Goal: Submit feedback/report problem: Submit feedback/report problem

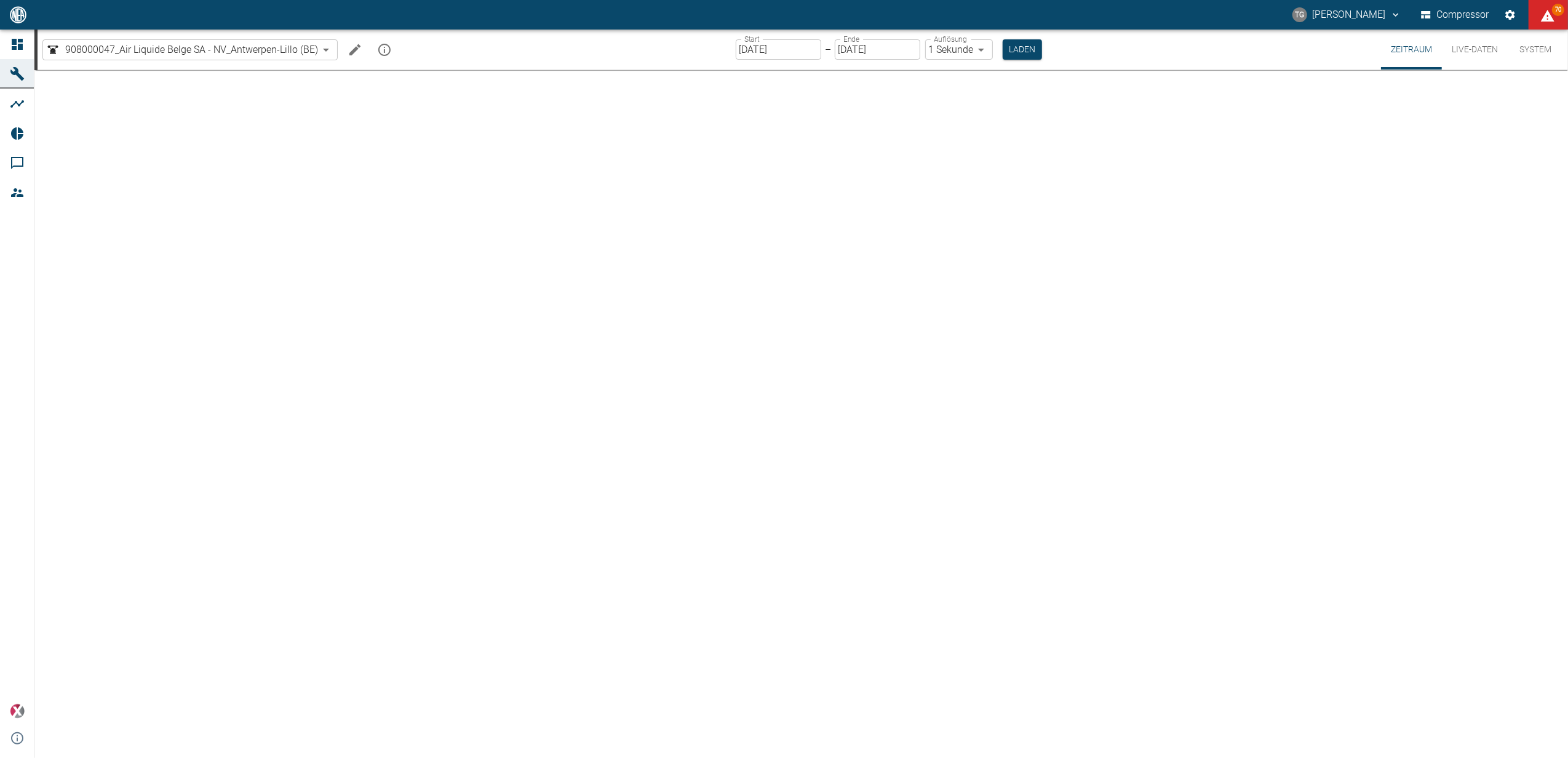
click at [358, 332] on div at bounding box center [801, 414] width 1533 height 688
click at [17, 45] on icon at bounding box center [17, 45] width 11 height 11
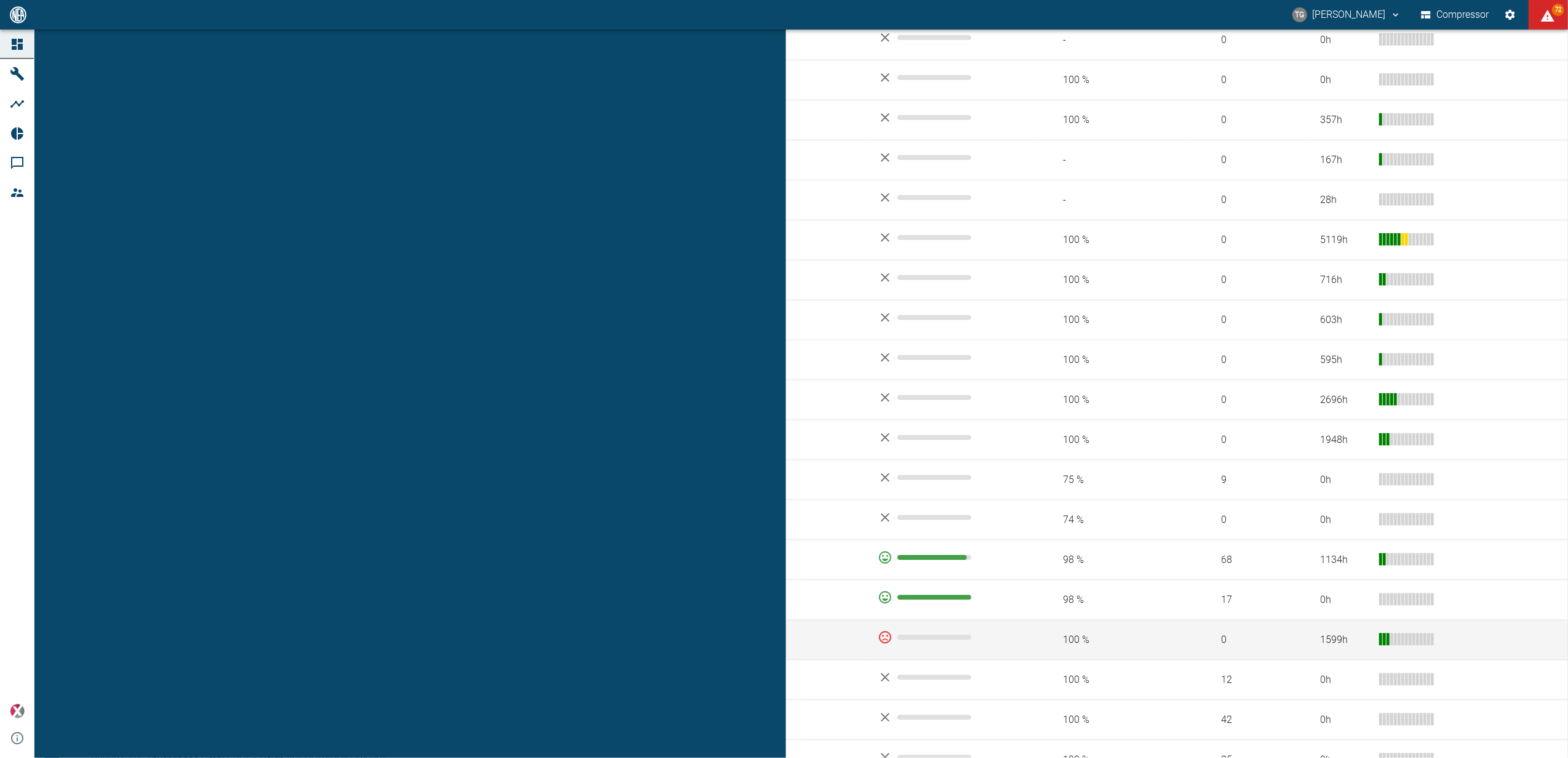
scroll to position [656, 0]
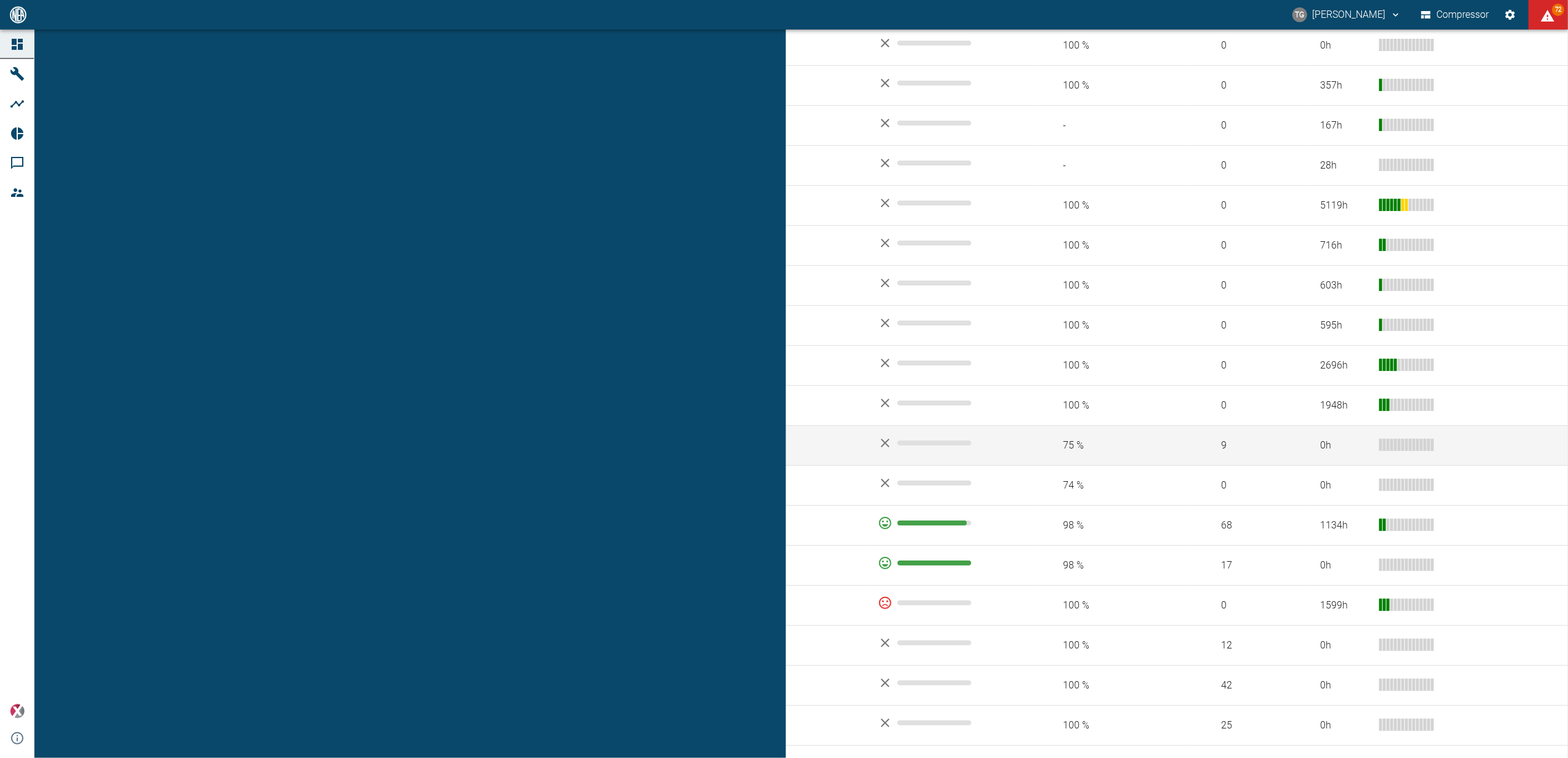
click at [192, 426] on td "908000047_Air Liquide Belge SA - NV_Antwerpen-Lillo (BE)" at bounding box center [475, 445] width 786 height 40
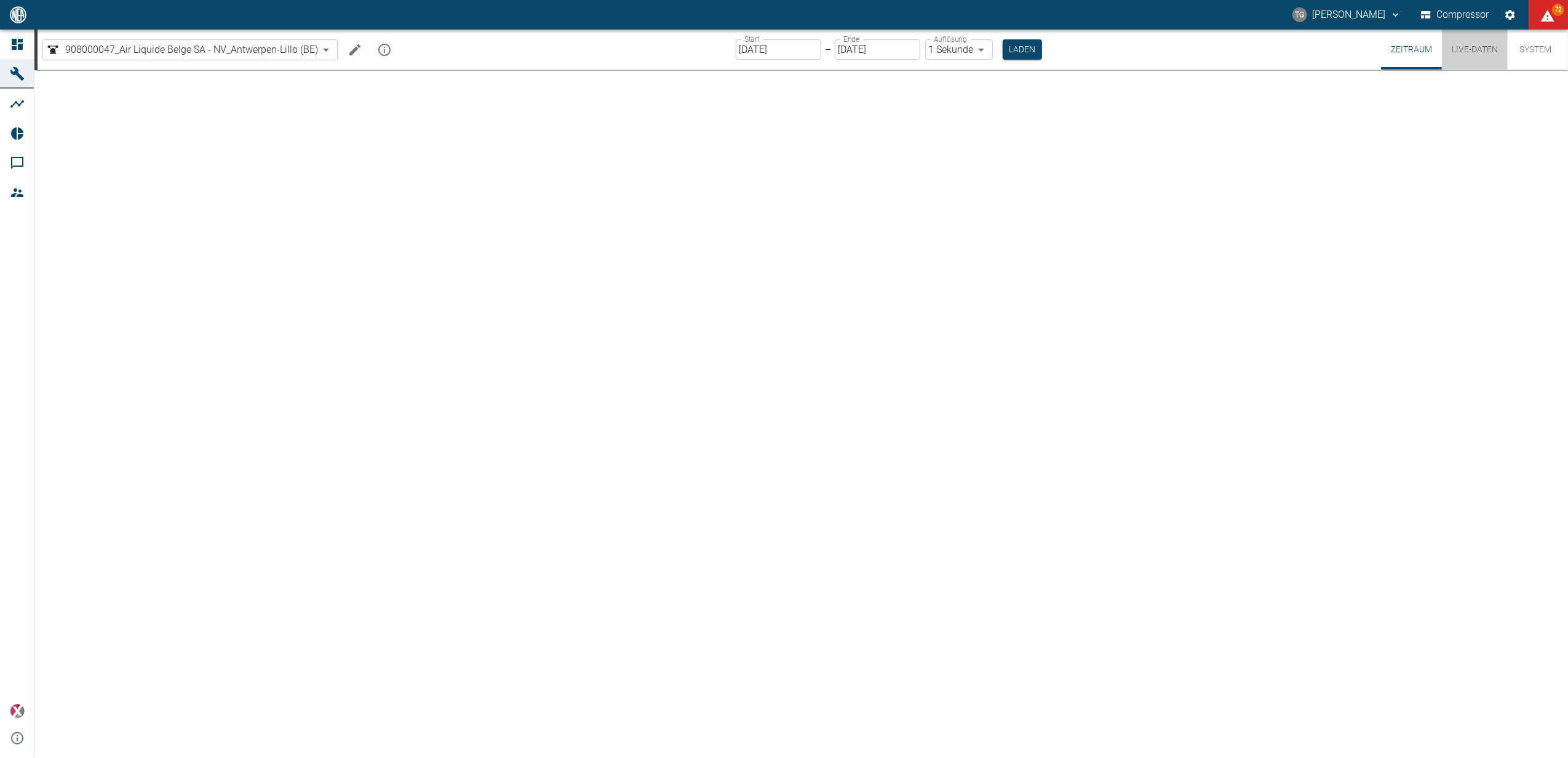
click at [1473, 50] on button "Live-Daten" at bounding box center [1474, 49] width 66 height 40
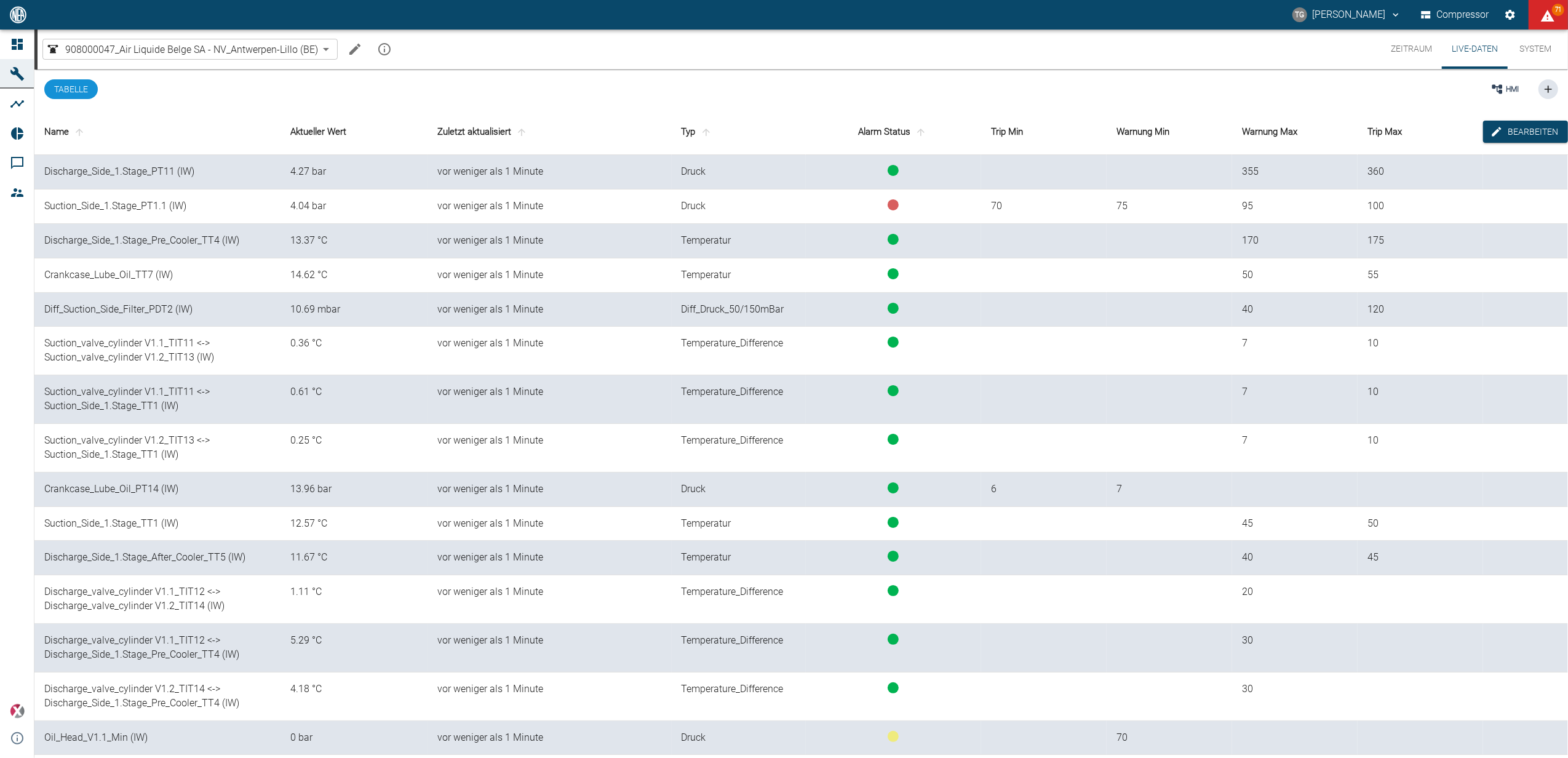
click at [1406, 43] on button "Zeitraum" at bounding box center [1411, 49] width 61 height 40
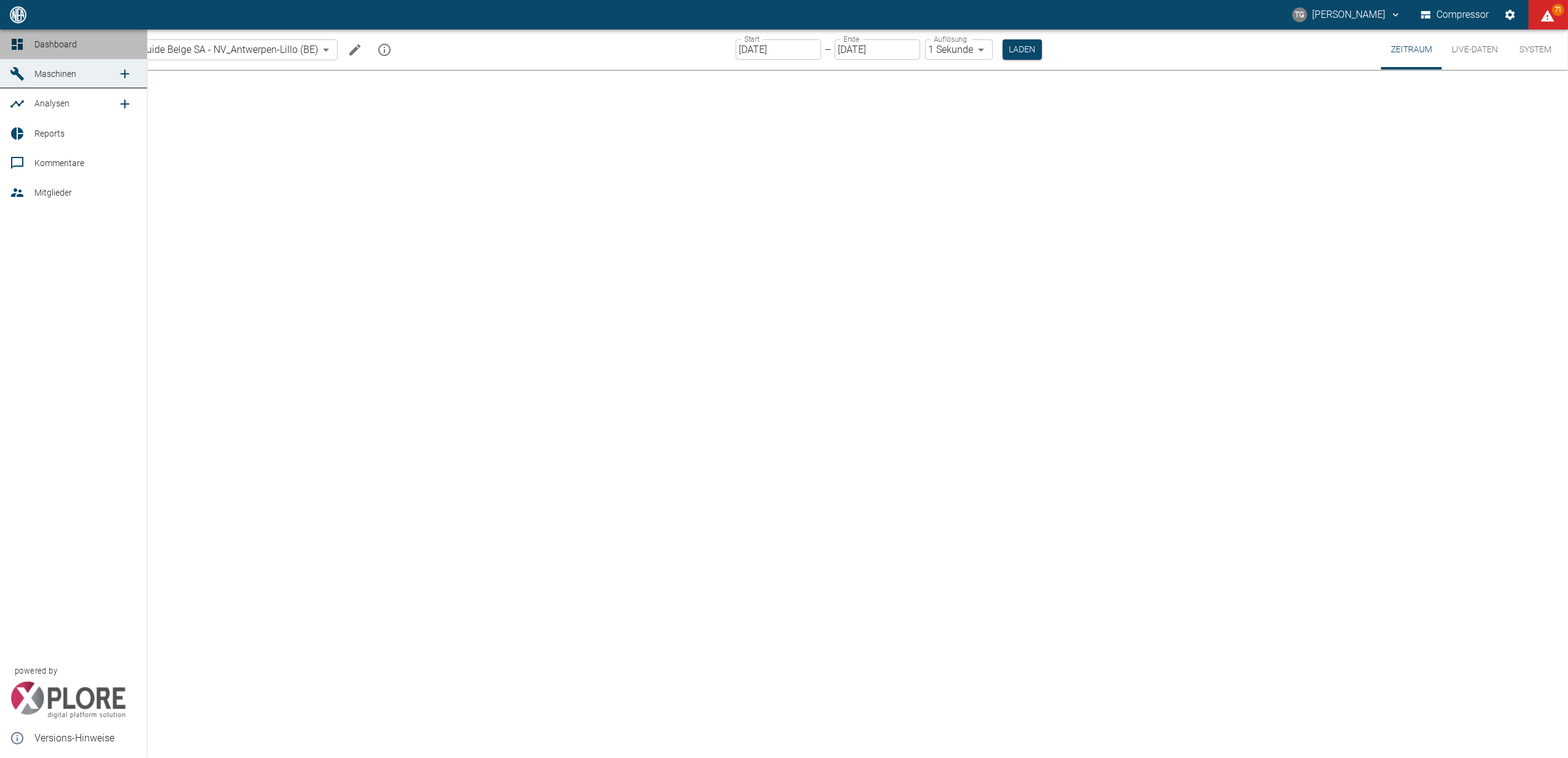
click at [18, 48] on icon at bounding box center [17, 45] width 11 height 11
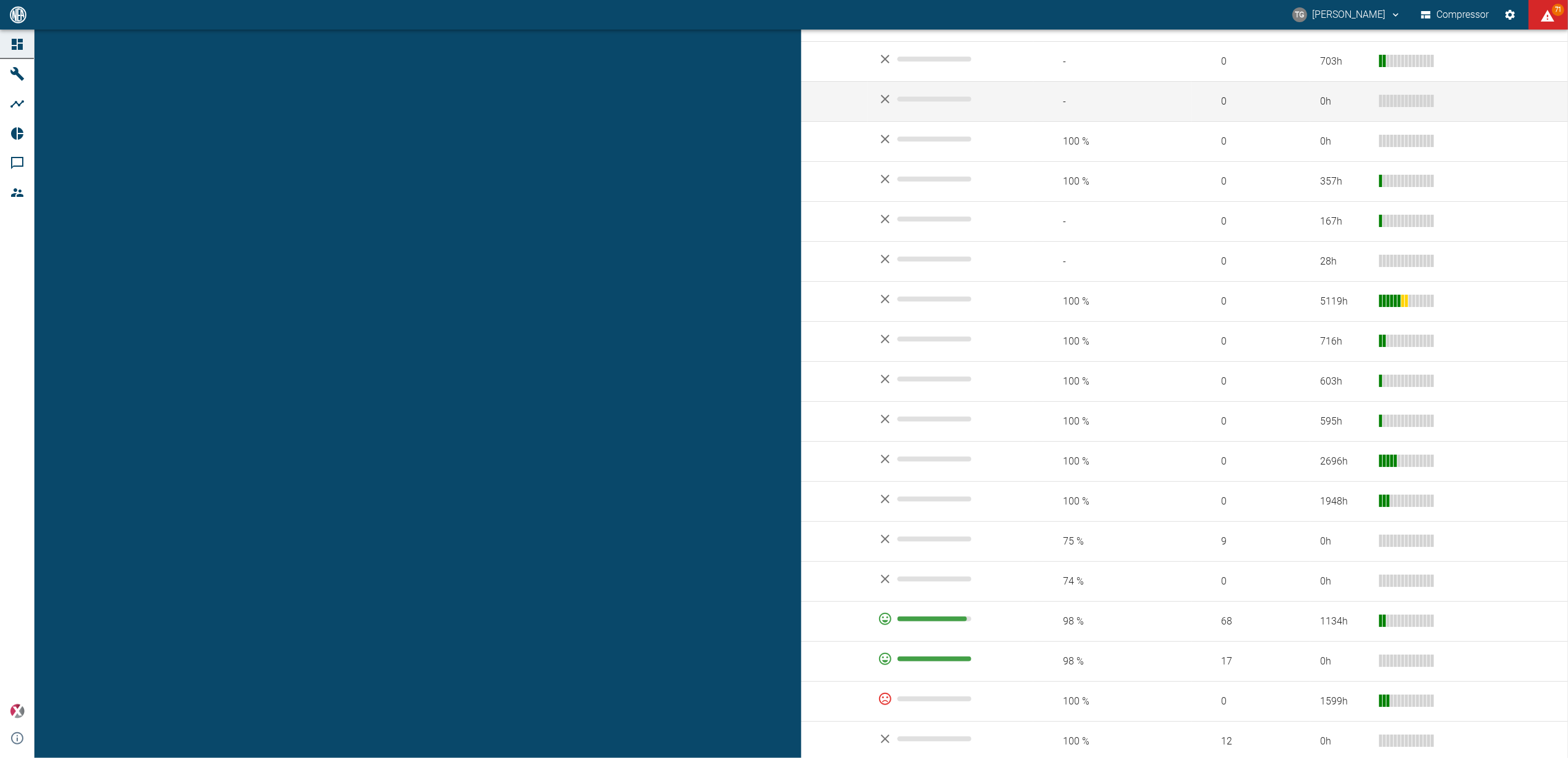
scroll to position [574, 0]
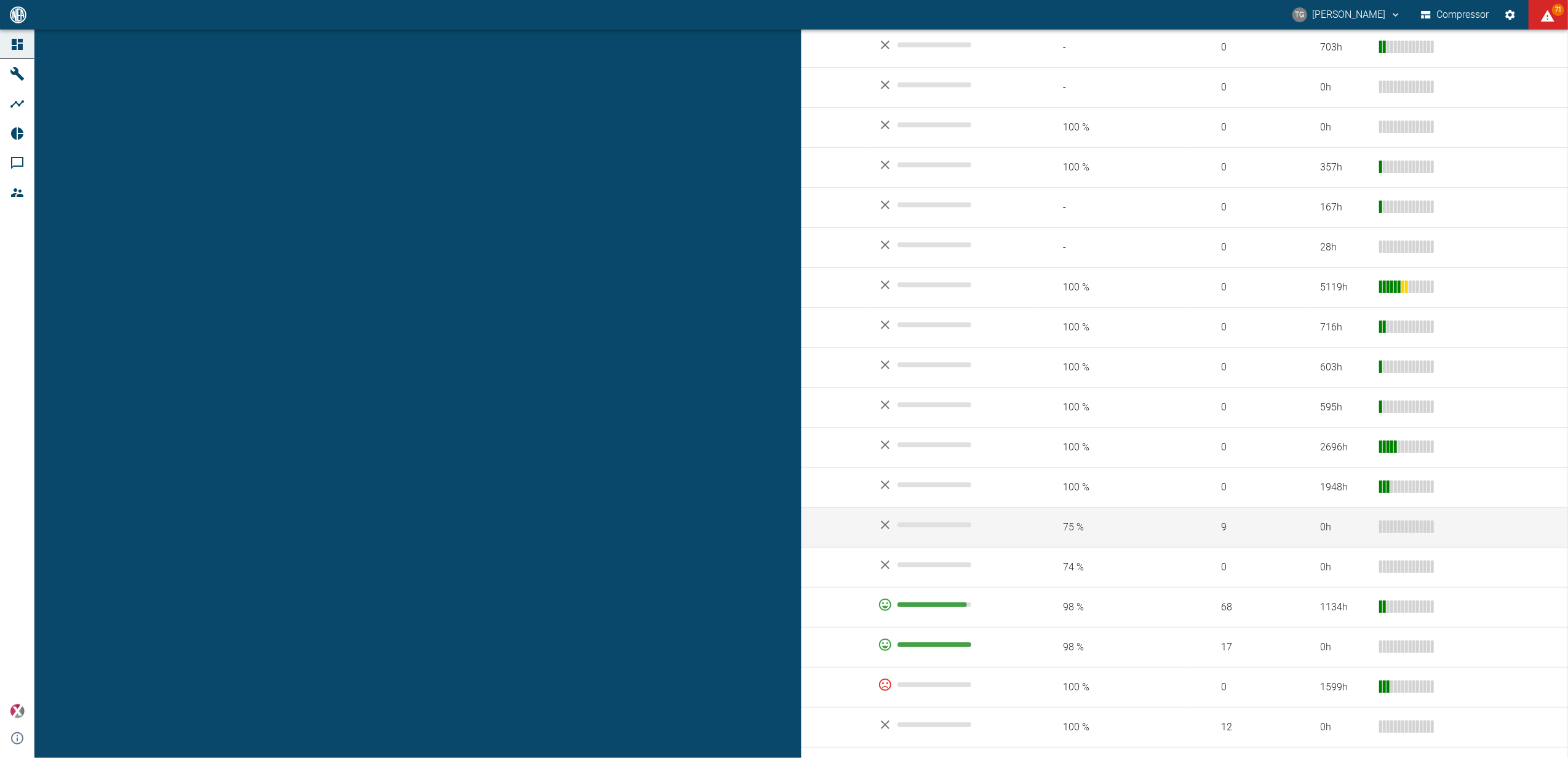
click at [271, 507] on td "908000047_Air Liquide Belge SA - NV_Antwerpen-Lillo (BE)" at bounding box center [475, 527] width 786 height 40
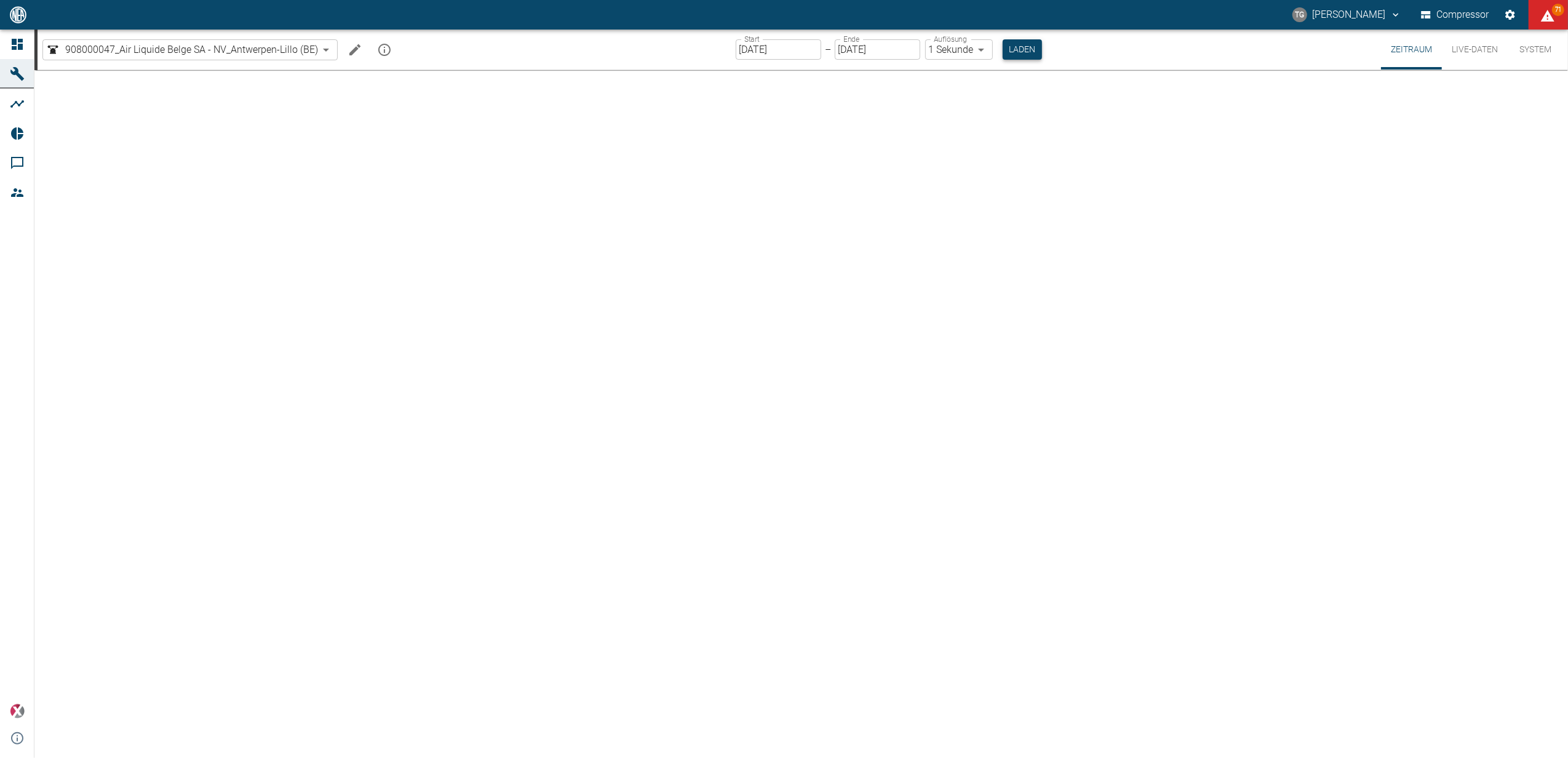
click at [1011, 52] on button "Laden" at bounding box center [1023, 50] width 40 height 21
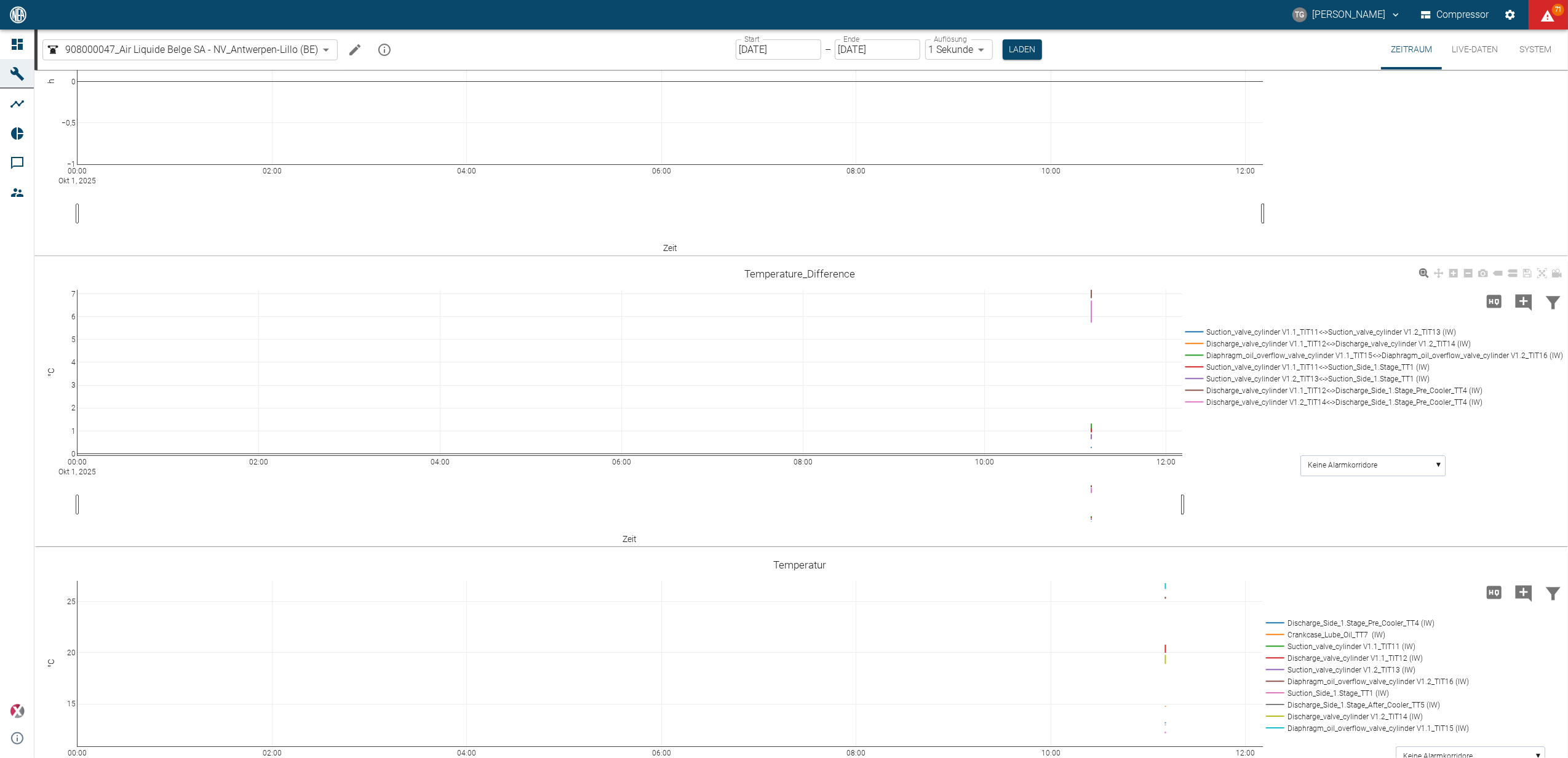
scroll to position [328, 0]
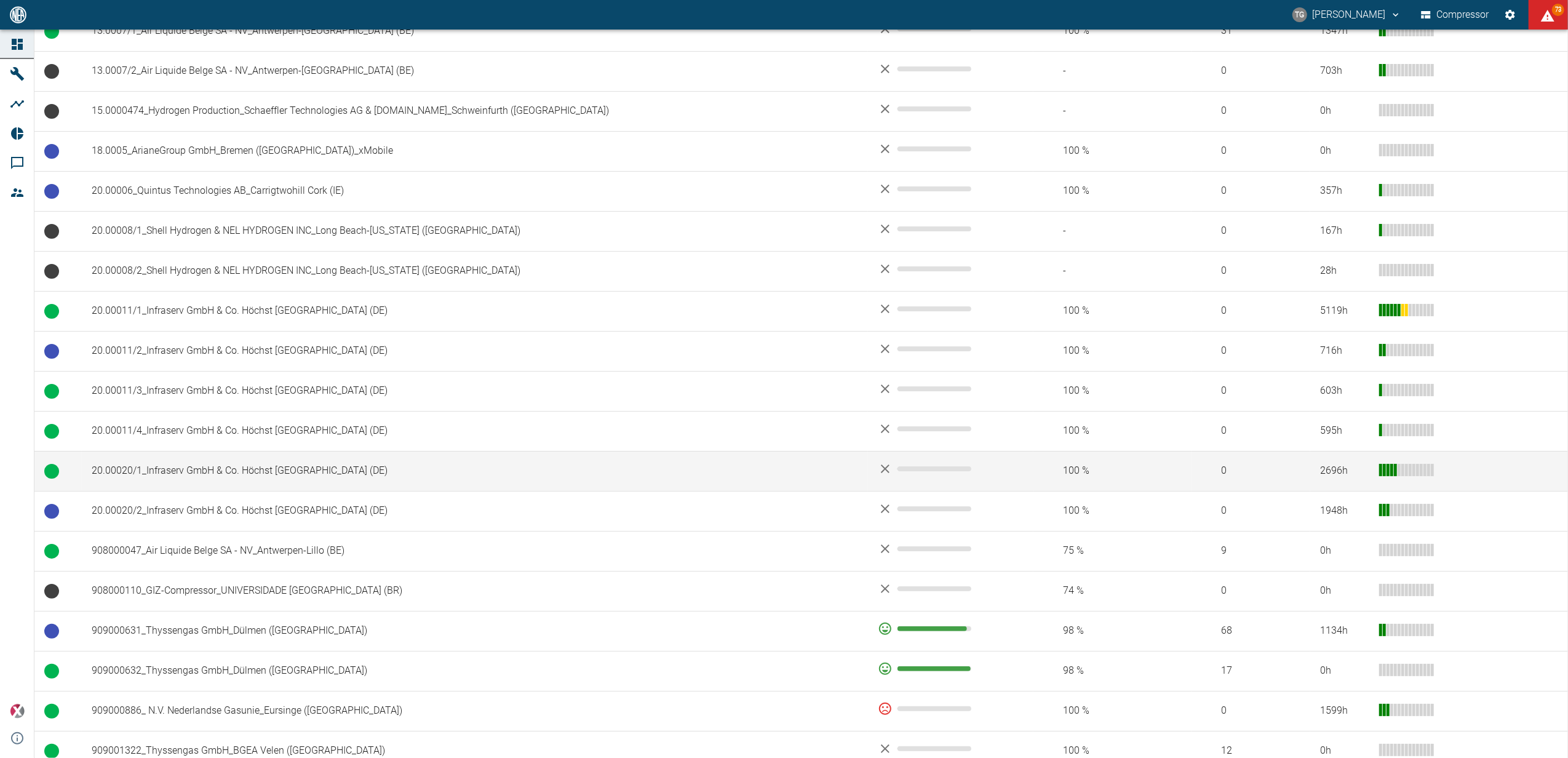
scroll to position [82, 0]
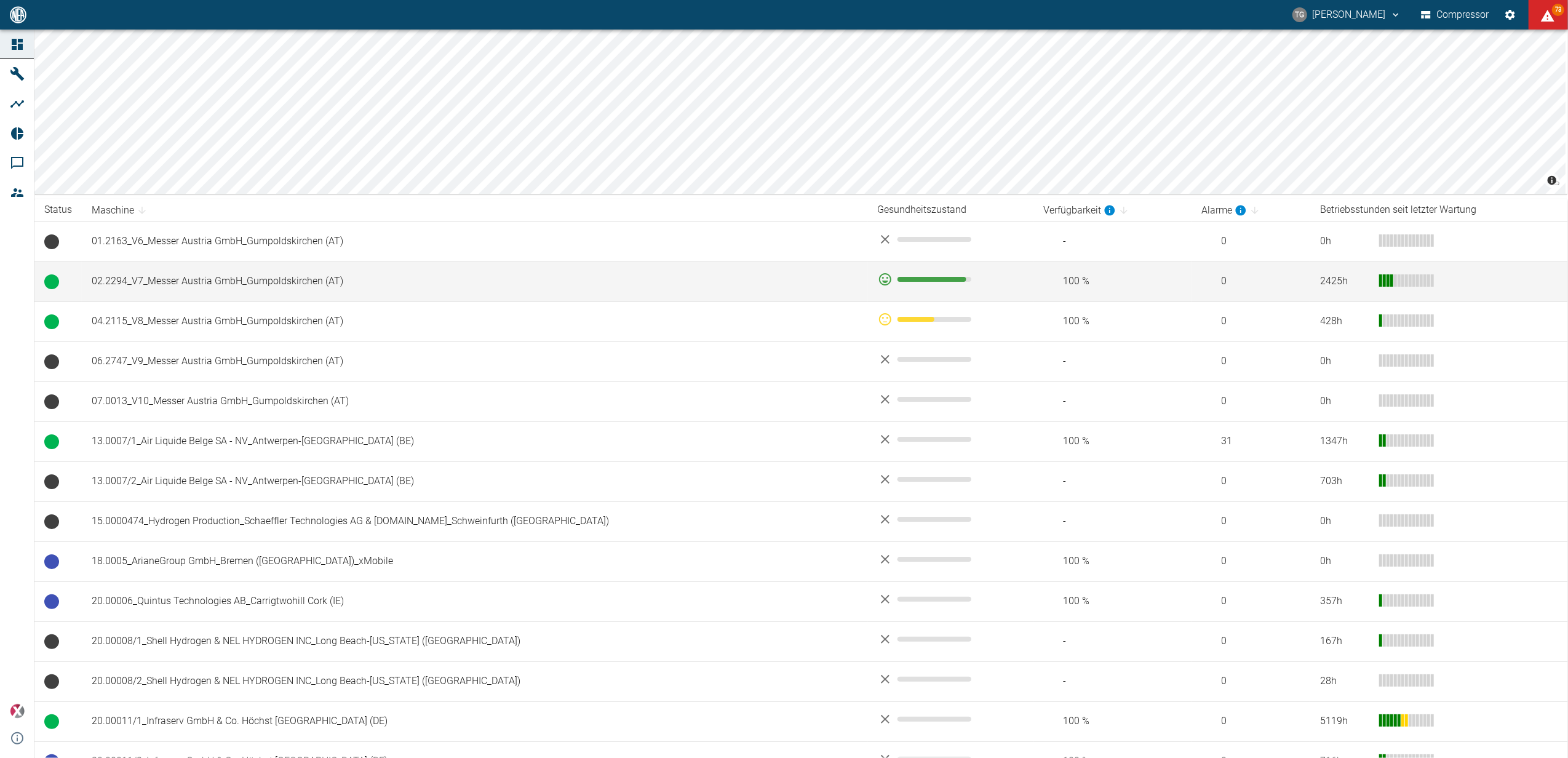
click at [164, 284] on td "02.2294_V7_Messer Austria GmbH_Gumpoldskirchen (AT)" at bounding box center [475, 282] width 786 height 40
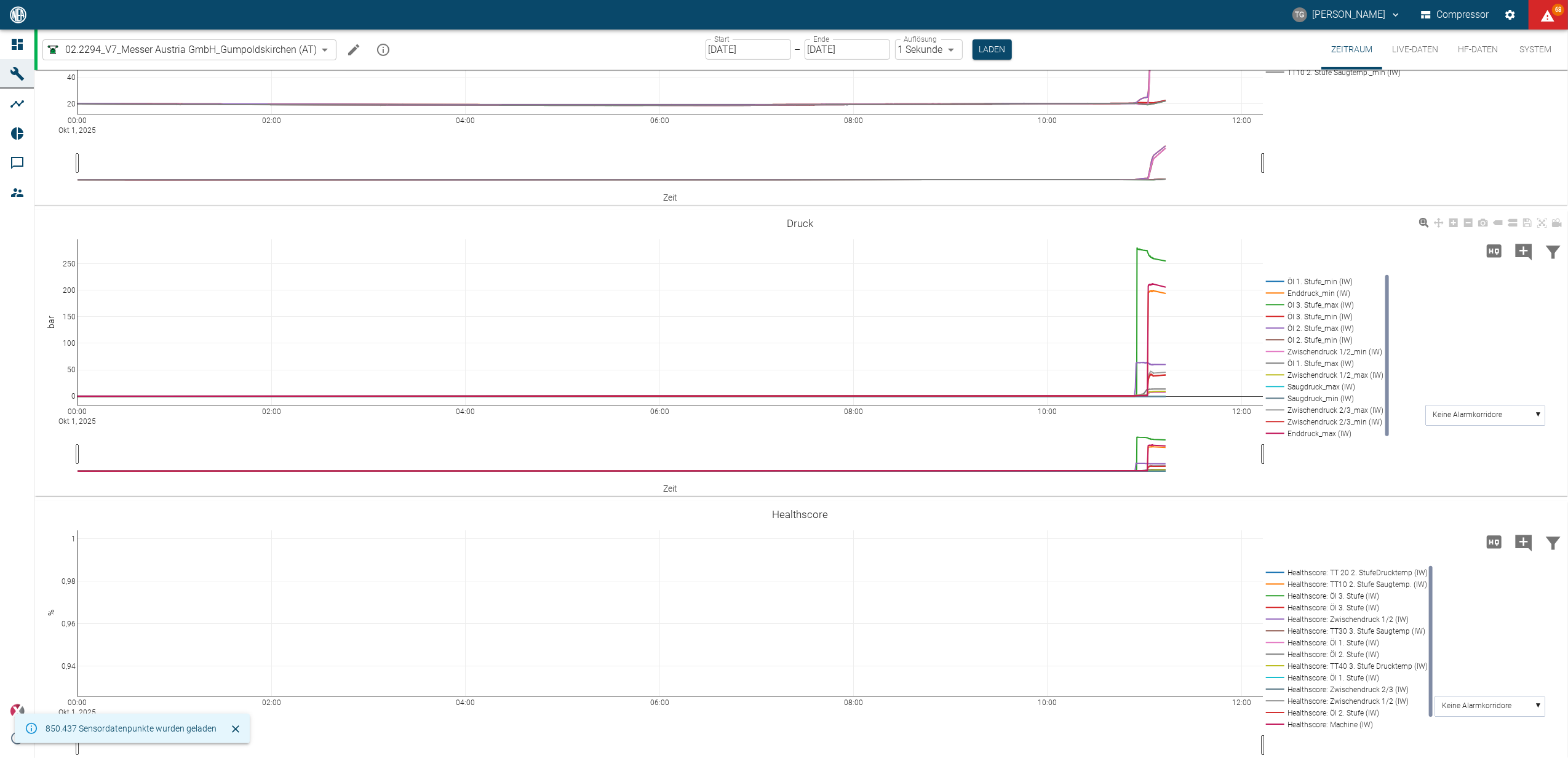
scroll to position [476, 0]
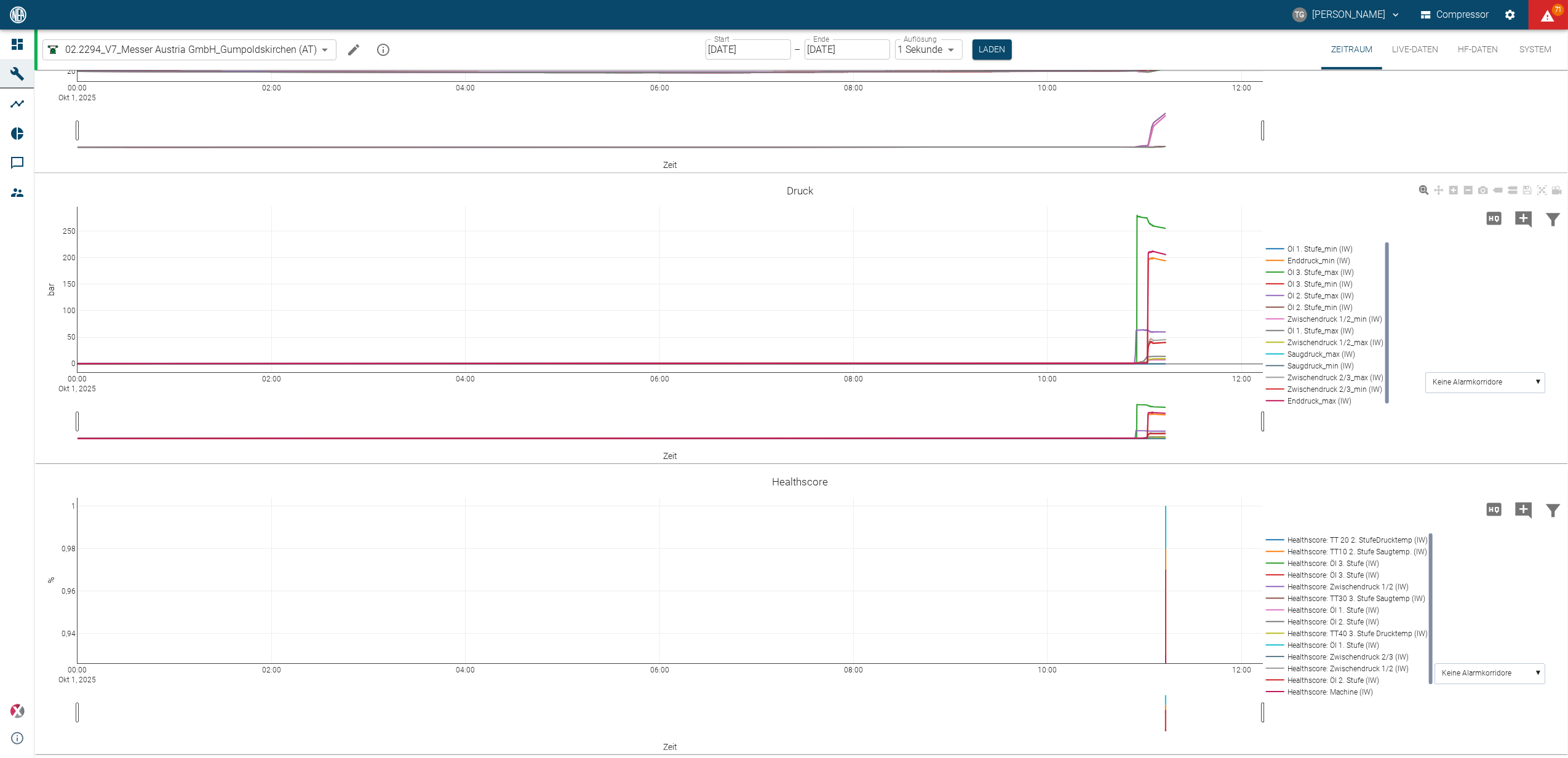
click at [1425, 45] on button "Live-Daten" at bounding box center [1415, 49] width 66 height 40
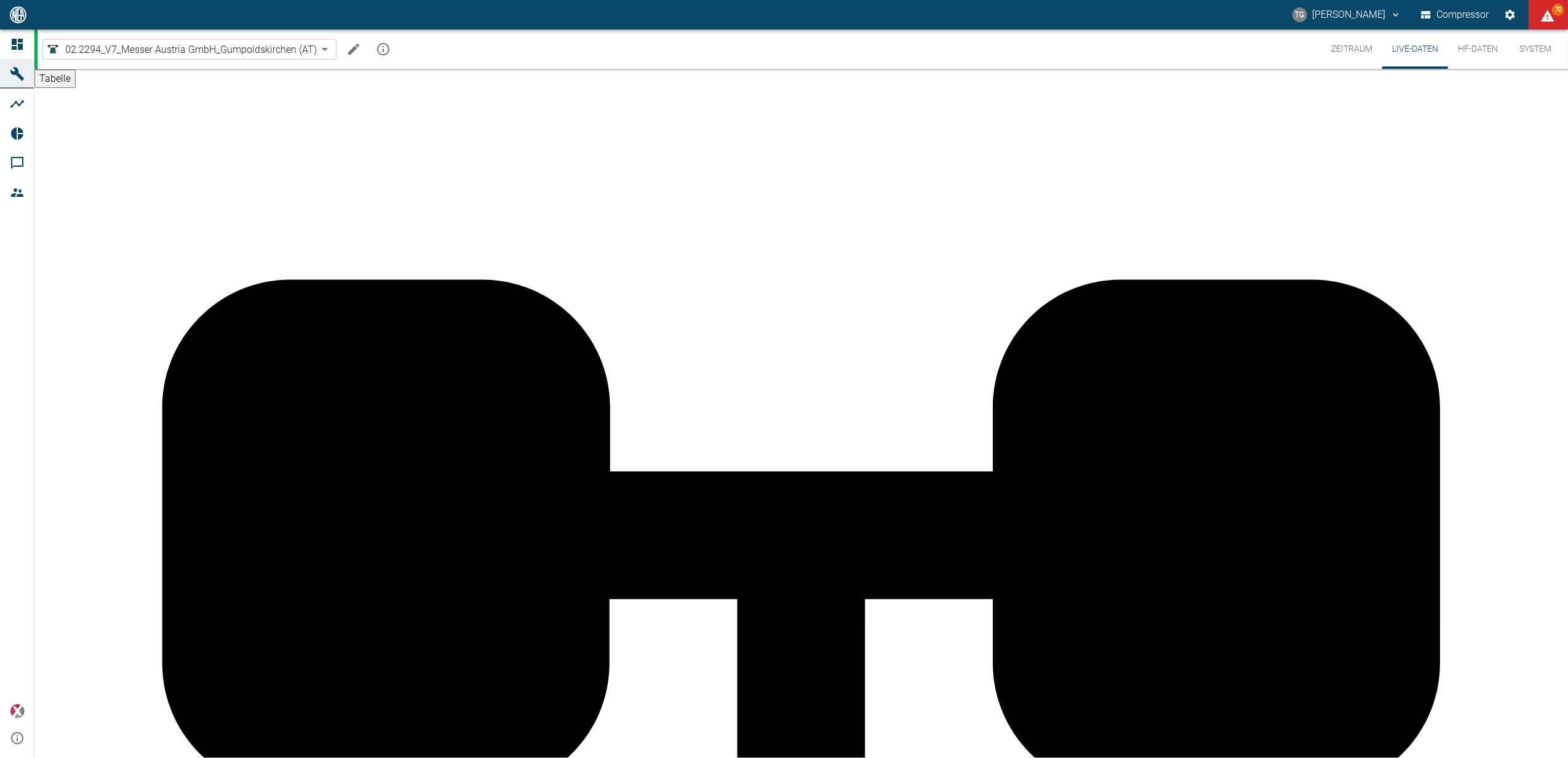
scroll to position [631, 0]
click at [21, 21] on icon at bounding box center [17, 15] width 11 height 11
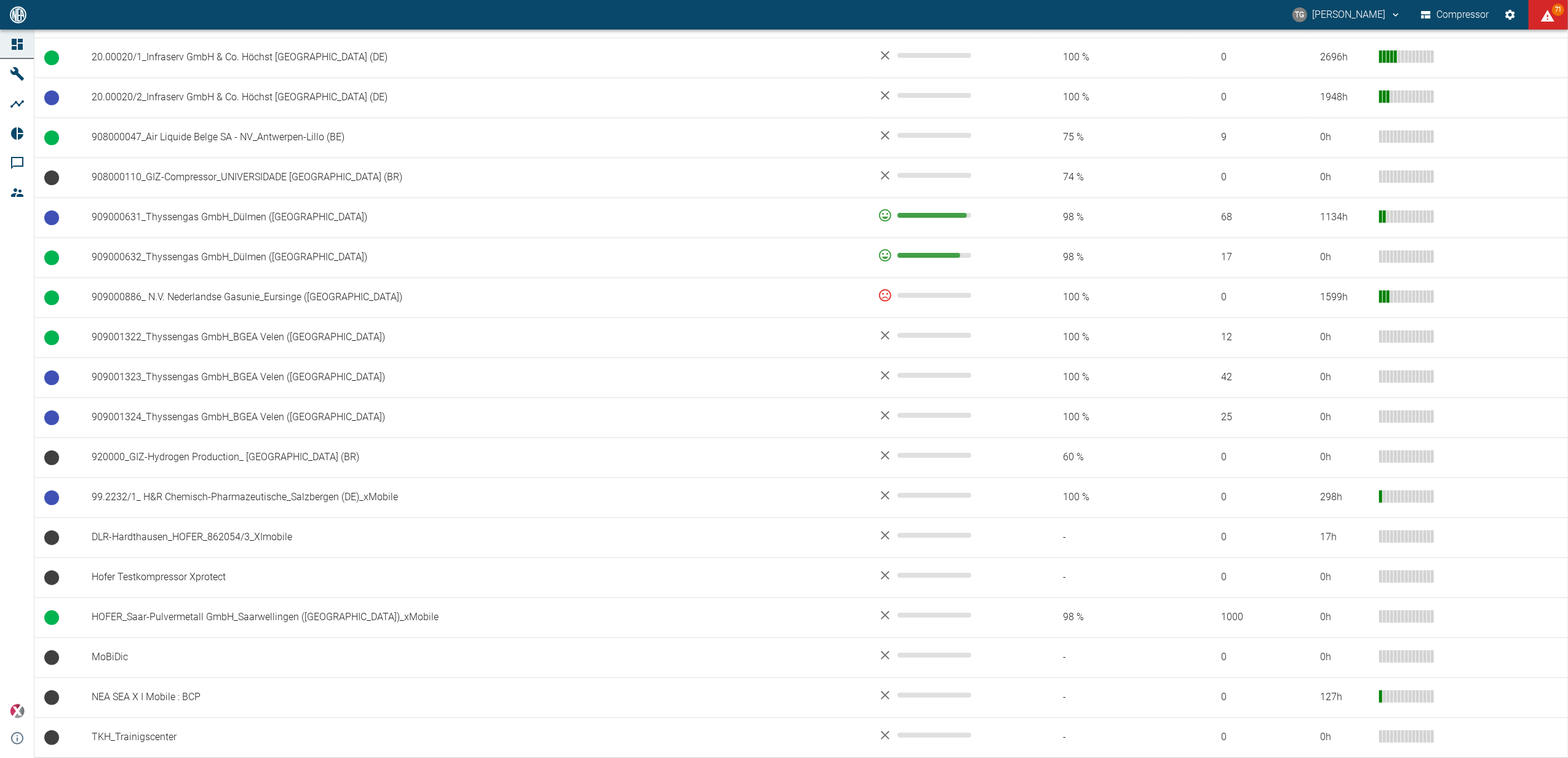
scroll to position [913, 0]
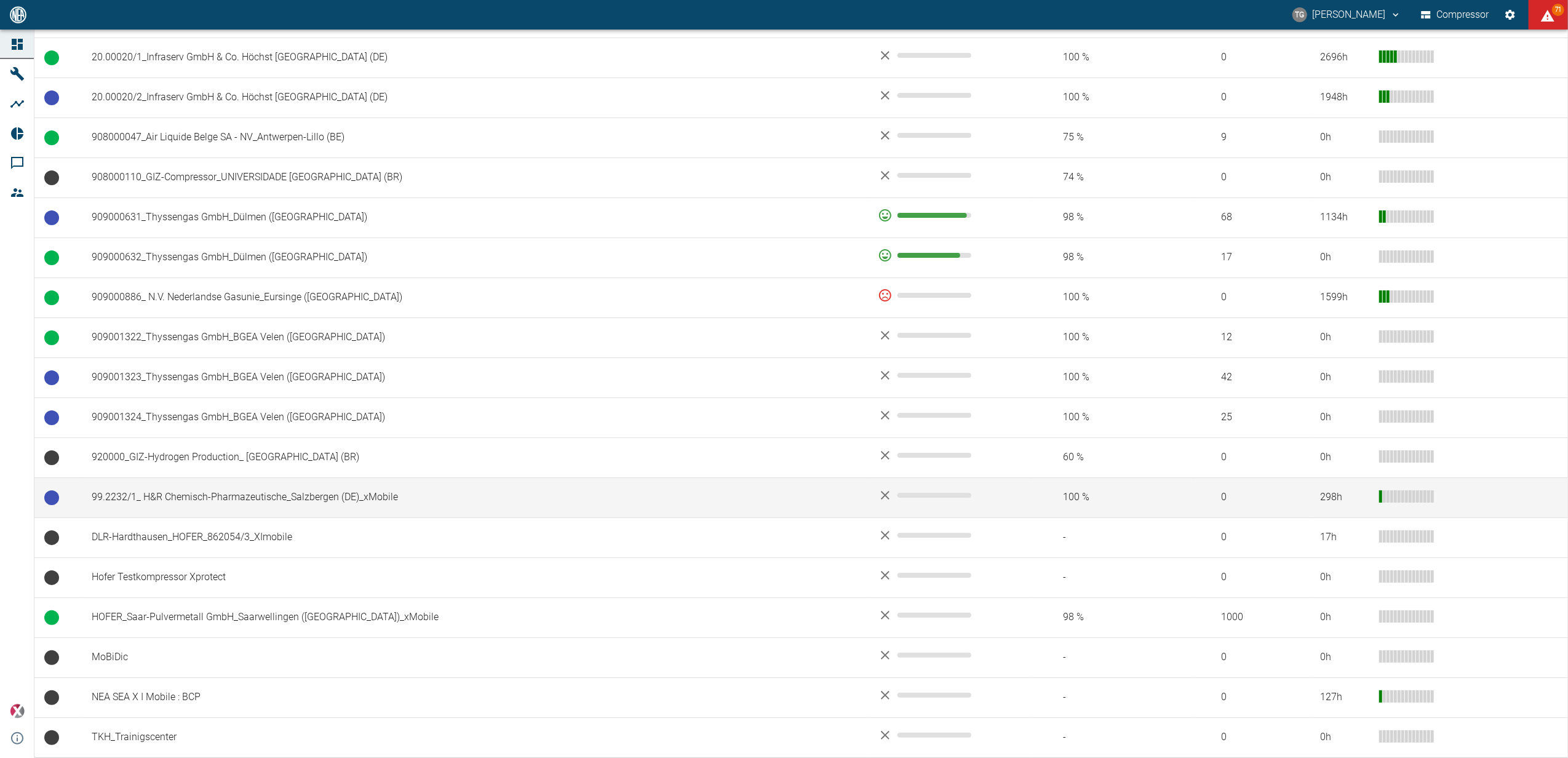
click at [169, 501] on td "99.2232/1_ H&R Chemisch-Pharmazeutische_Salzbergen (DE)_xMobile" at bounding box center [475, 497] width 786 height 40
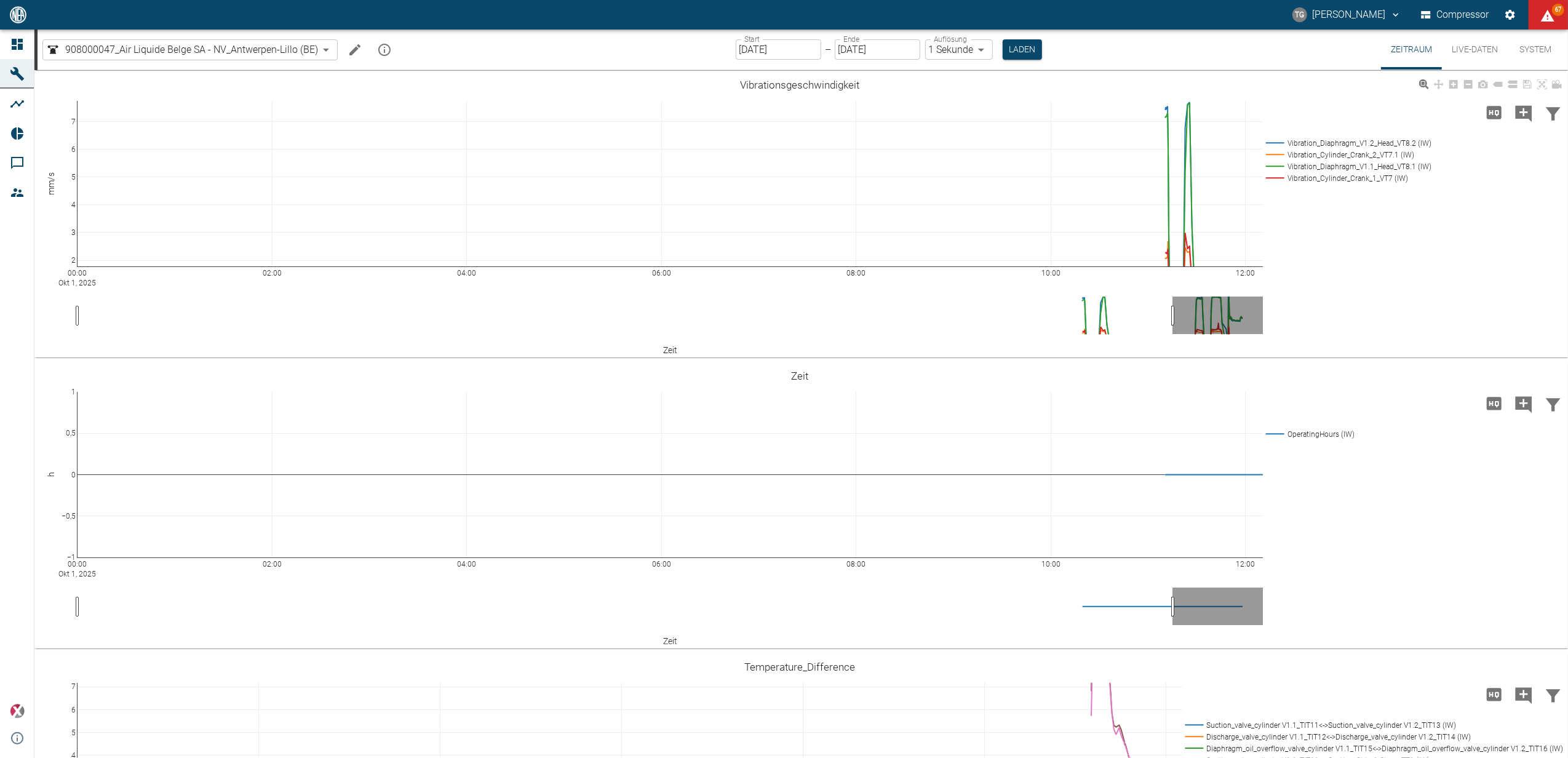
drag, startPoint x: 1454, startPoint y: 54, endPoint x: 1481, endPoint y: 94, distance: 48.3
click at [1454, 54] on button "Live-Daten" at bounding box center [1474, 49] width 66 height 40
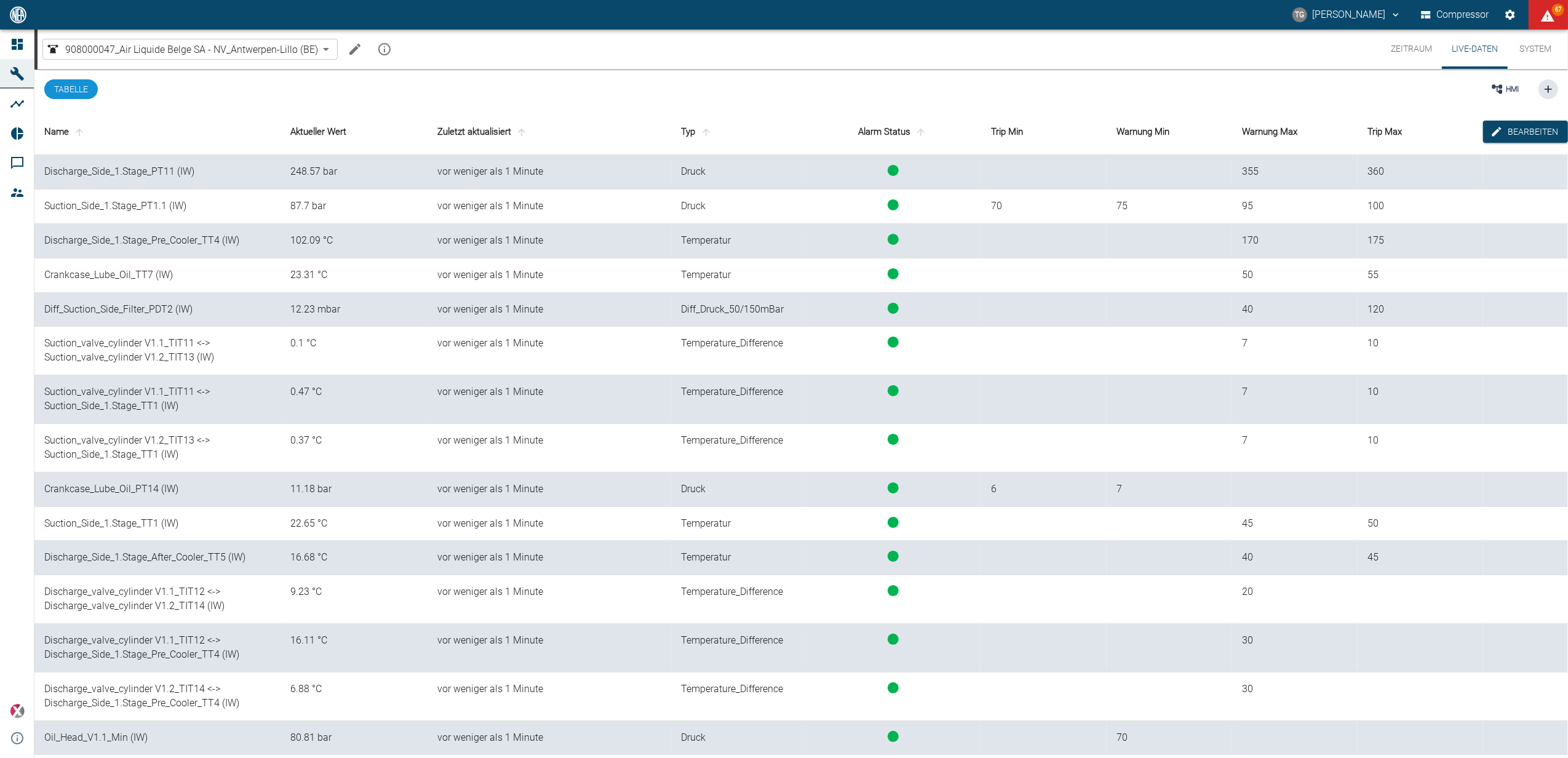
click at [1400, 48] on button "Zeitraum" at bounding box center [1411, 49] width 61 height 40
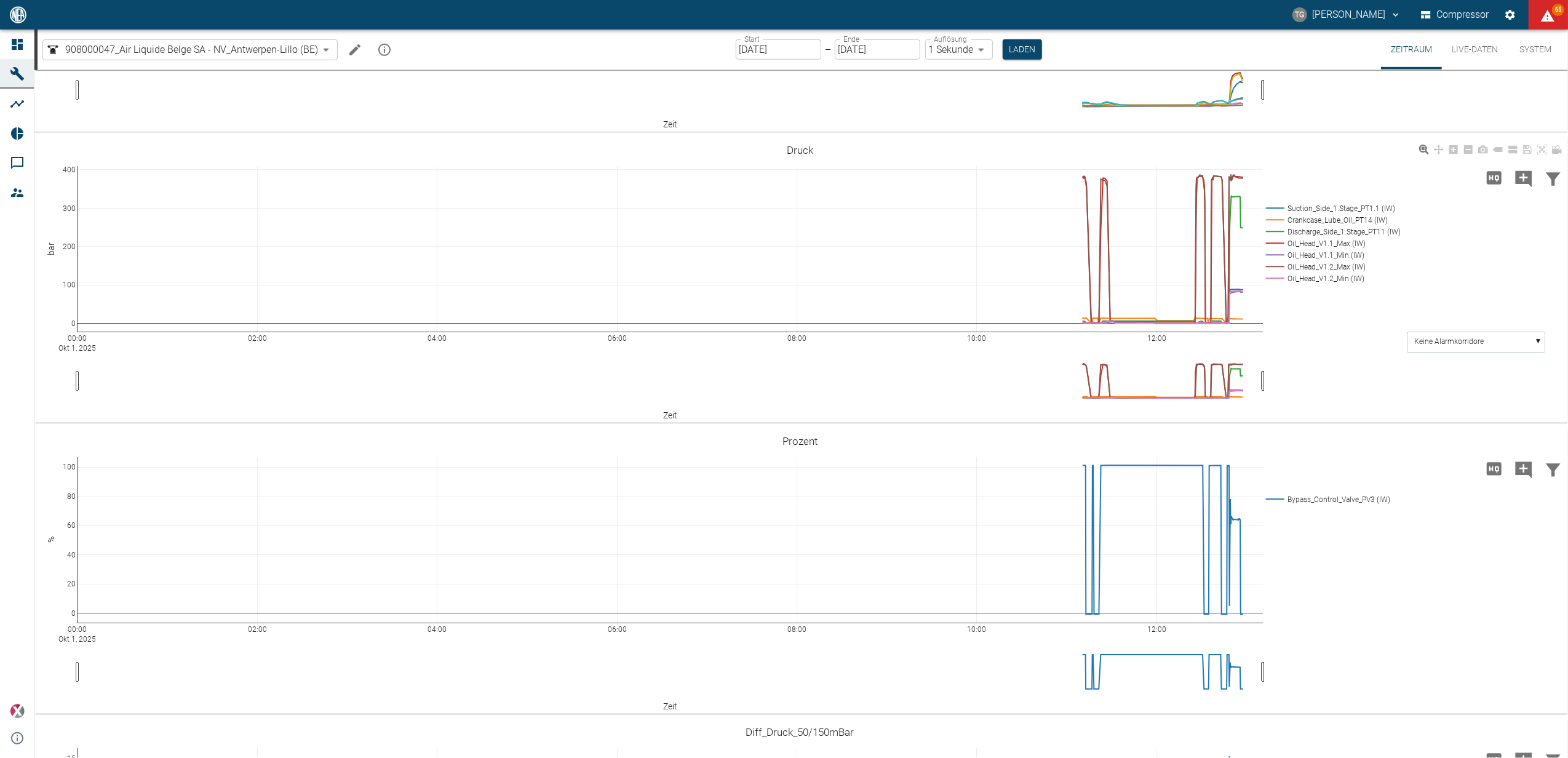
scroll to position [902, 0]
click at [1516, 186] on icon "Kommentar hinzufügen" at bounding box center [1523, 177] width 17 height 17
click at [1461, 186] on button "Weiter" at bounding box center [1461, 176] width 37 height 18
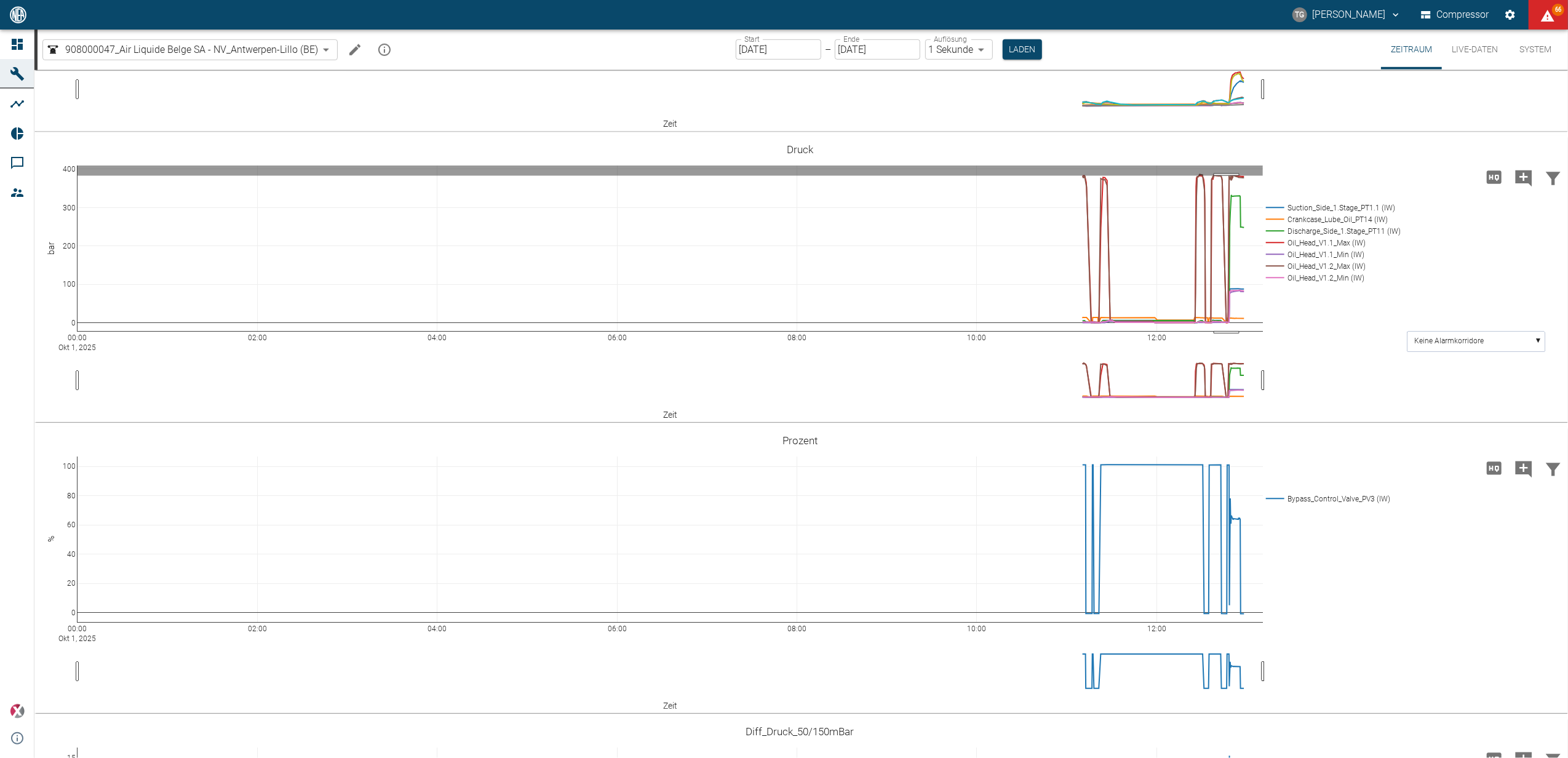
drag, startPoint x: 1226, startPoint y: 372, endPoint x: 1238, endPoint y: 547, distance: 175.4
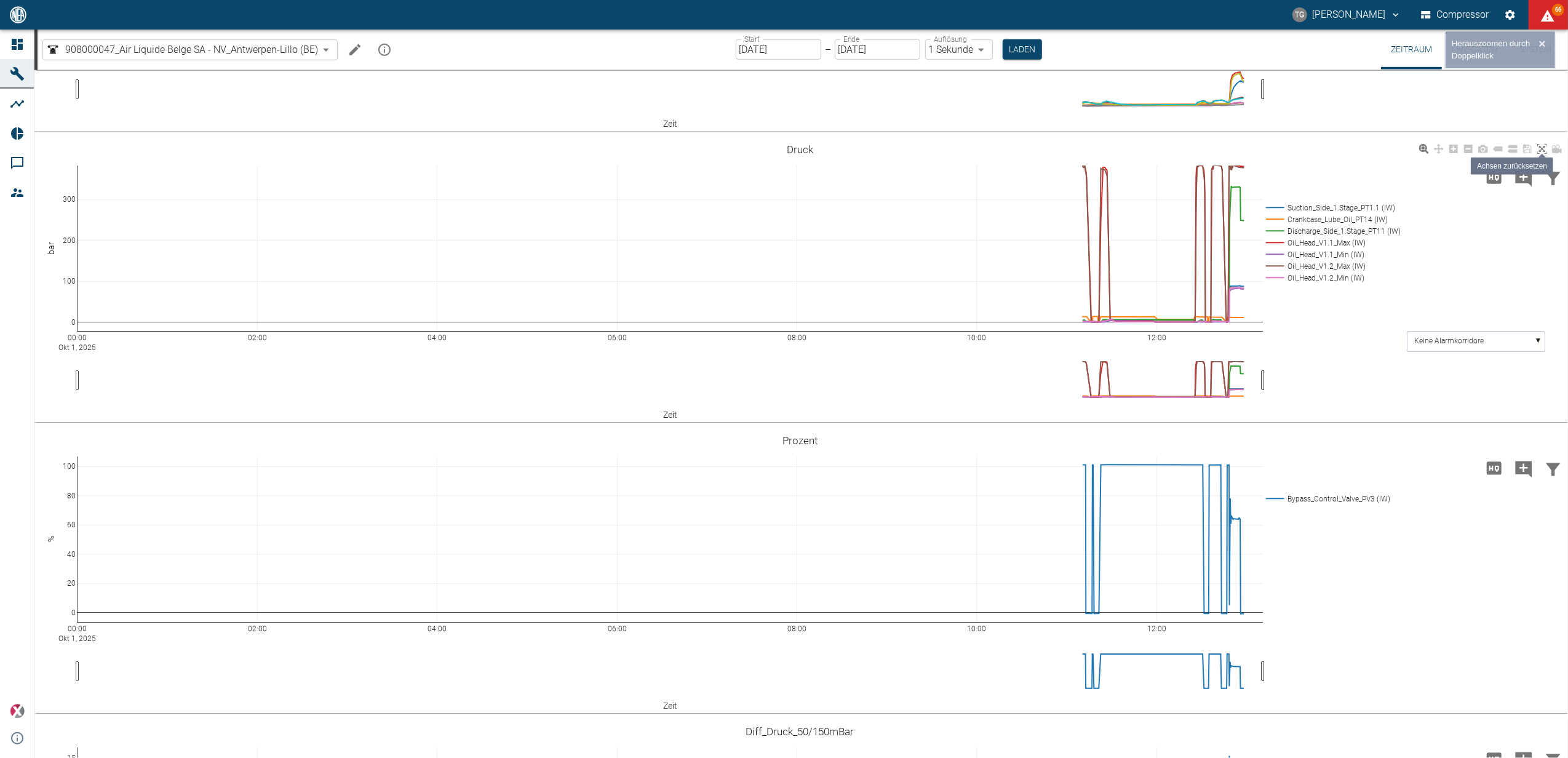
click at [1548, 156] on link at bounding box center [1542, 150] width 15 height 14
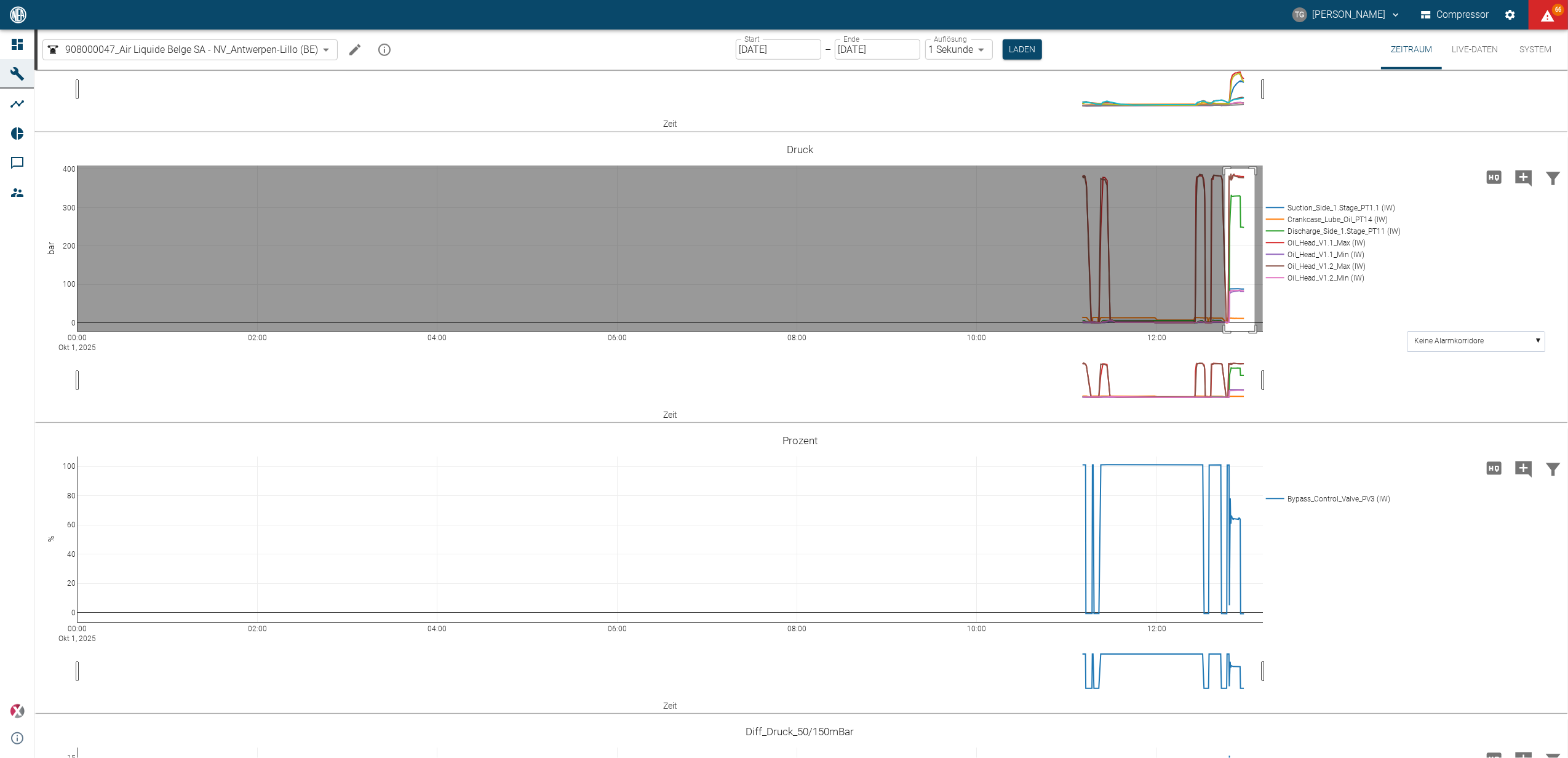
drag, startPoint x: 1225, startPoint y: 365, endPoint x: 1255, endPoint y: 533, distance: 170.7
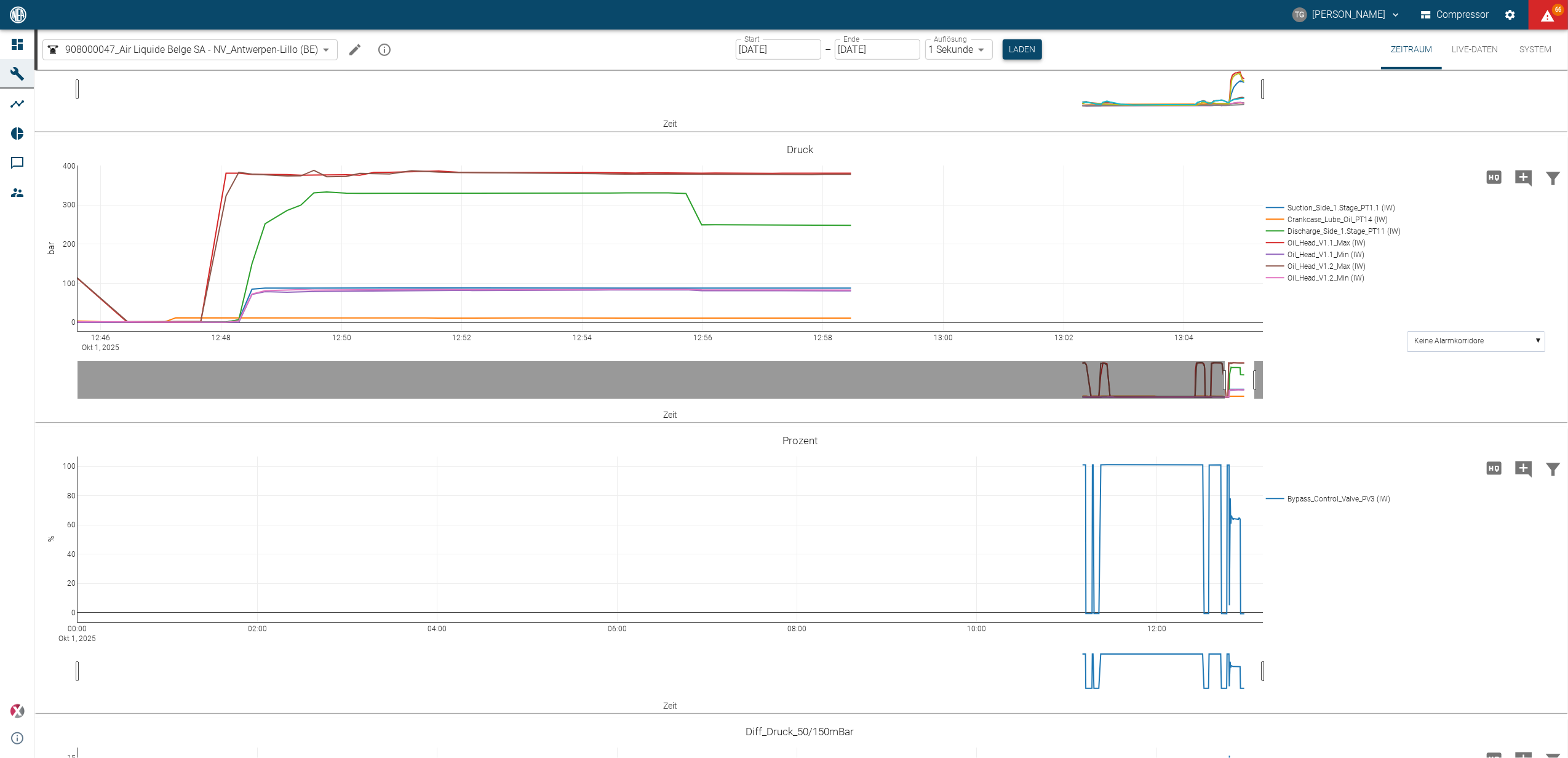
click at [1017, 54] on button "Laden" at bounding box center [1023, 50] width 40 height 21
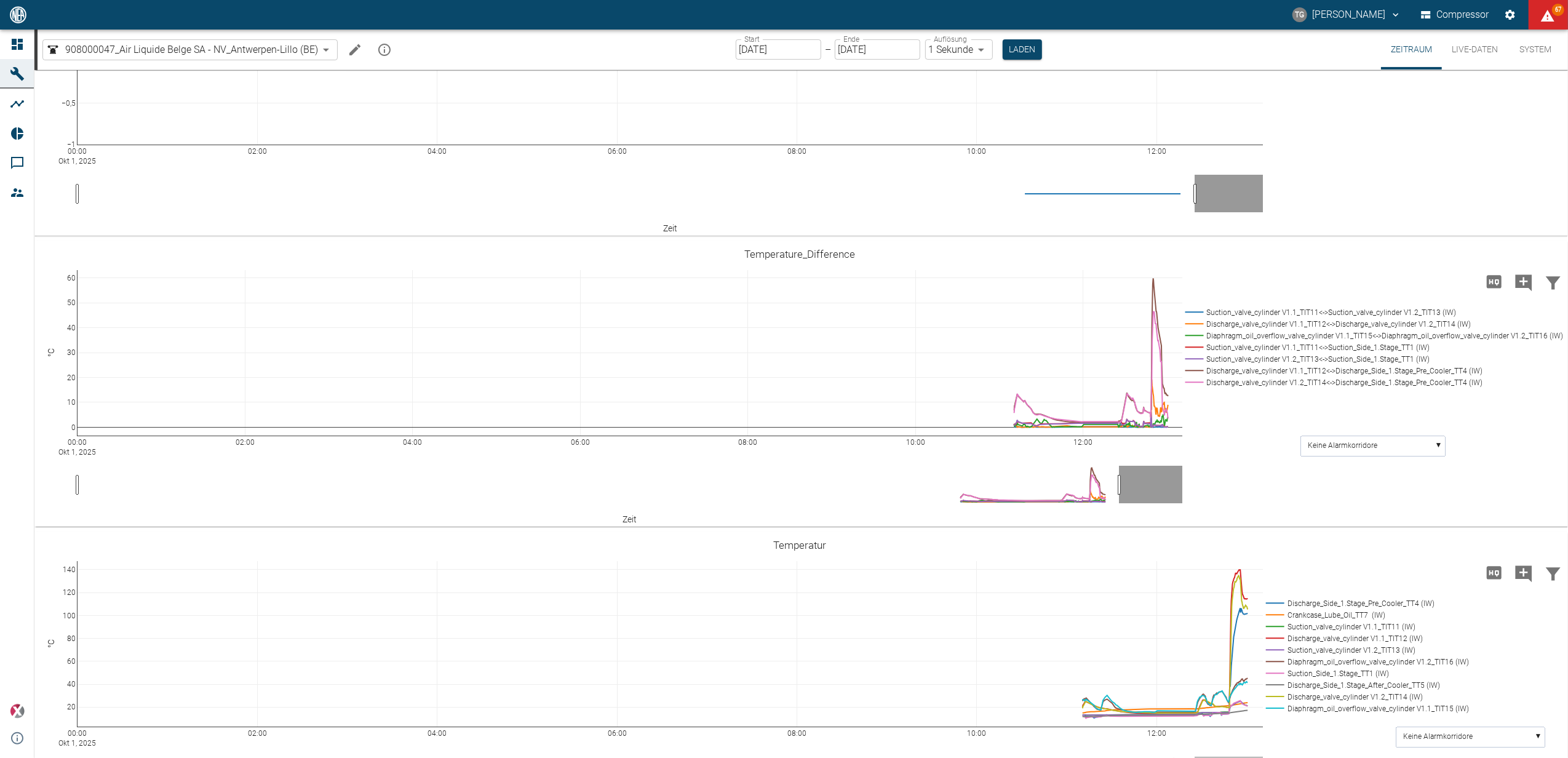
scroll to position [328, 0]
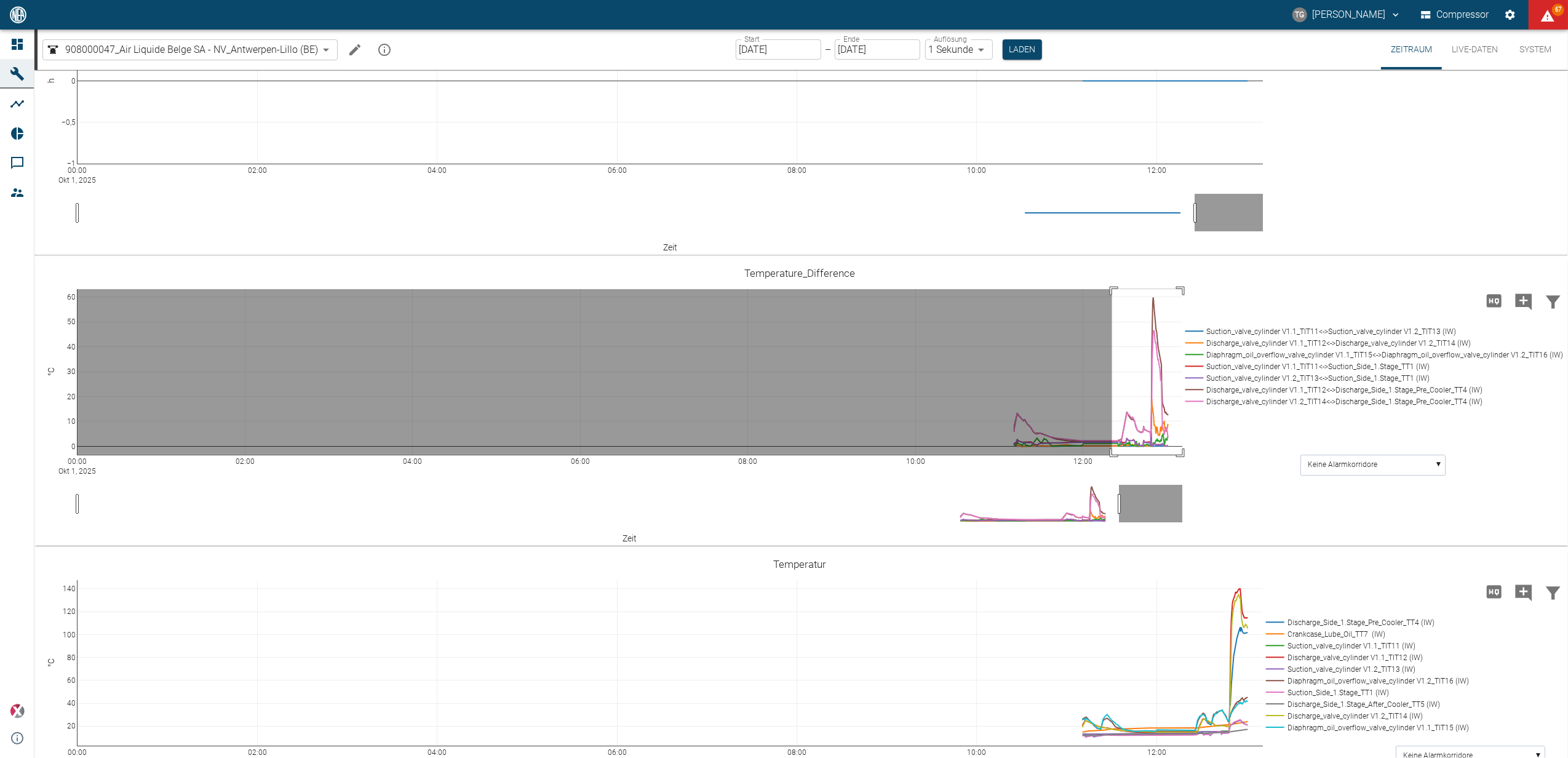
drag, startPoint x: 1112, startPoint y: 355, endPoint x: 1183, endPoint y: 540, distance: 198.2
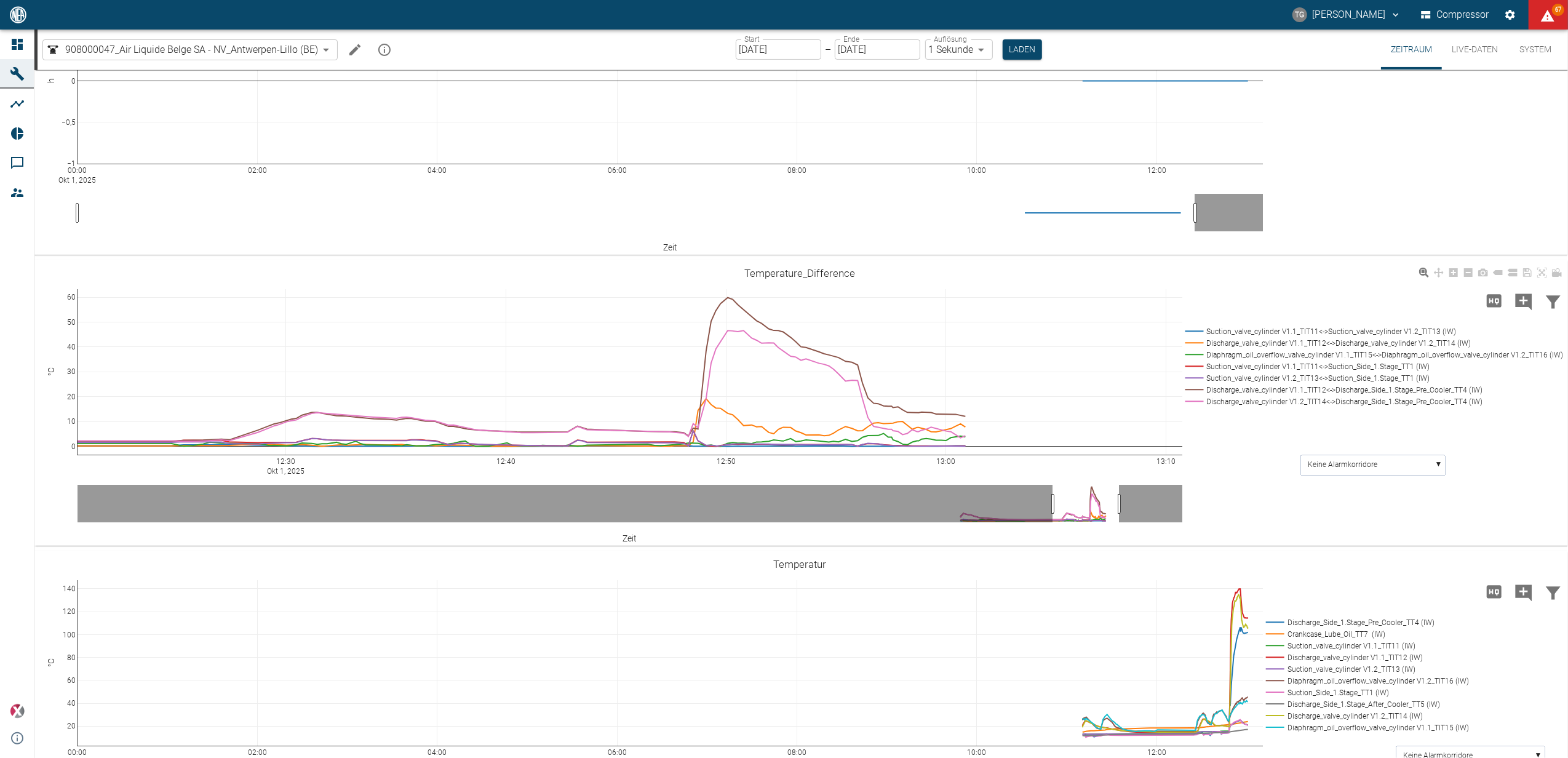
click at [1193, 337] on rect at bounding box center [1372, 331] width 379 height 12
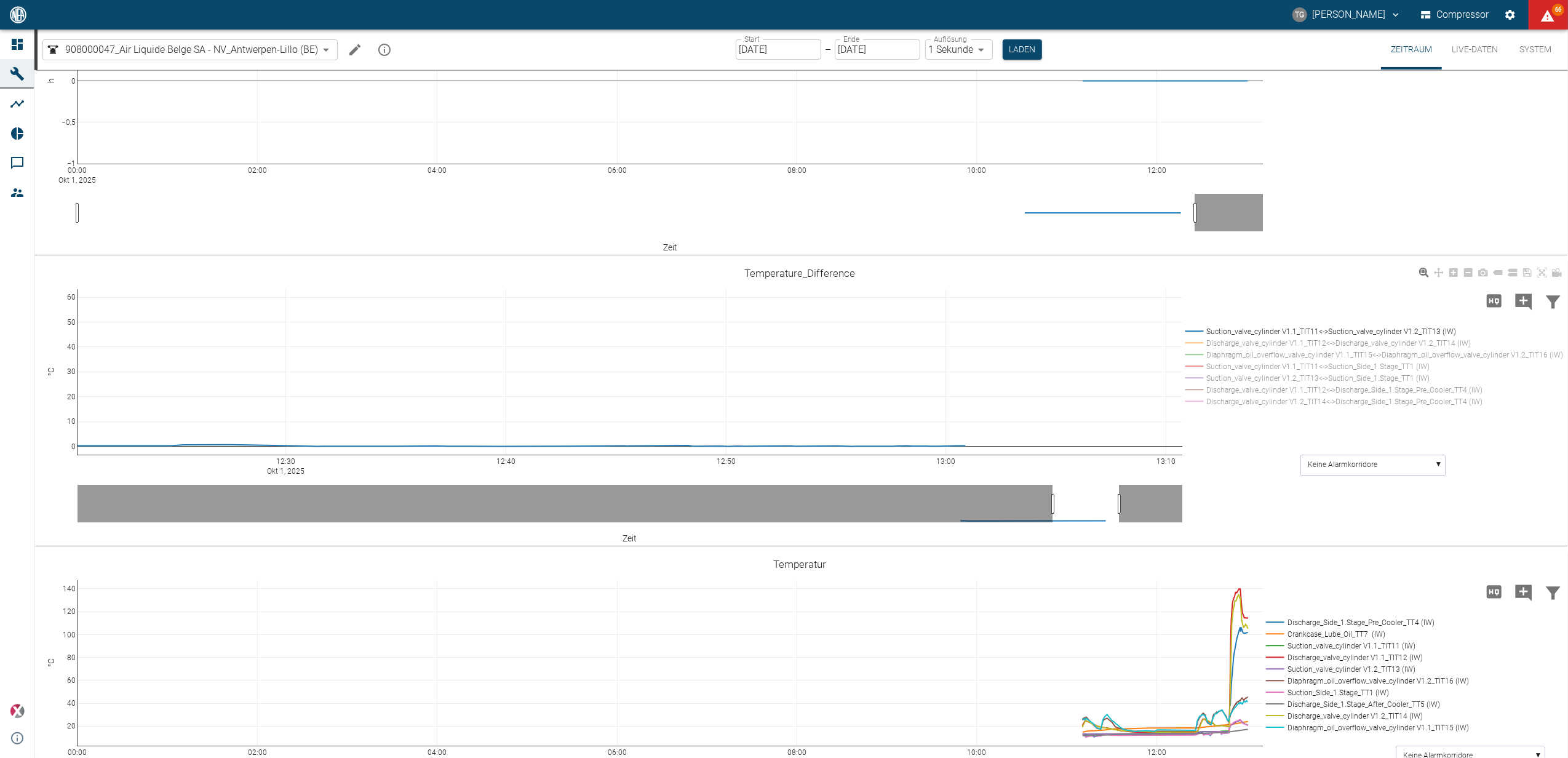
click at [1199, 395] on rect at bounding box center [1372, 390] width 379 height 12
click at [1468, 54] on button "Live-Daten" at bounding box center [1474, 49] width 66 height 40
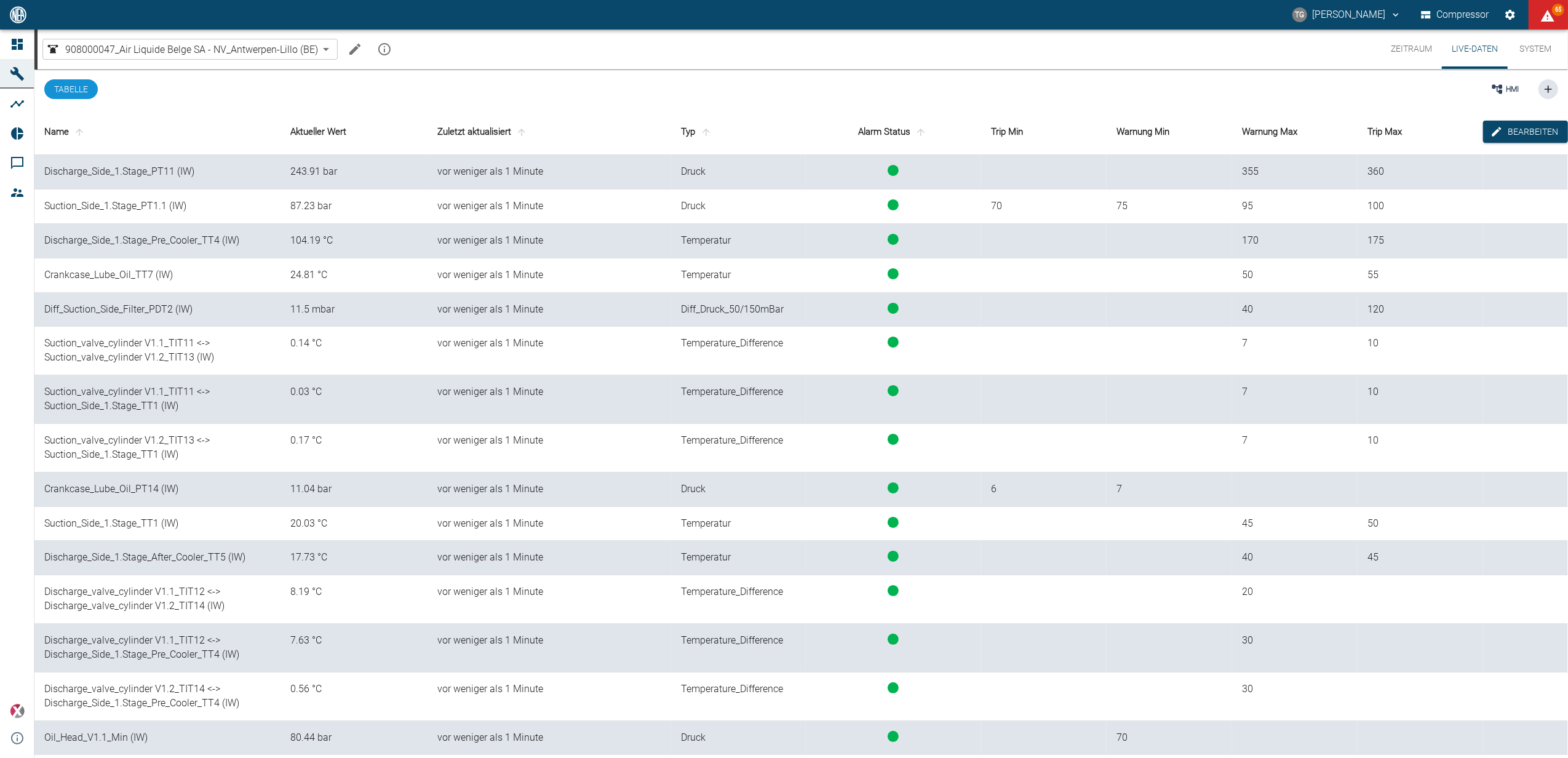
drag, startPoint x: 1414, startPoint y: 54, endPoint x: 1329, endPoint y: 227, distance: 192.8
click at [1416, 60] on button "Zeitraum" at bounding box center [1411, 49] width 61 height 40
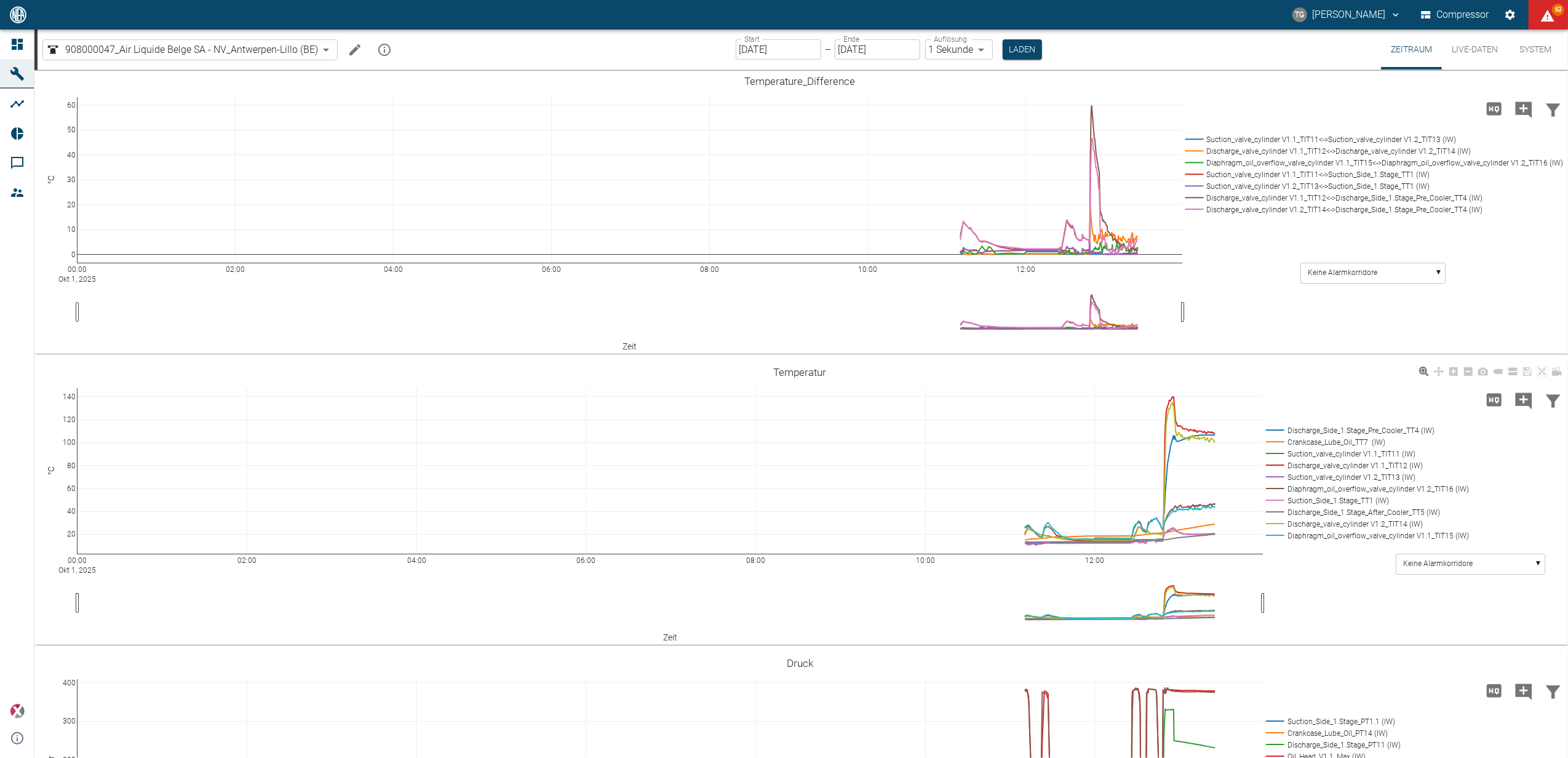
scroll to position [410, 0]
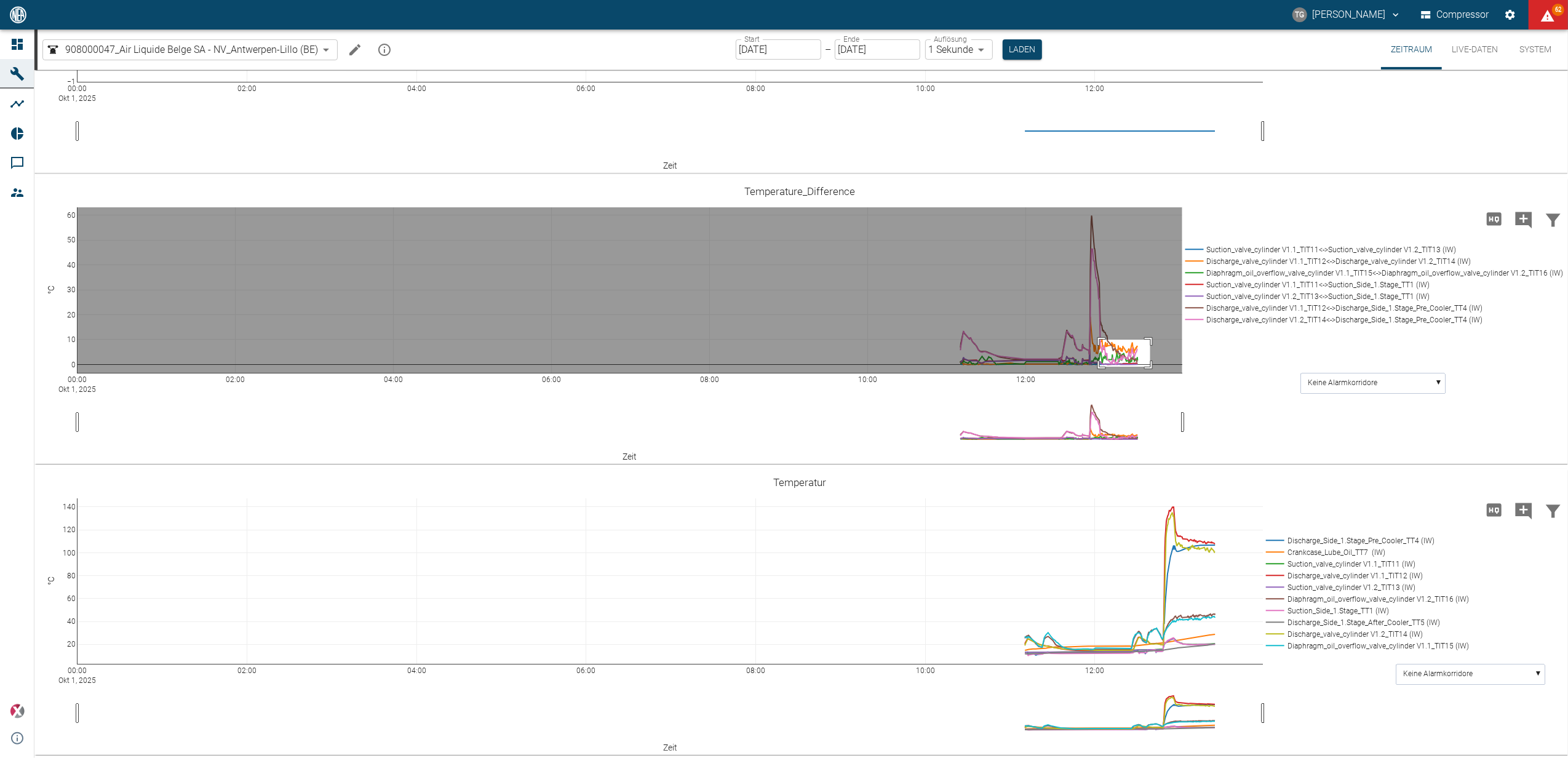
drag, startPoint x: 1150, startPoint y: 405, endPoint x: 1100, endPoint y: 432, distance: 56.8
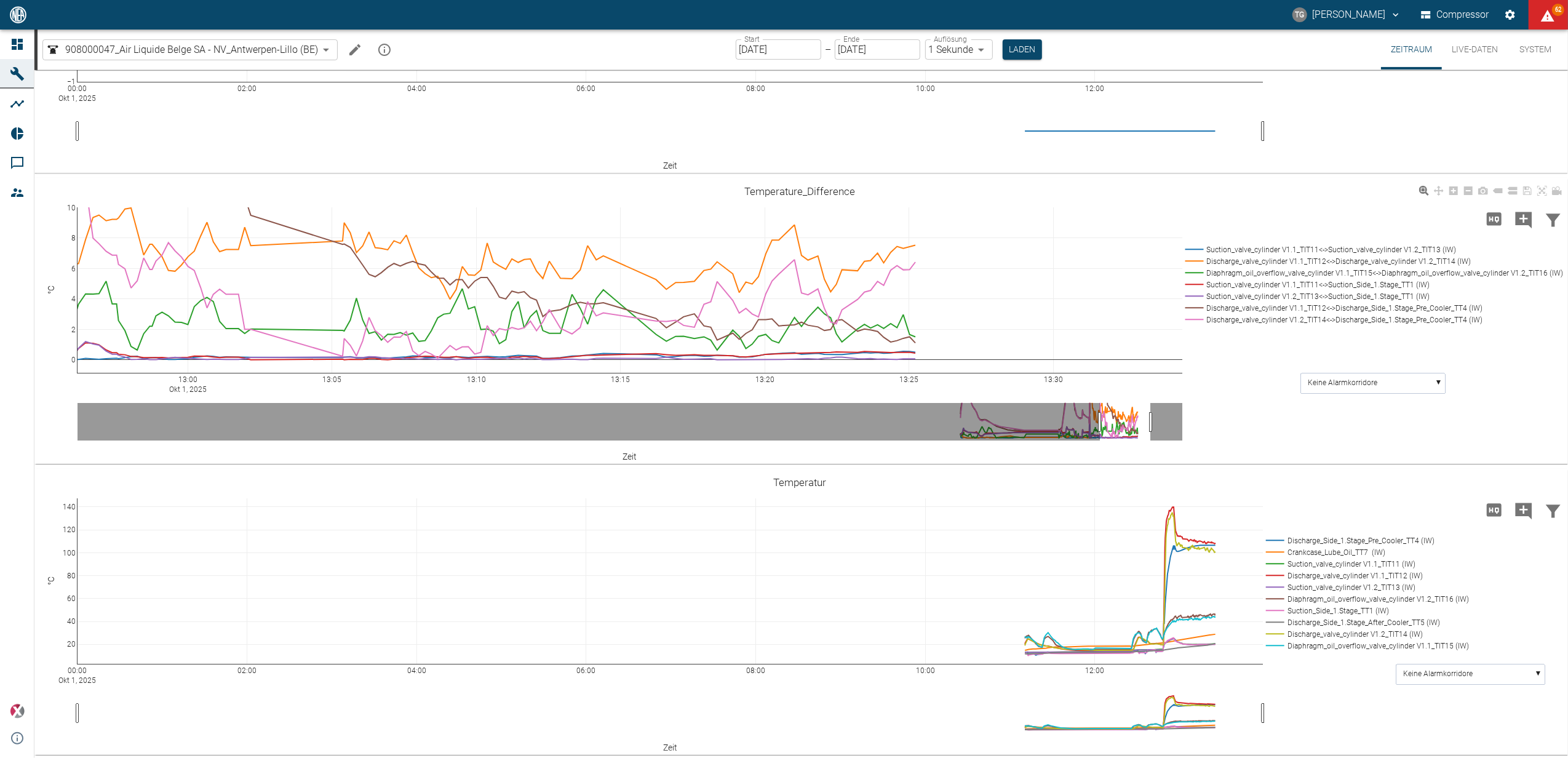
click at [1193, 255] on rect at bounding box center [1372, 249] width 379 height 12
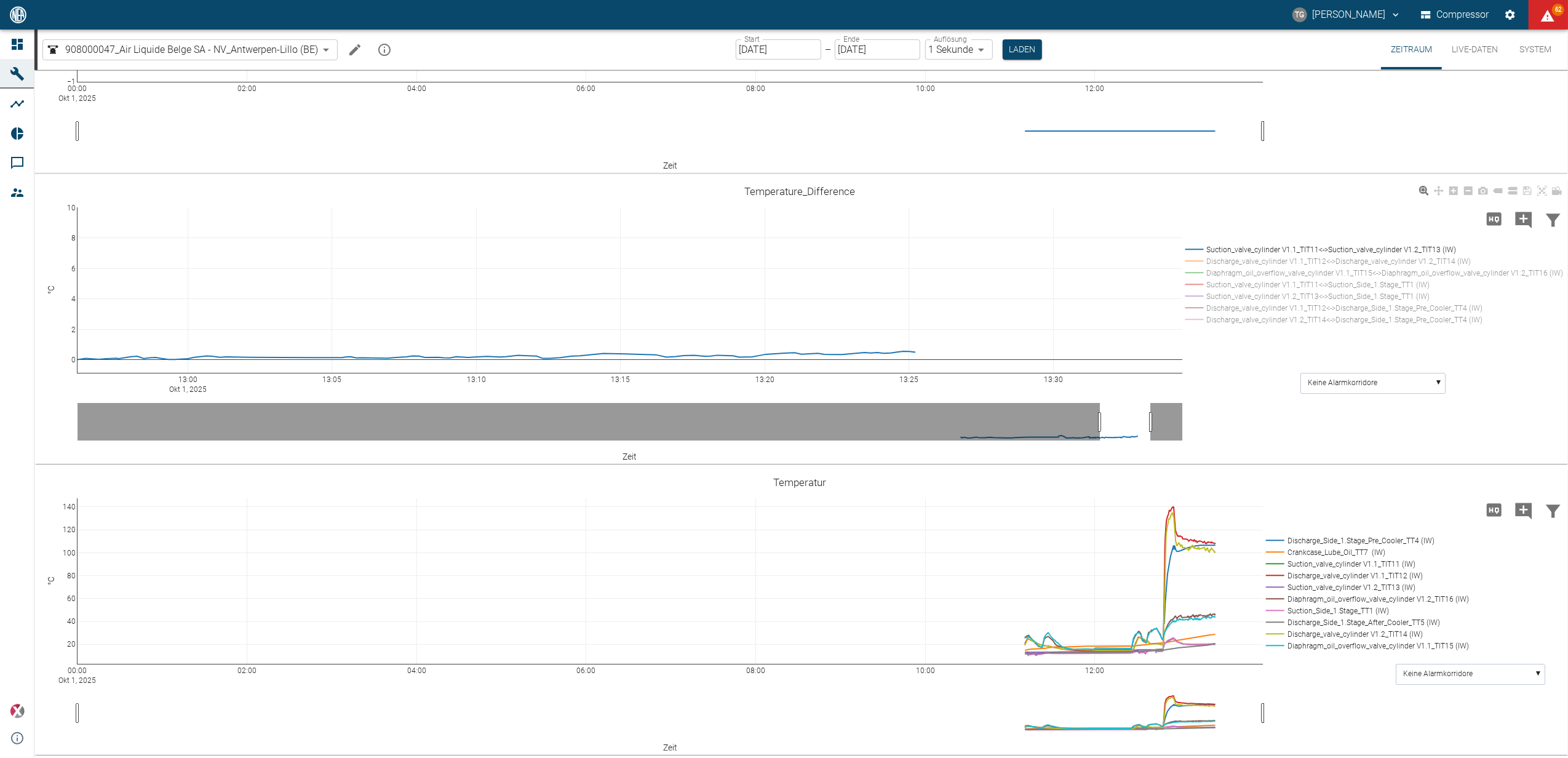
click at [1201, 267] on rect at bounding box center [1372, 261] width 379 height 12
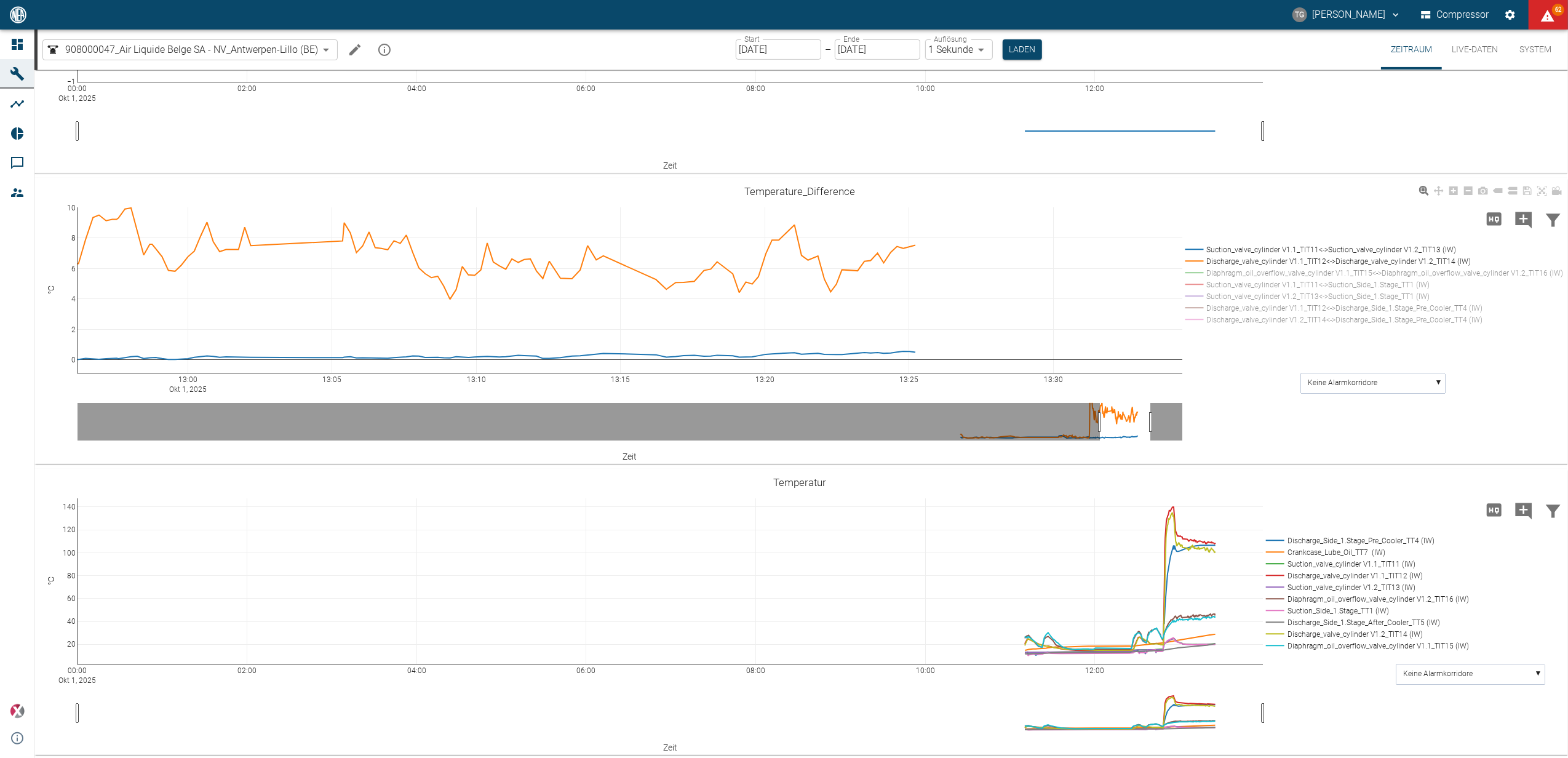
click at [1199, 255] on rect at bounding box center [1372, 249] width 379 height 12
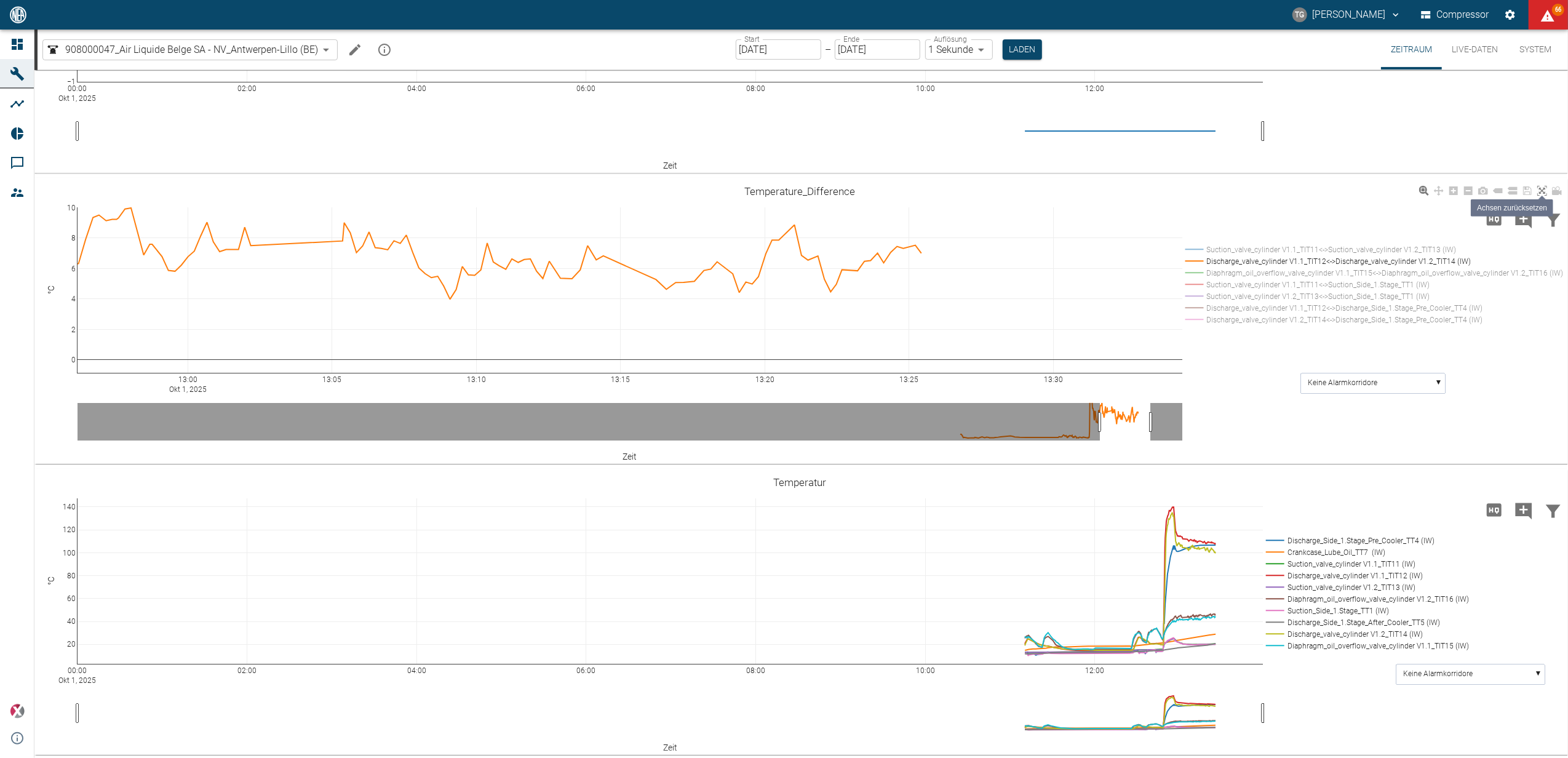
click at [1541, 196] on icon at bounding box center [1542, 191] width 10 height 10
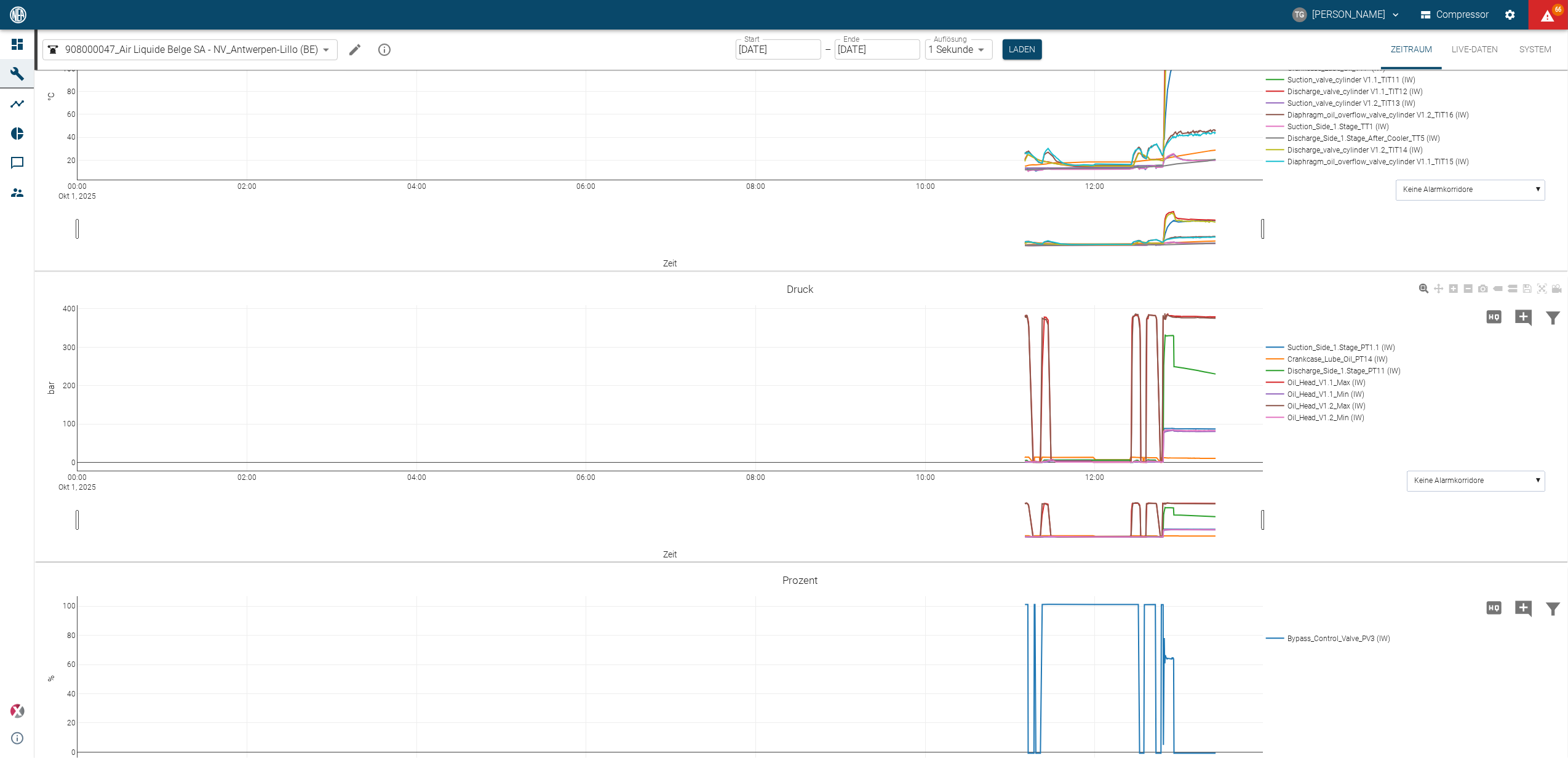
scroll to position [902, 0]
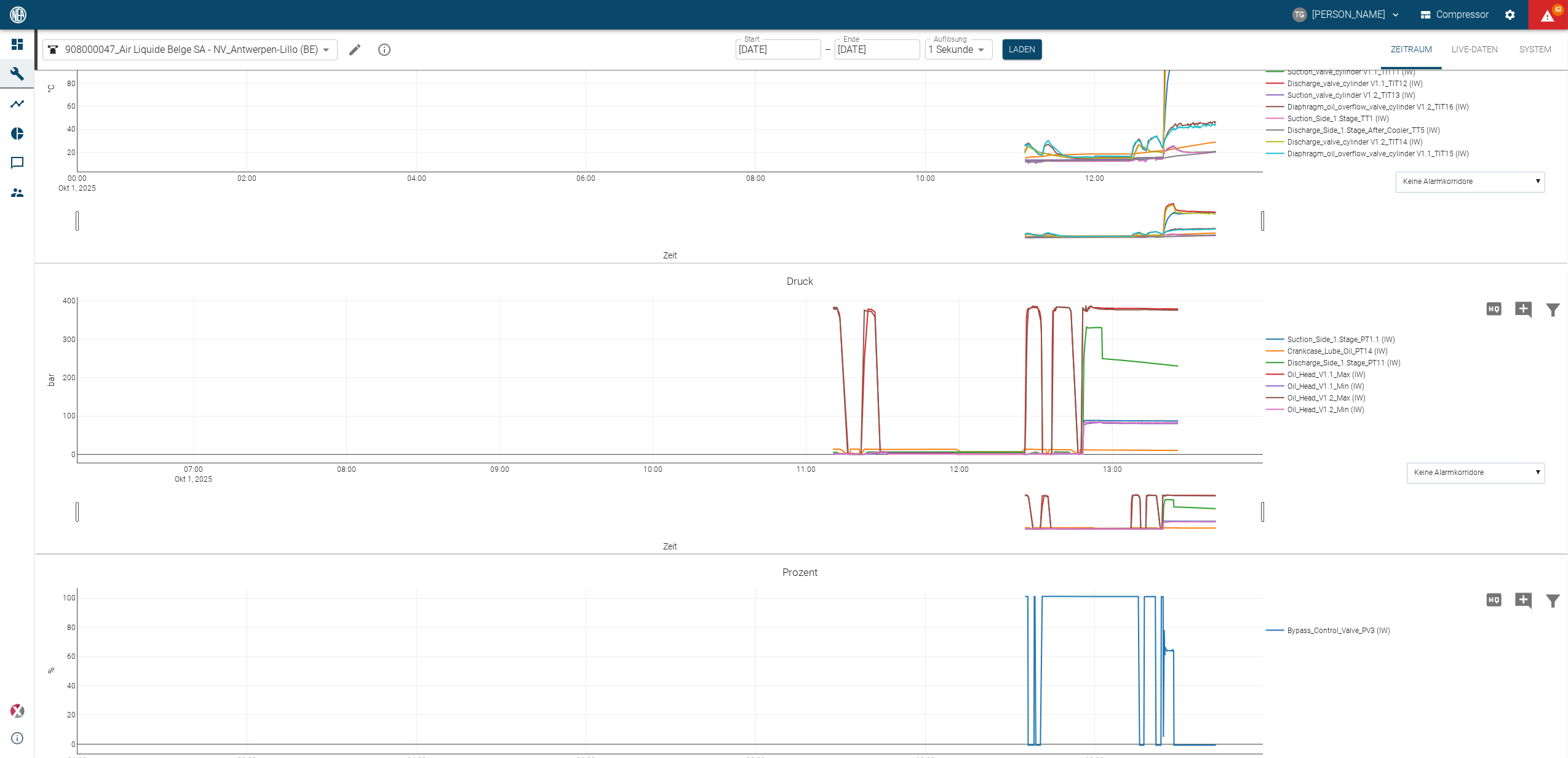
drag, startPoint x: 91, startPoint y: 534, endPoint x: -178, endPoint y: 531, distance: 269.0
click at [0, 531] on html "TG Thomas Gregoir Compressor 63 Dashboard Maschinen Analysen Reports Kommentare…" at bounding box center [784, 379] width 1568 height 758
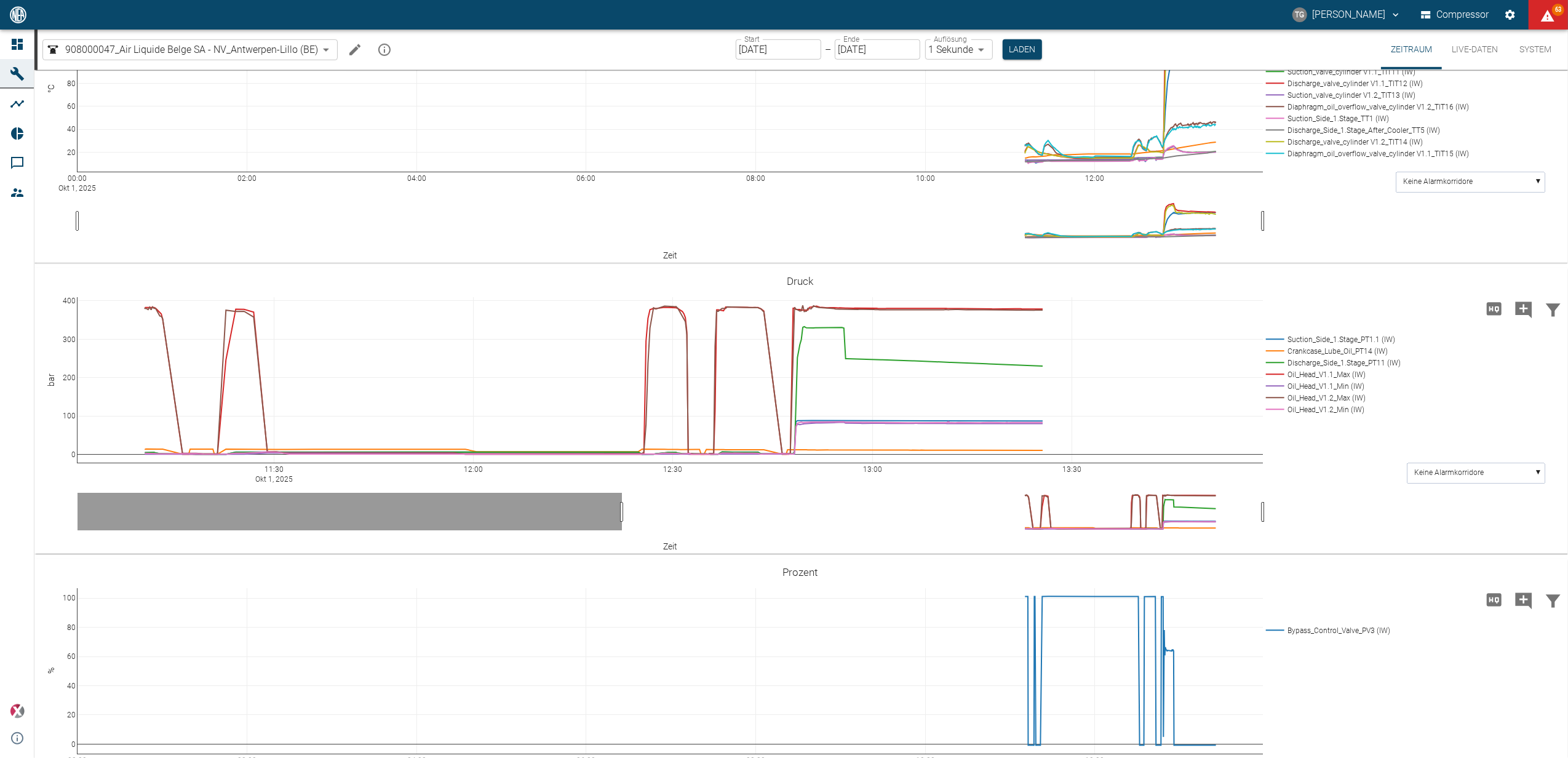
drag, startPoint x: 113, startPoint y: 538, endPoint x: -193, endPoint y: 534, distance: 306.0
click at [0, 534] on html "TG Thomas Gregoir Compressor 63 Dashboard Maschinen Analysen Reports Kommentare…" at bounding box center [784, 379] width 1568 height 758
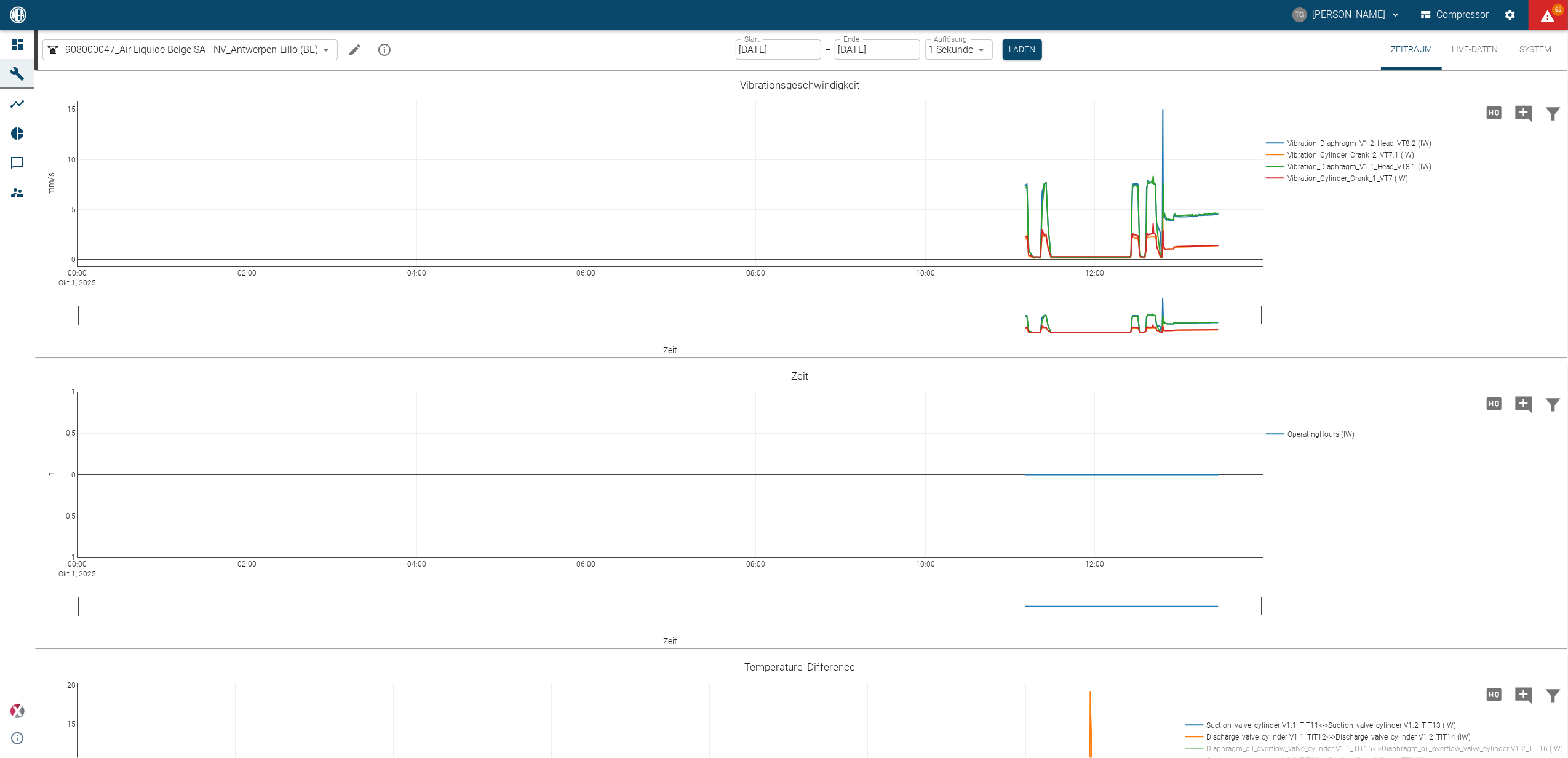
scroll to position [902, 0]
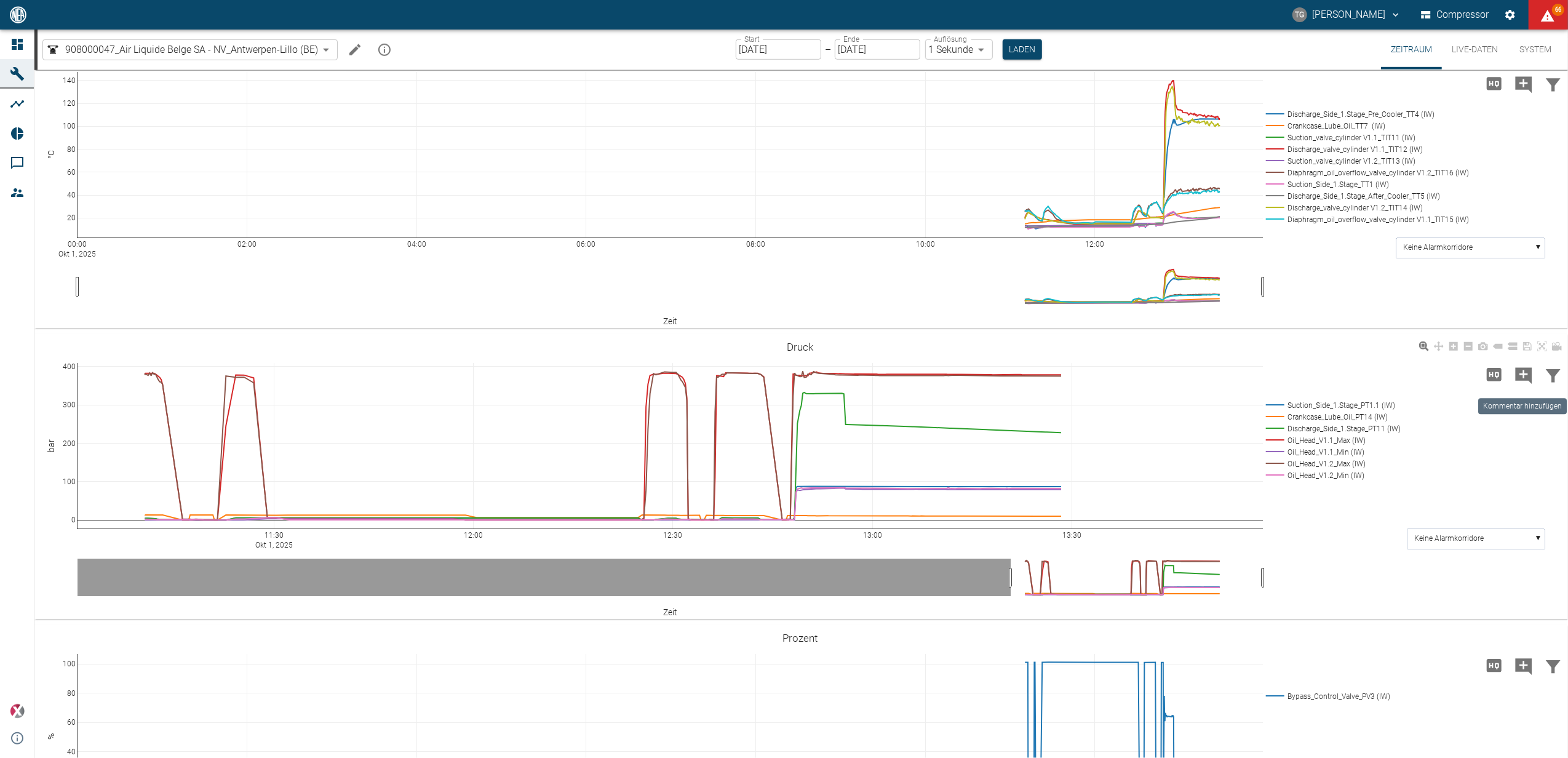
drag, startPoint x: 1525, startPoint y: 371, endPoint x: 1166, endPoint y: 384, distance: 359.2
click at [1525, 371] on icon "Kommentar hinzufügen" at bounding box center [1523, 375] width 17 height 17
click at [1459, 375] on button "Weiter" at bounding box center [1454, 375] width 50 height 23
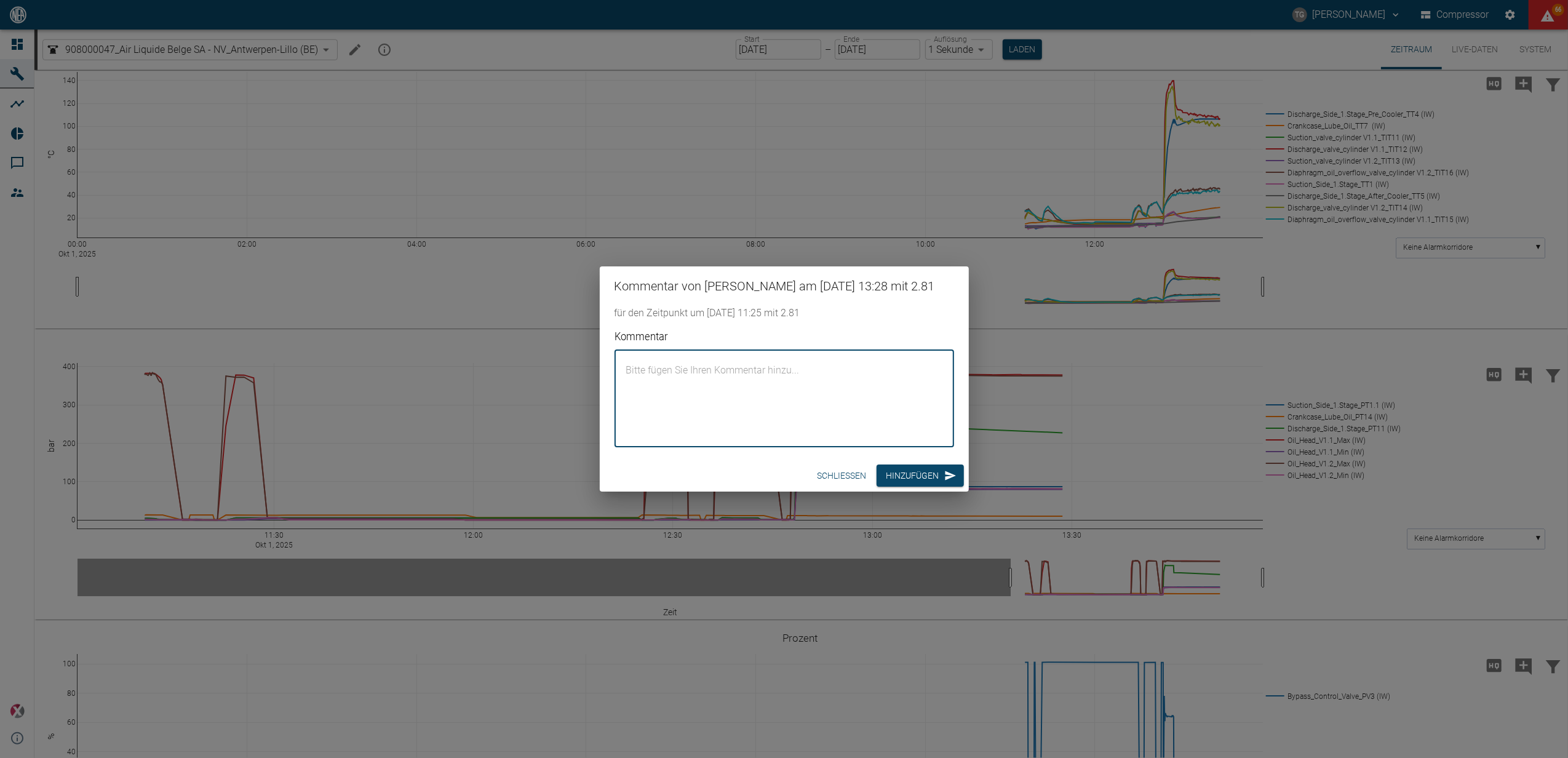
drag, startPoint x: 650, startPoint y: 387, endPoint x: 663, endPoint y: 387, distance: 13.0
click at [653, 387] on textarea "Kommentar" at bounding box center [784, 398] width 322 height 77
paste textarea "Commissioning test was stopped because the ball seat came loose from the tappet…"
type textarea "Commissioning test was stopped because the ball seat came loose from the tappet…"
click at [910, 471] on div "Schließen Hinzufügen" at bounding box center [784, 476] width 369 height 33
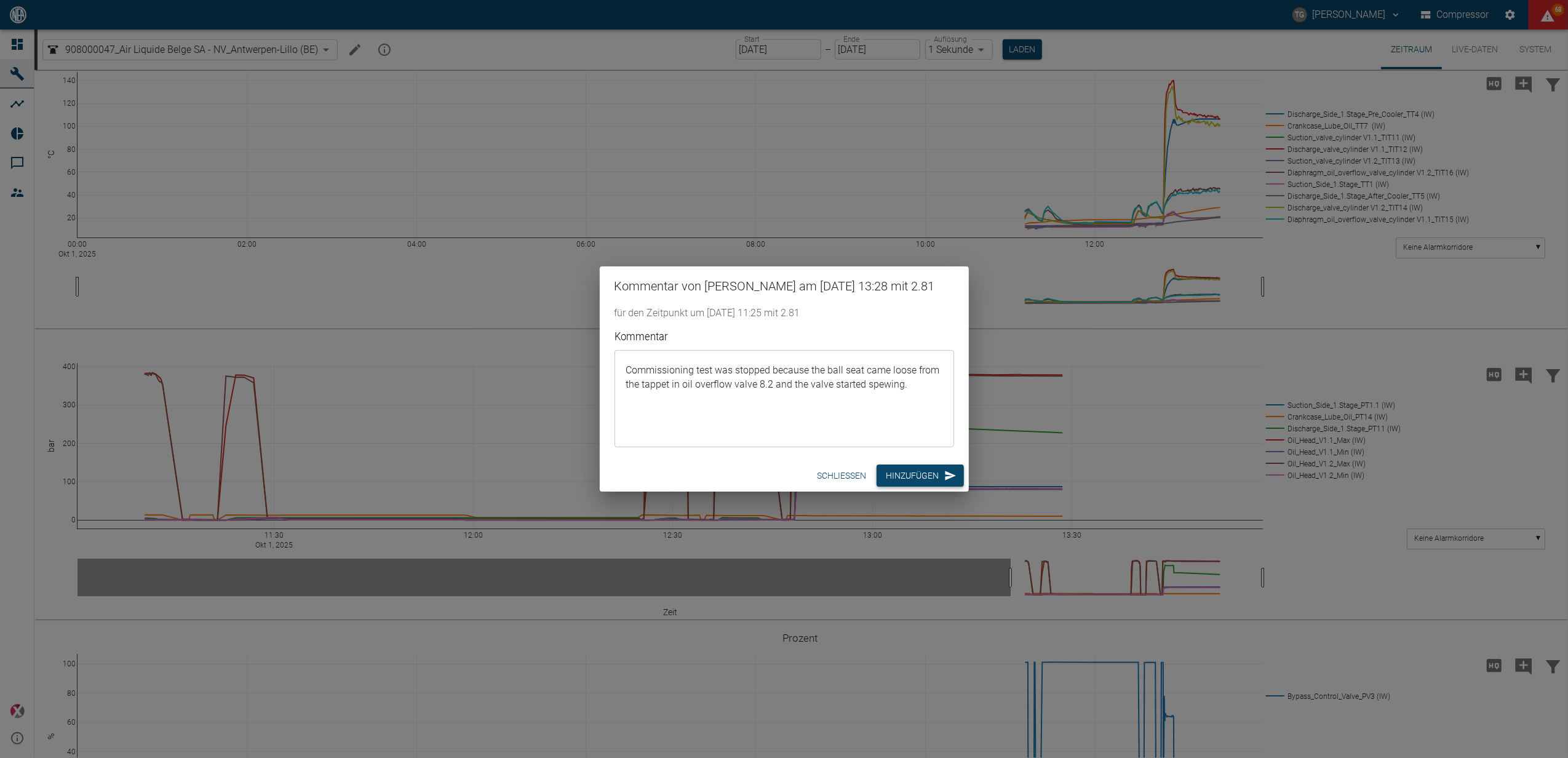
click at [911, 482] on button "Hinzufügen" at bounding box center [920, 476] width 87 height 23
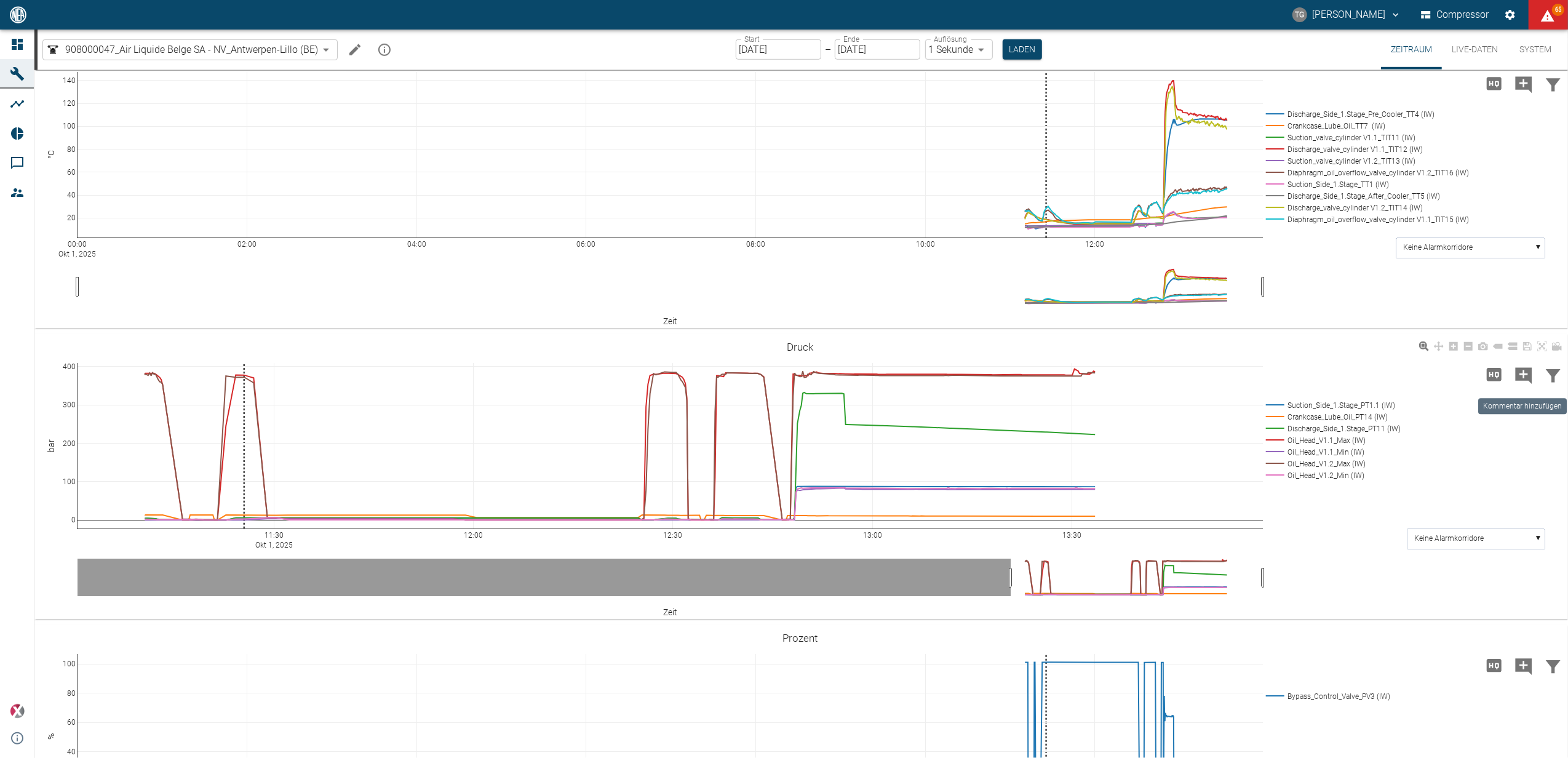
drag, startPoint x: 1520, startPoint y: 374, endPoint x: 1347, endPoint y: 380, distance: 173.1
click at [1520, 374] on icon "Kommentar hinzufügen" at bounding box center [1523, 375] width 17 height 17
click at [1450, 371] on button "Weiter" at bounding box center [1454, 375] width 50 height 23
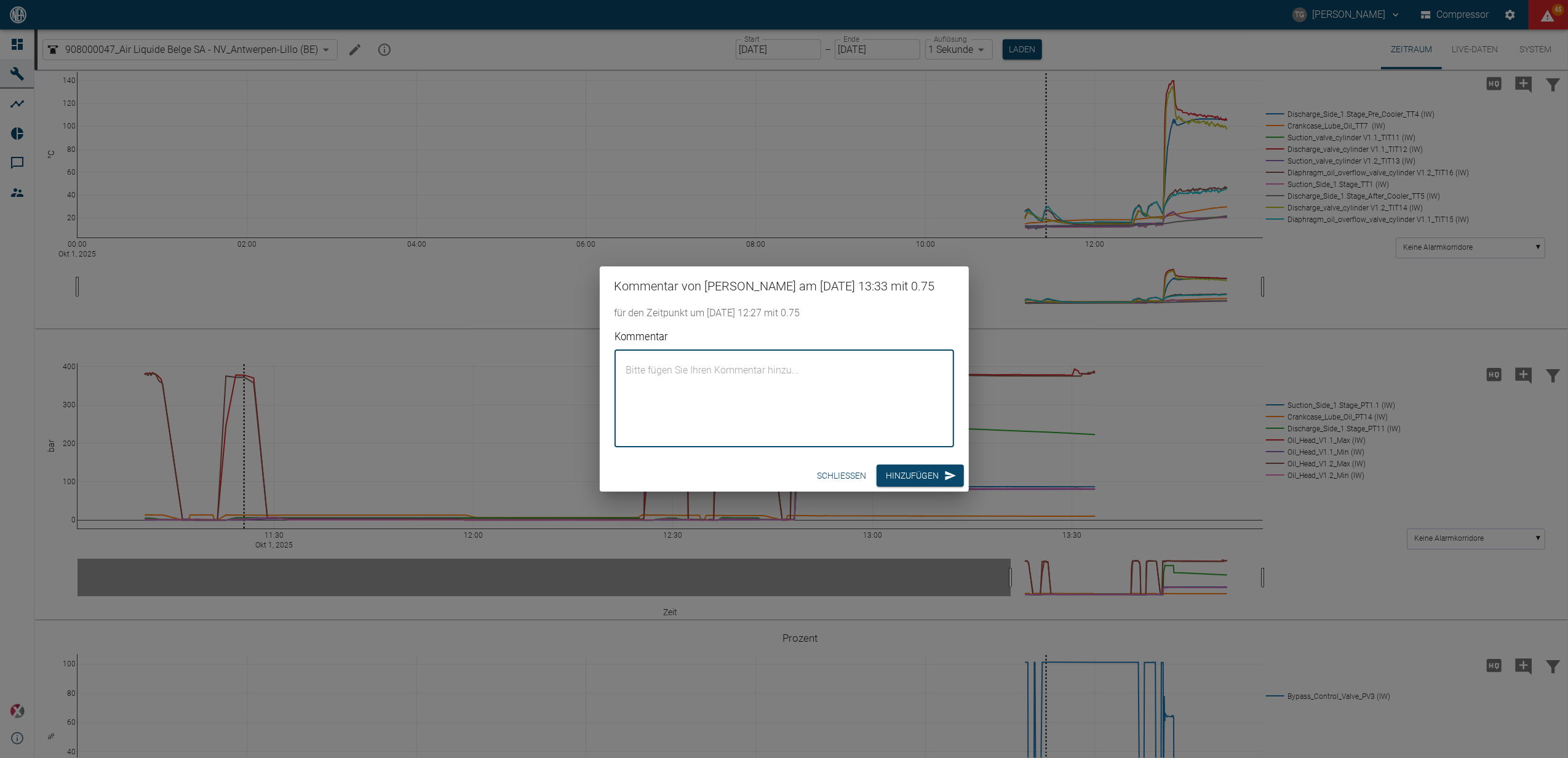
click at [679, 387] on textarea "Kommentar" at bounding box center [784, 398] width 322 height 77
paste textarea "Commissioning after diaphragm rupture at head 1.2. Nitrogen purging / Scope of …"
type textarea "Commissioning after diaphragm rupture at head 1.2. Nitrogen purging / Scope of …"
click at [916, 478] on button "Hinzufügen" at bounding box center [920, 476] width 87 height 23
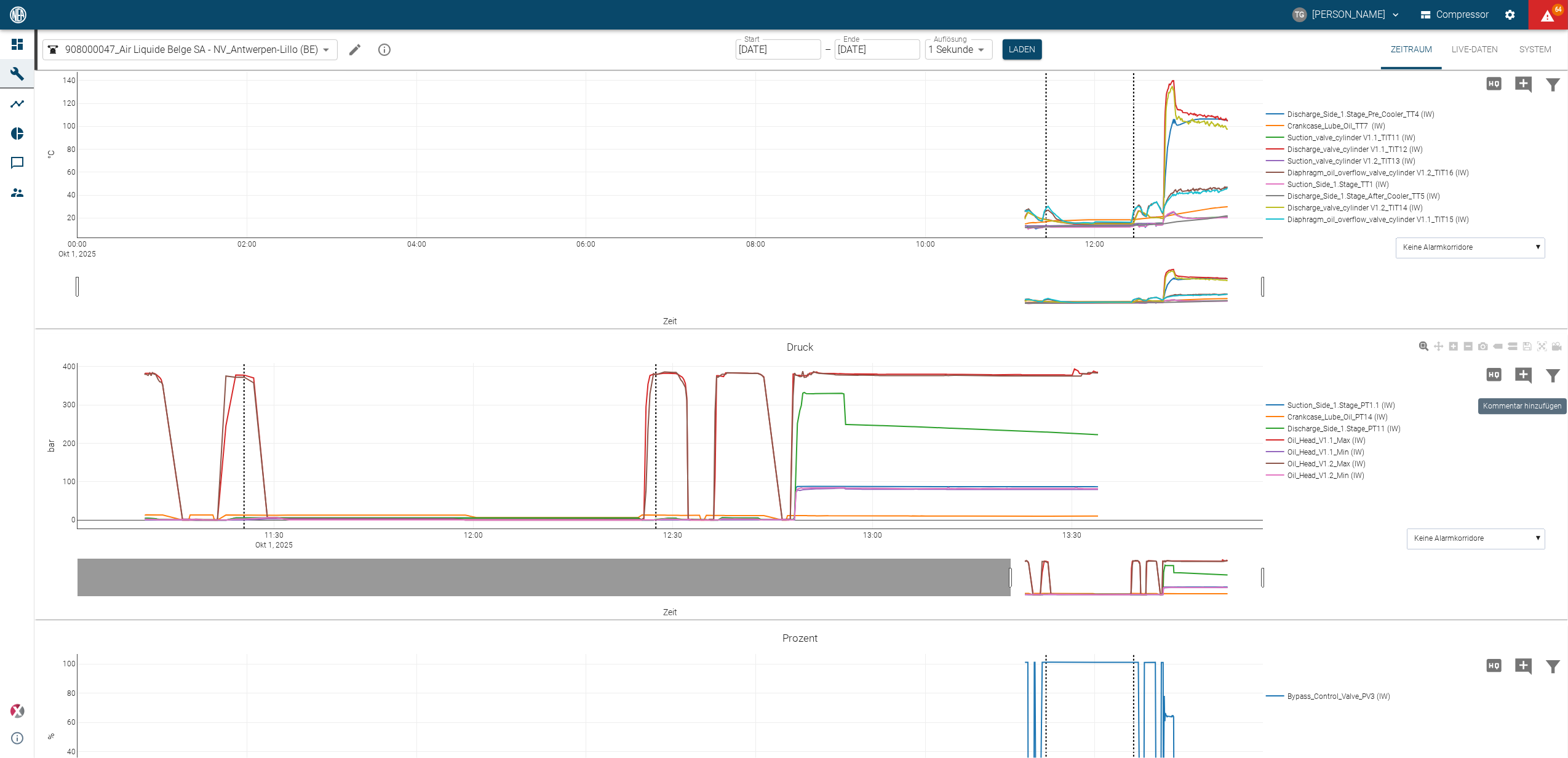
drag, startPoint x: 1524, startPoint y: 377, endPoint x: 1460, endPoint y: 387, distance: 64.8
click at [1524, 377] on icon "Kommentar hinzufügen" at bounding box center [1523, 375] width 17 height 17
click at [1434, 363] on button "Weiter" at bounding box center [1454, 375] width 50 height 23
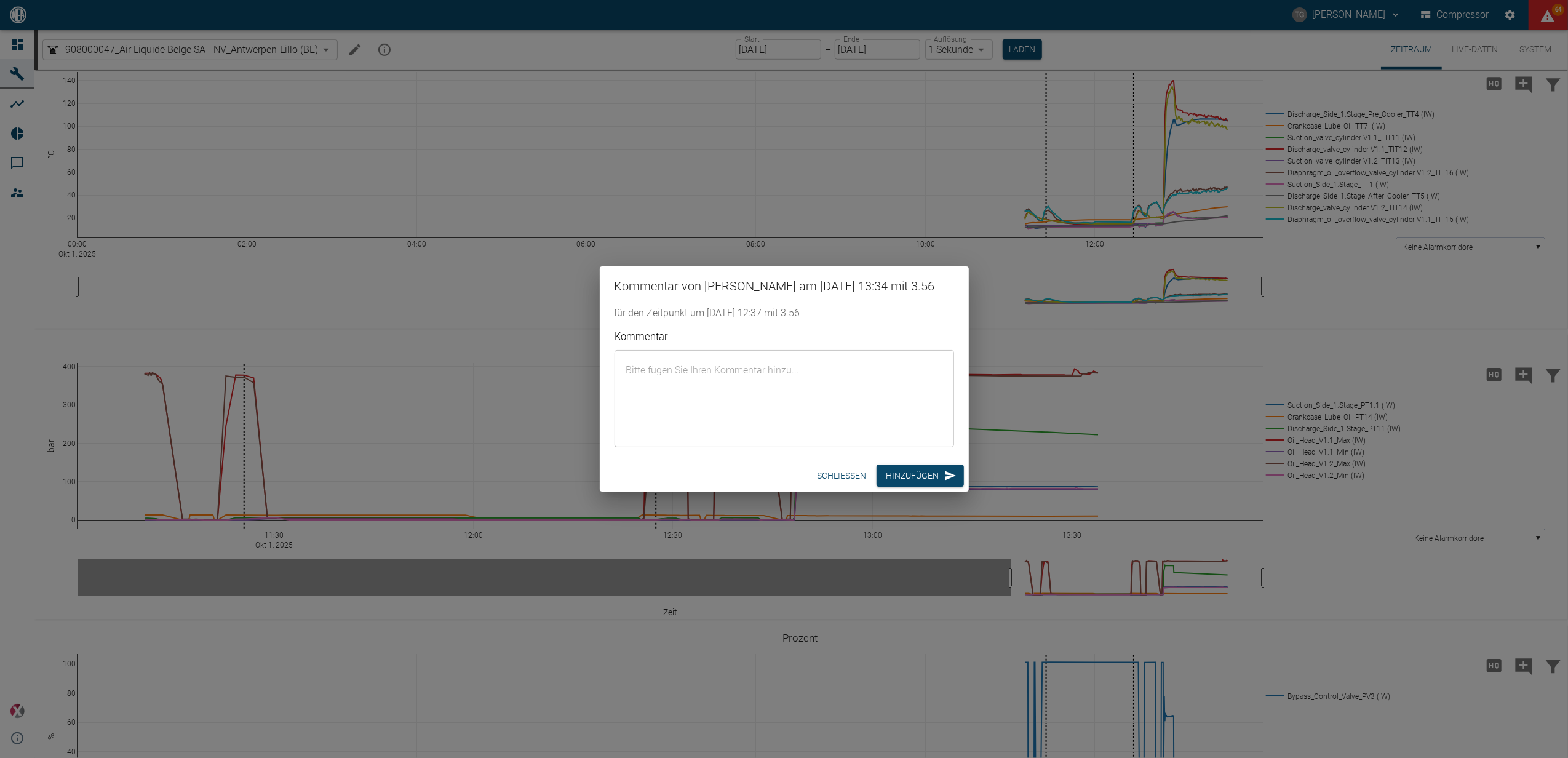
click at [813, 398] on textarea "Kommentar" at bounding box center [784, 398] width 322 height 77
paste textarea "Commissioning after diaphragm rupture at the head 1.2. Hydrogen purging"
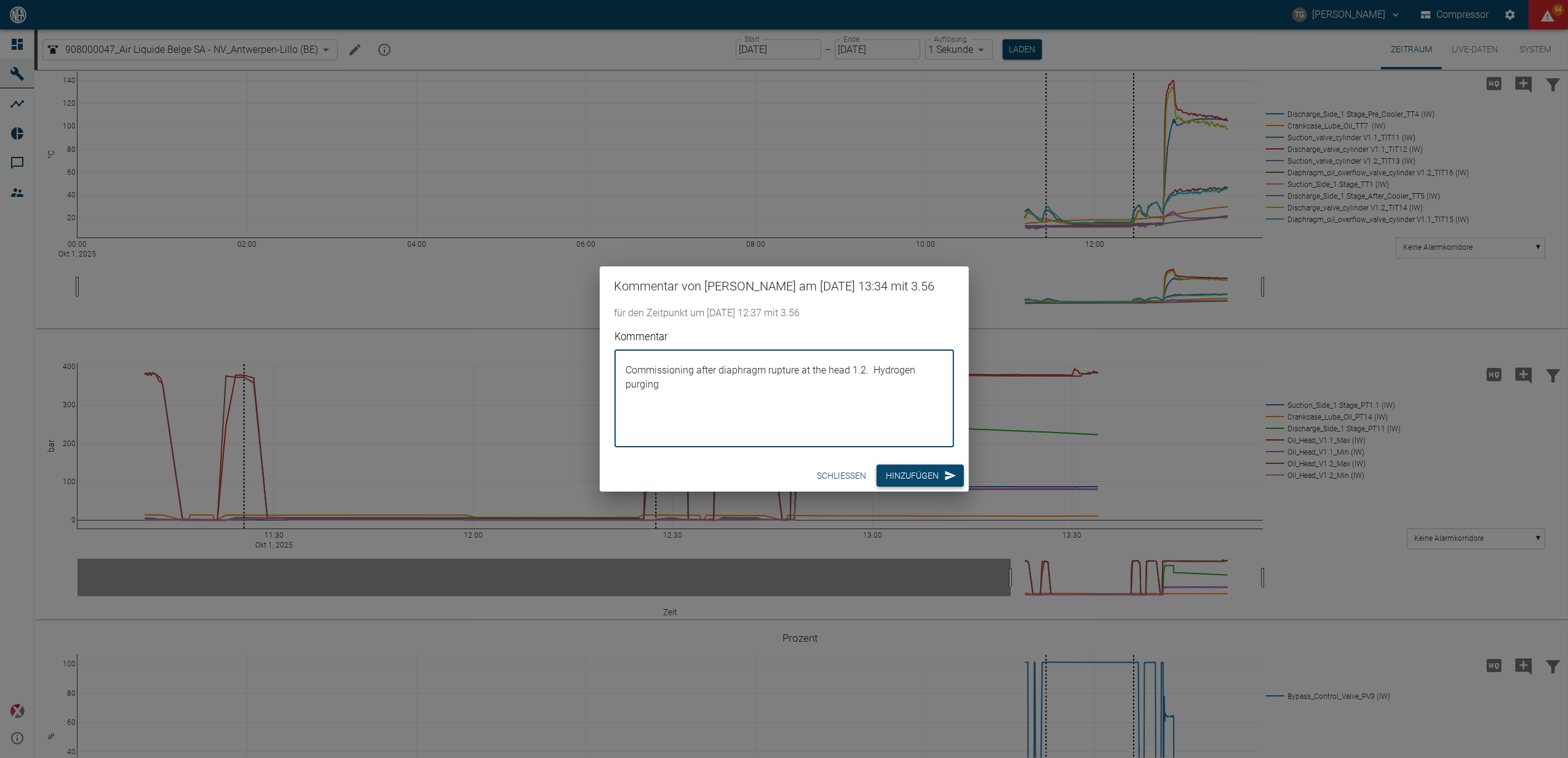
type textarea "Commissioning after diaphragm rupture at the head 1.2. Hydrogen purging"
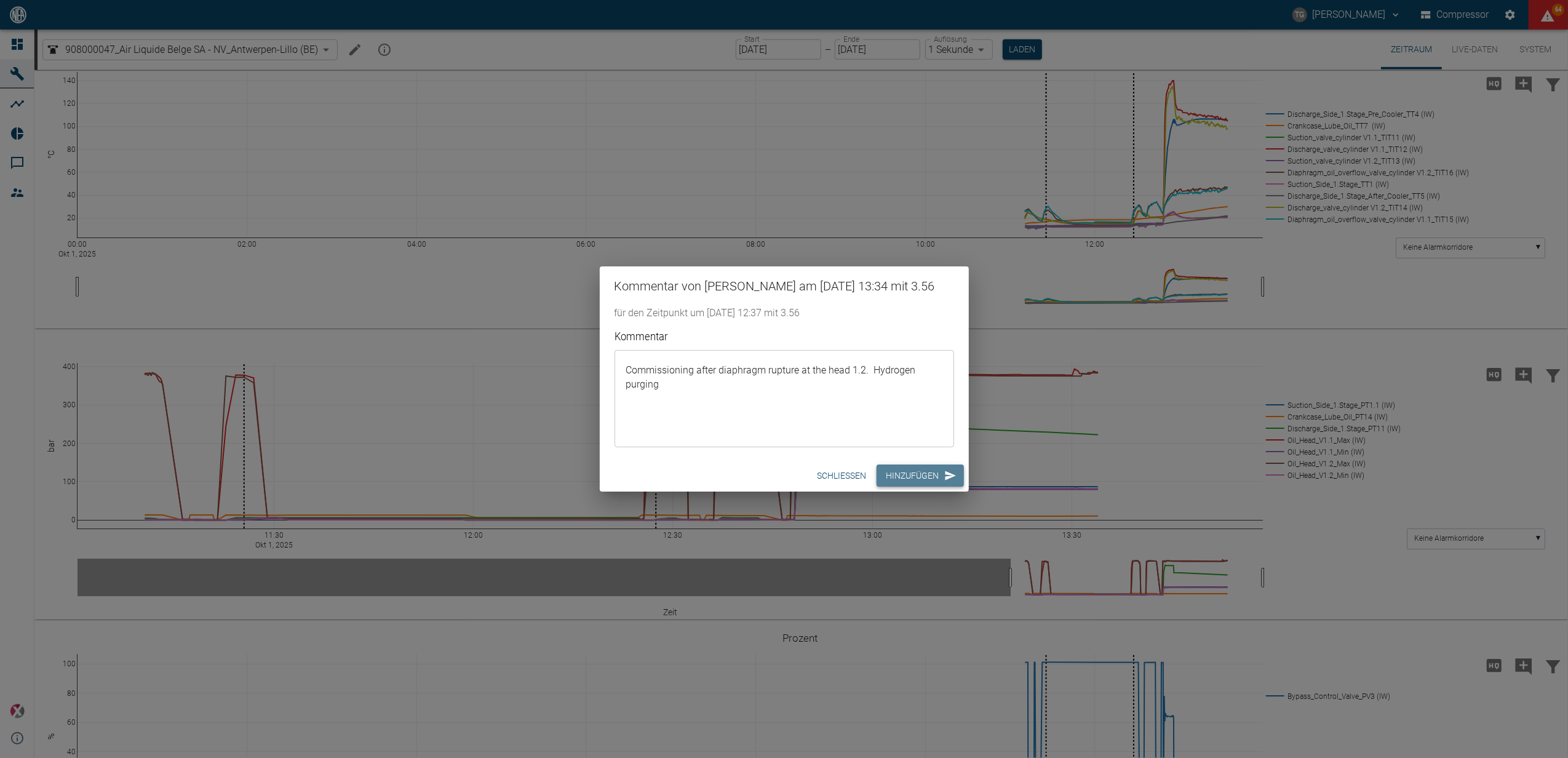
click at [921, 480] on button "Hinzufügen" at bounding box center [920, 476] width 87 height 23
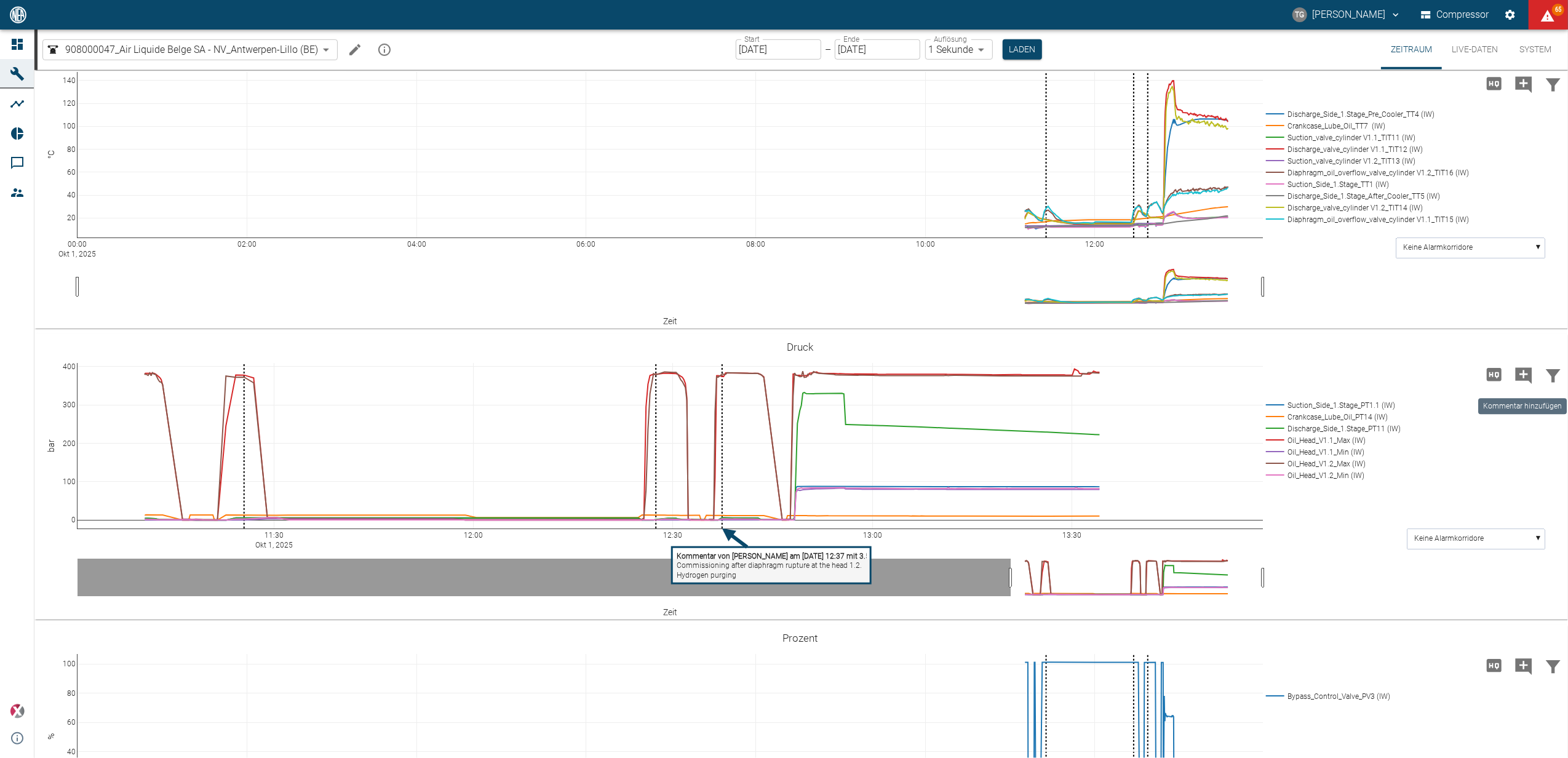
click at [1522, 375] on icon "Kommentar hinzufügen" at bounding box center [1523, 375] width 17 height 17
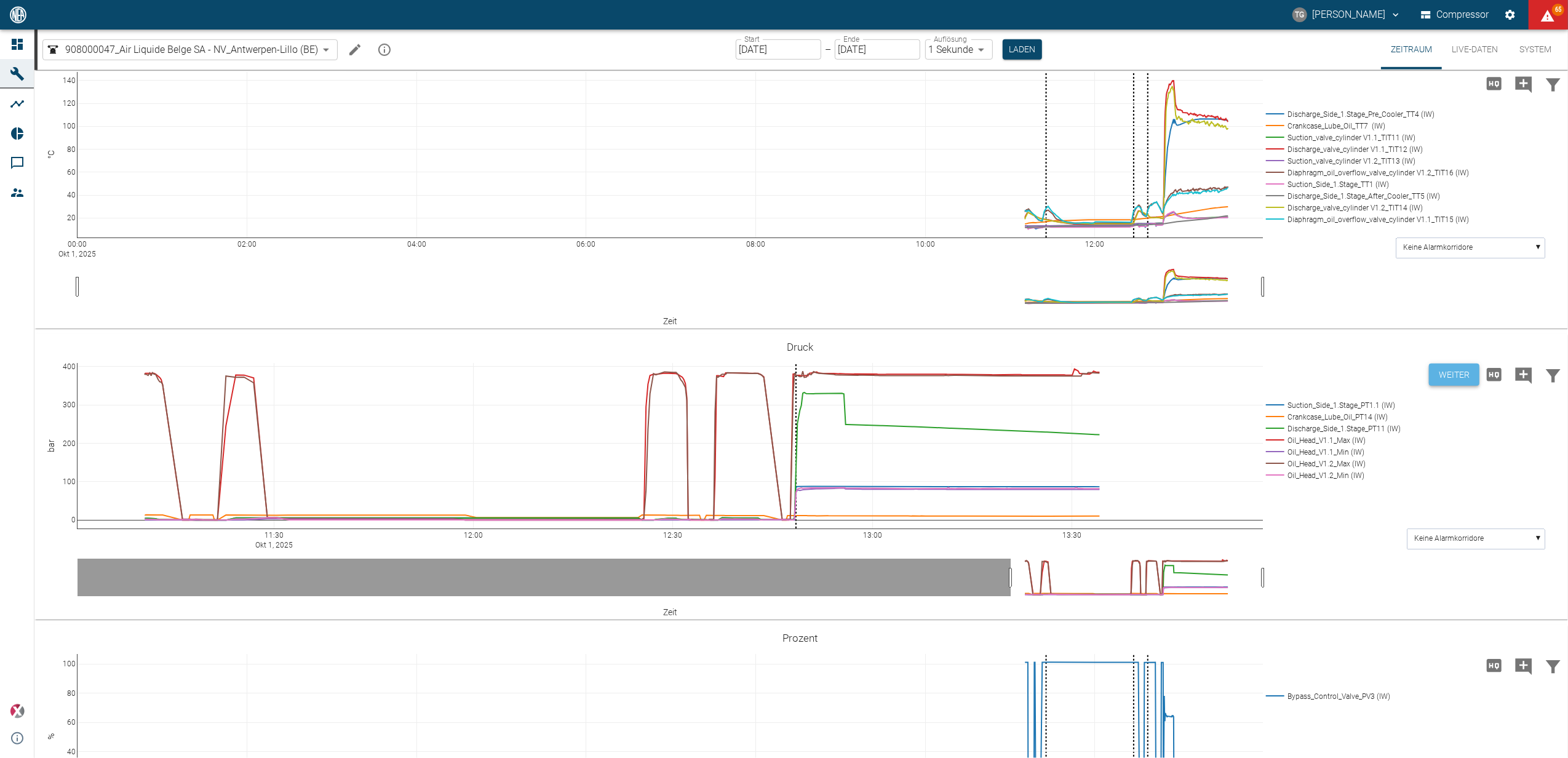
click at [1454, 373] on button "Weiter" at bounding box center [1454, 375] width 50 height 23
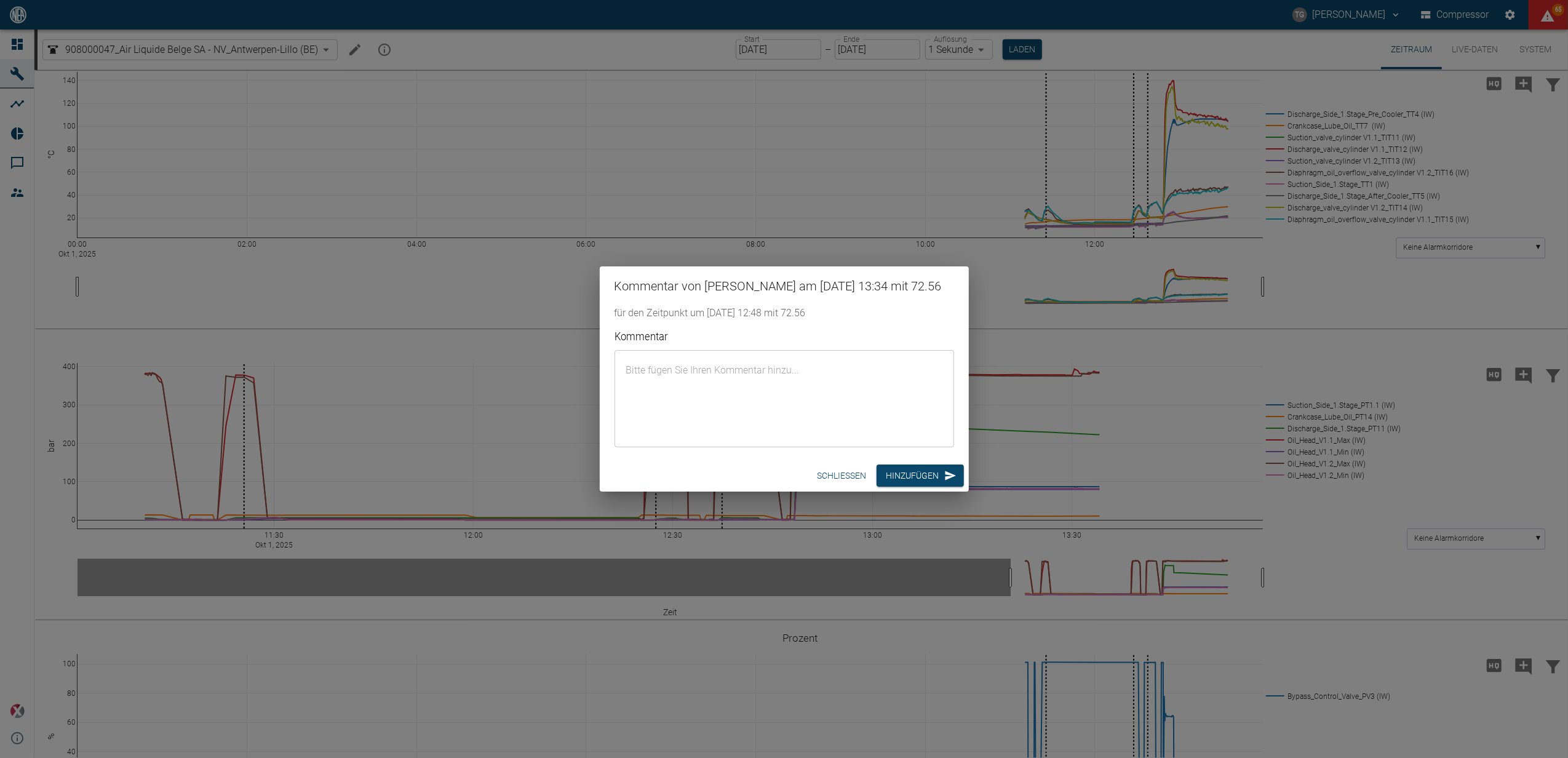
click at [683, 390] on textarea "Kommentar" at bounding box center [784, 398] width 322 height 77
paste textarea "Commissioning after diaphragm rupture at the head 1.2. Hydrogen purging"
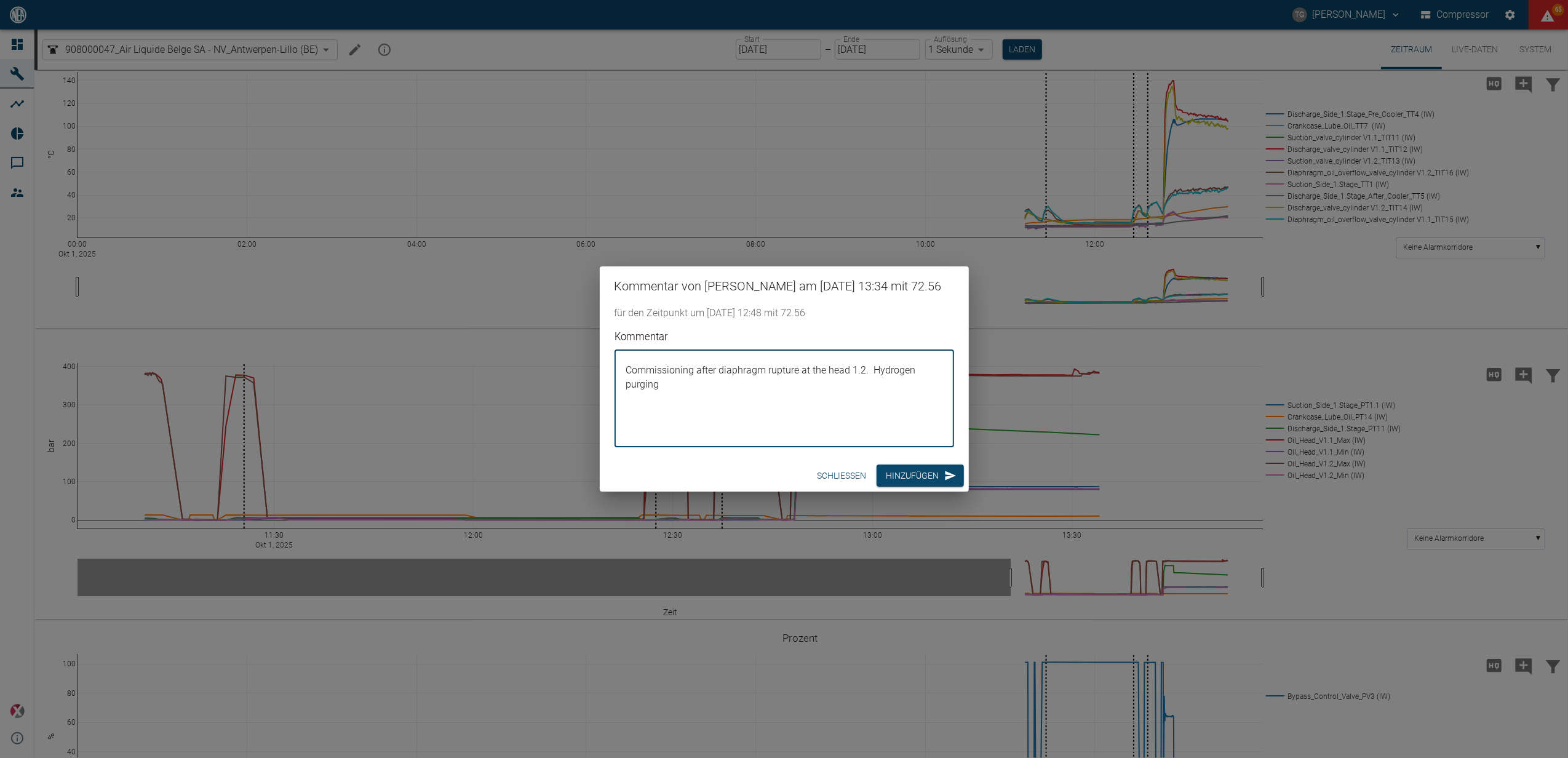
click at [693, 395] on textarea "Commissioning after diaphragm rupture at the head 1.2. Hydrogen purging" at bounding box center [784, 398] width 322 height 77
type textarea "Commissioning"
click at [888, 488] on button "Hinzufügen" at bounding box center [920, 476] width 87 height 23
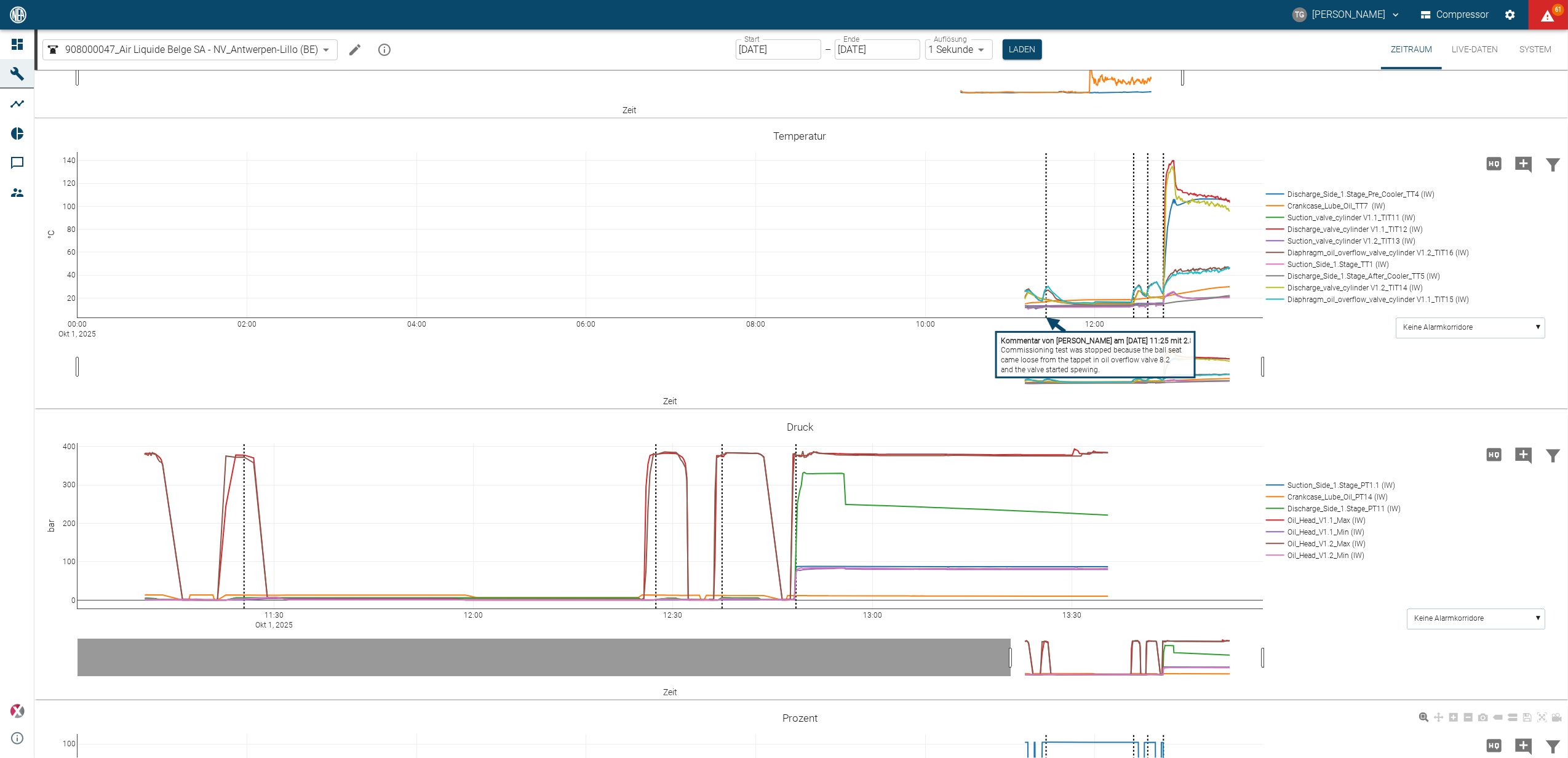
scroll to position [1066, 0]
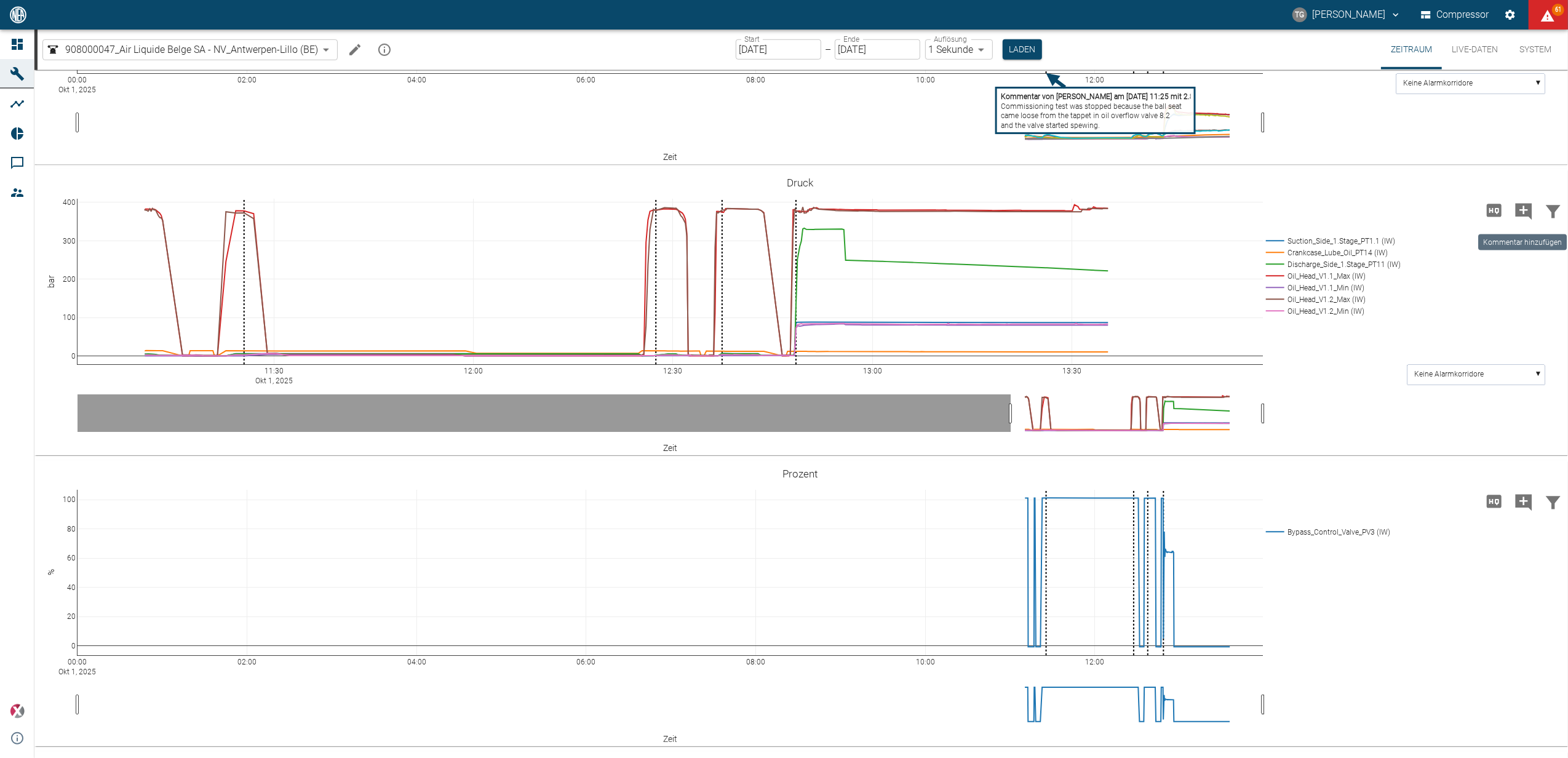
click at [1524, 209] on icon "Kommentar hinzufügen" at bounding box center [1523, 212] width 20 height 20
click at [1516, 207] on icon "Kommentar hinzufügen" at bounding box center [1523, 211] width 17 height 17
click at [1523, 211] on icon "Kommentar hinzufügen" at bounding box center [1523, 211] width 17 height 17
click at [1446, 299] on div "11:30 Okt 1, 2025 12:00 12:30 13:00 13:30 0 100 200 300 400 Suction_Side_1.Stag…" at bounding box center [799, 313] width 1531 height 277
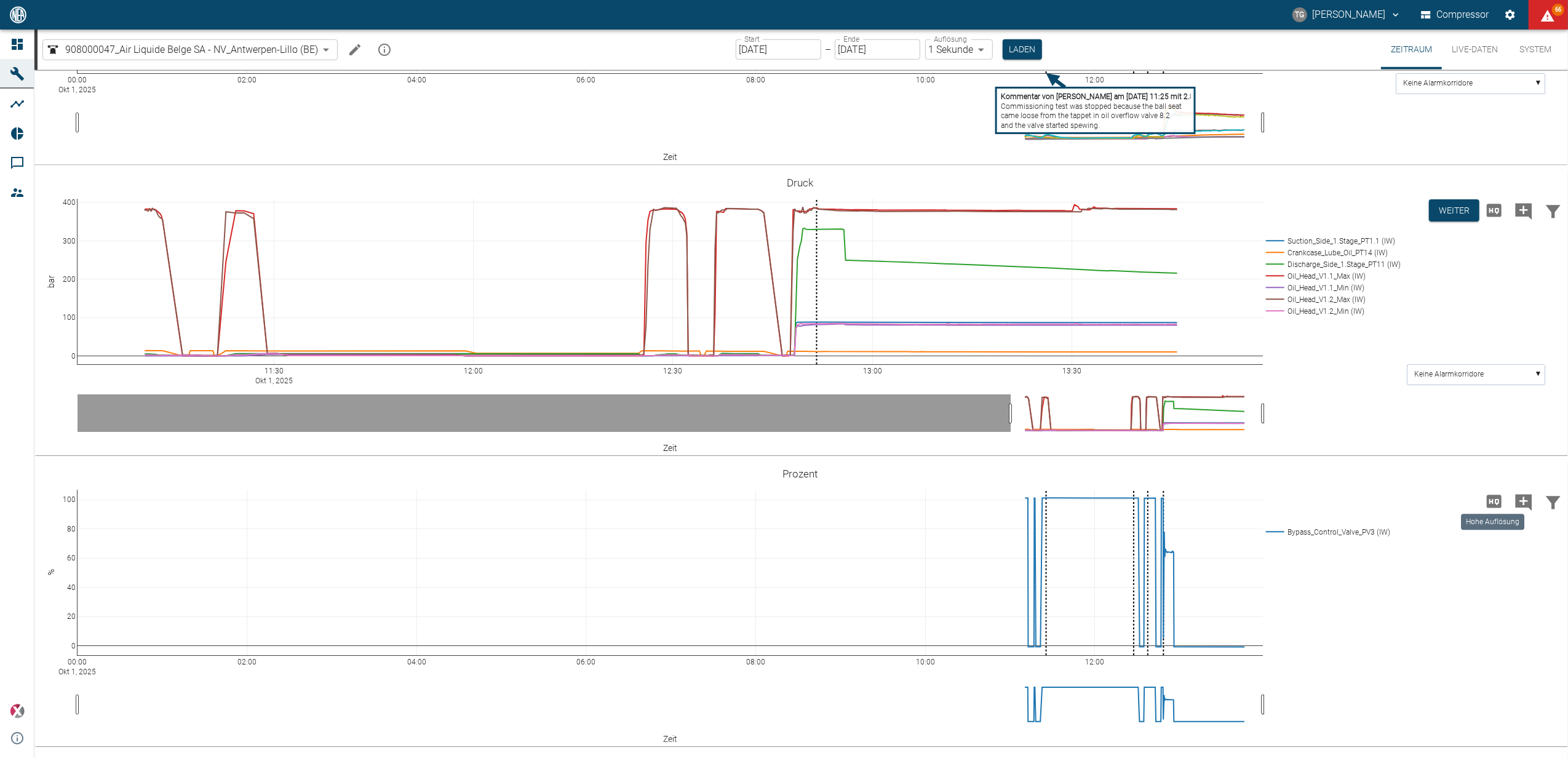
click at [1494, 501] on icon "Hohe Auflösung" at bounding box center [1494, 501] width 15 height 13
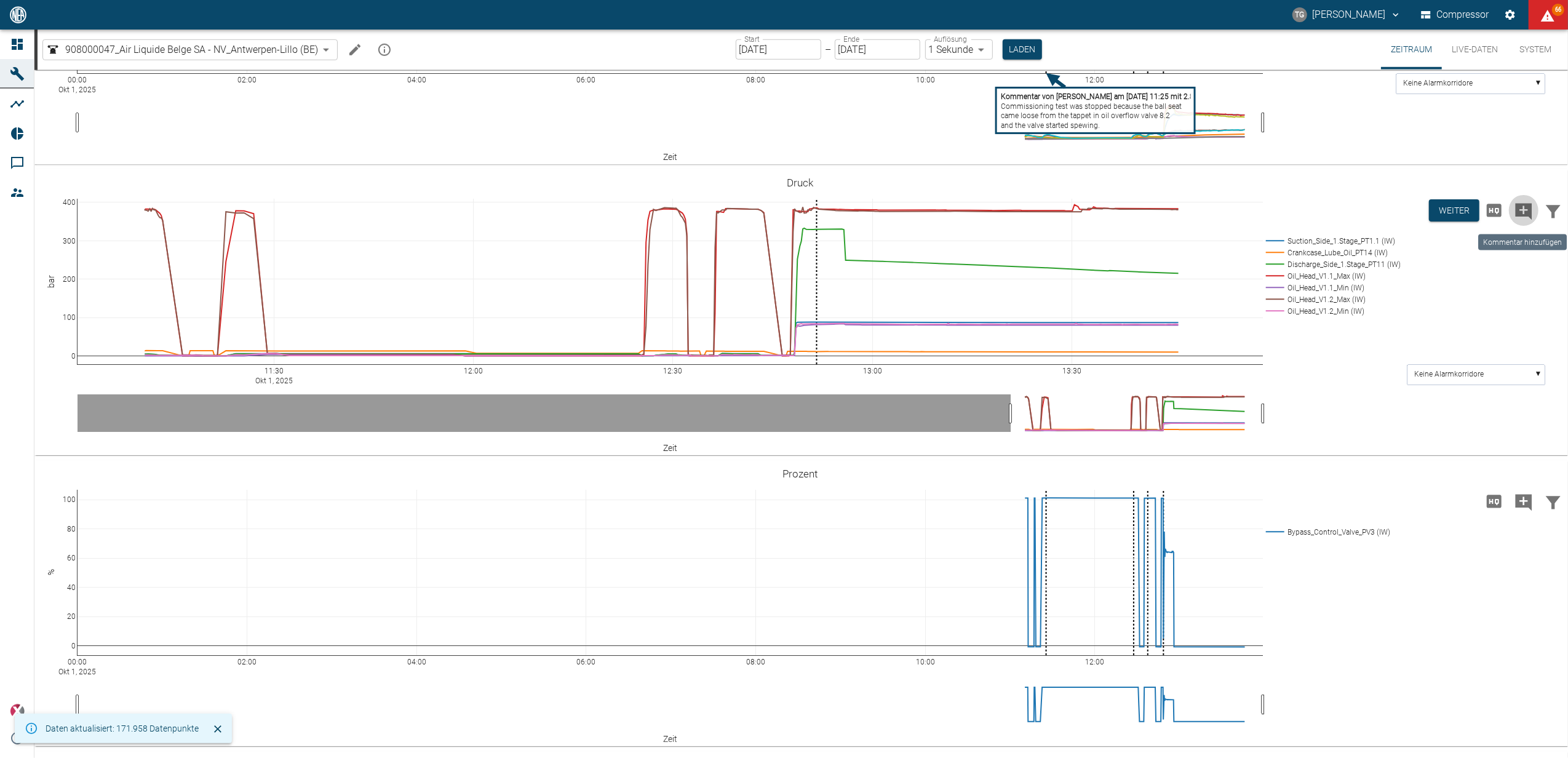
click at [1519, 212] on icon "Kommentar hinzufügen" at bounding box center [1523, 211] width 17 height 17
click at [1526, 212] on icon "Kommentar hinzufügen" at bounding box center [1523, 211] width 17 height 17
click at [1465, 283] on div "11:30 Okt 1, 2025 12:00 12:30 13:00 13:30 0 100 200 300 400 Suction_Side_1.Stag…" at bounding box center [799, 313] width 1531 height 277
click at [1012, 48] on button "Laden" at bounding box center [1023, 50] width 40 height 21
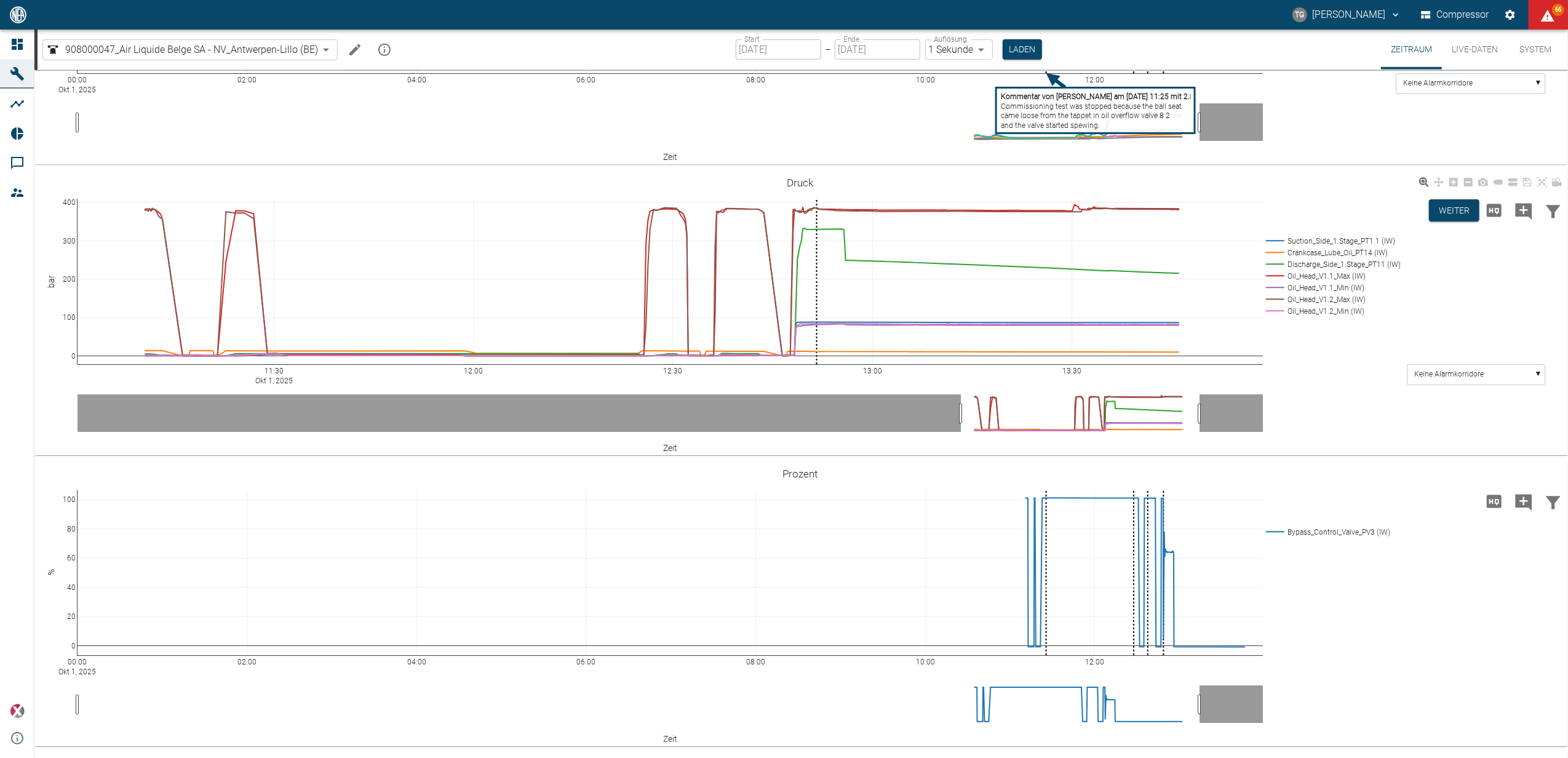
drag, startPoint x: 1015, startPoint y: 43, endPoint x: 821, endPoint y: 303, distance: 324.4
click at [1015, 43] on button "Laden" at bounding box center [1023, 50] width 40 height 21
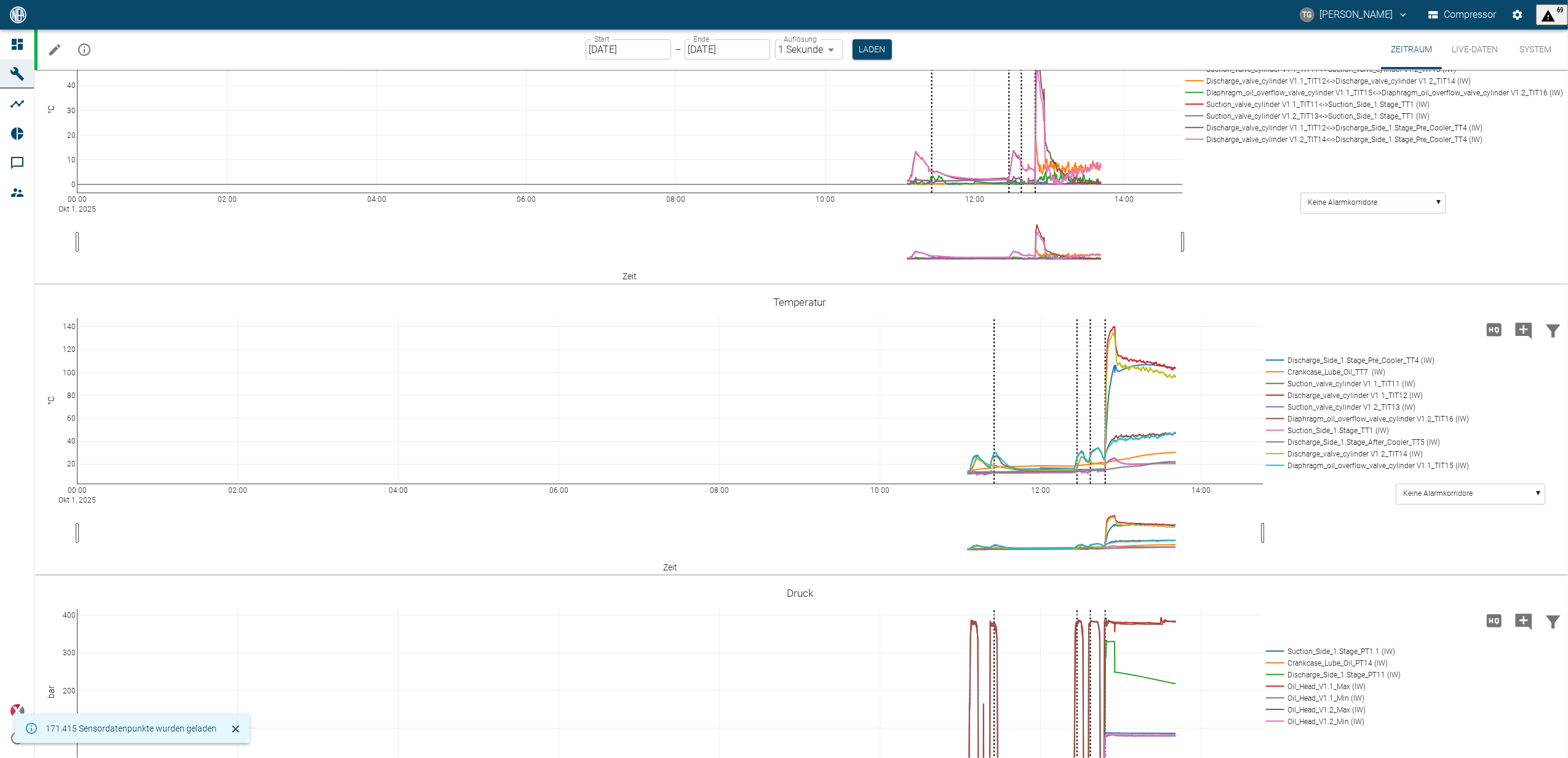
scroll to position [902, 0]
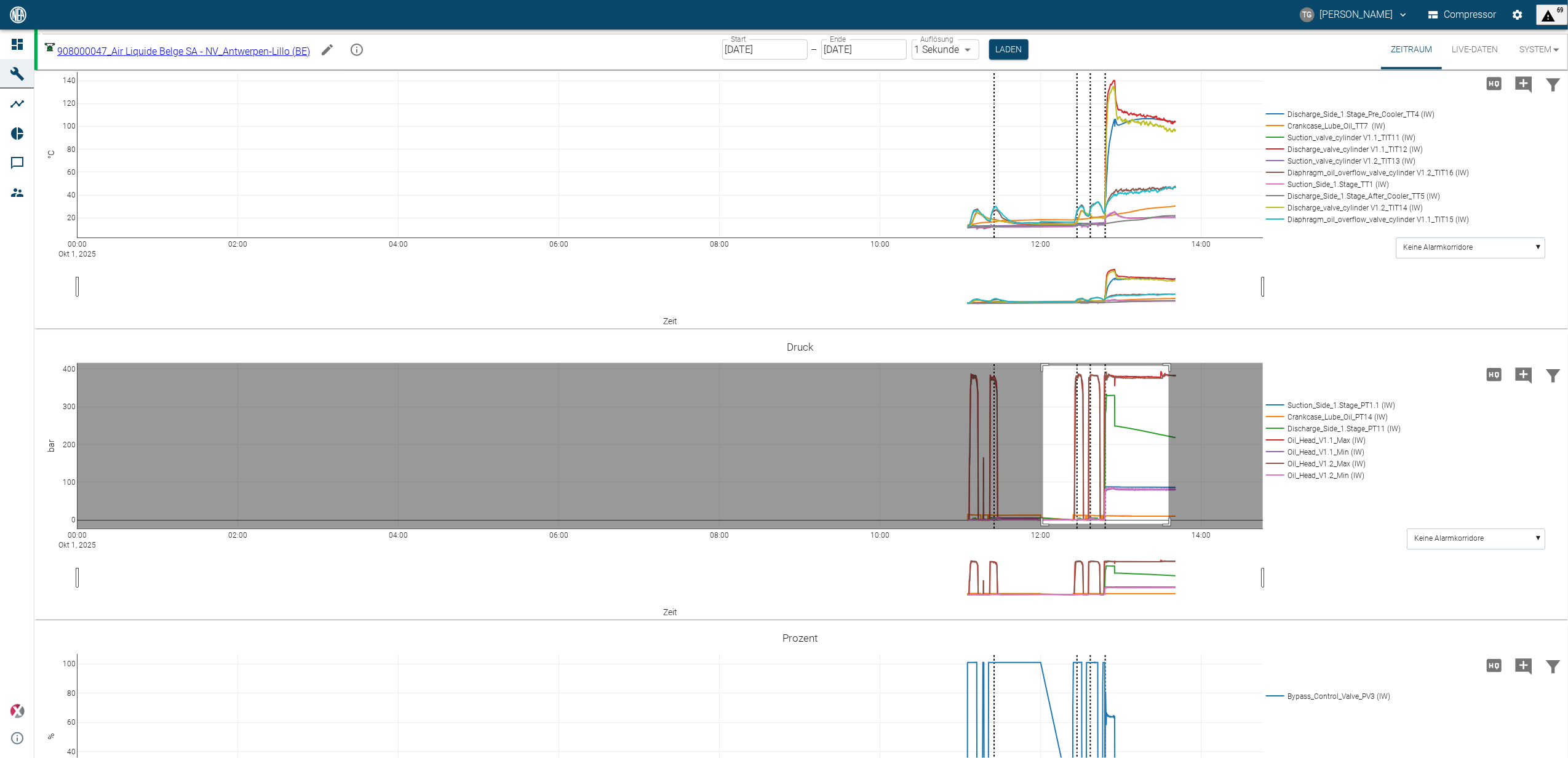
drag, startPoint x: 1043, startPoint y: 365, endPoint x: 1169, endPoint y: 523, distance: 202.1
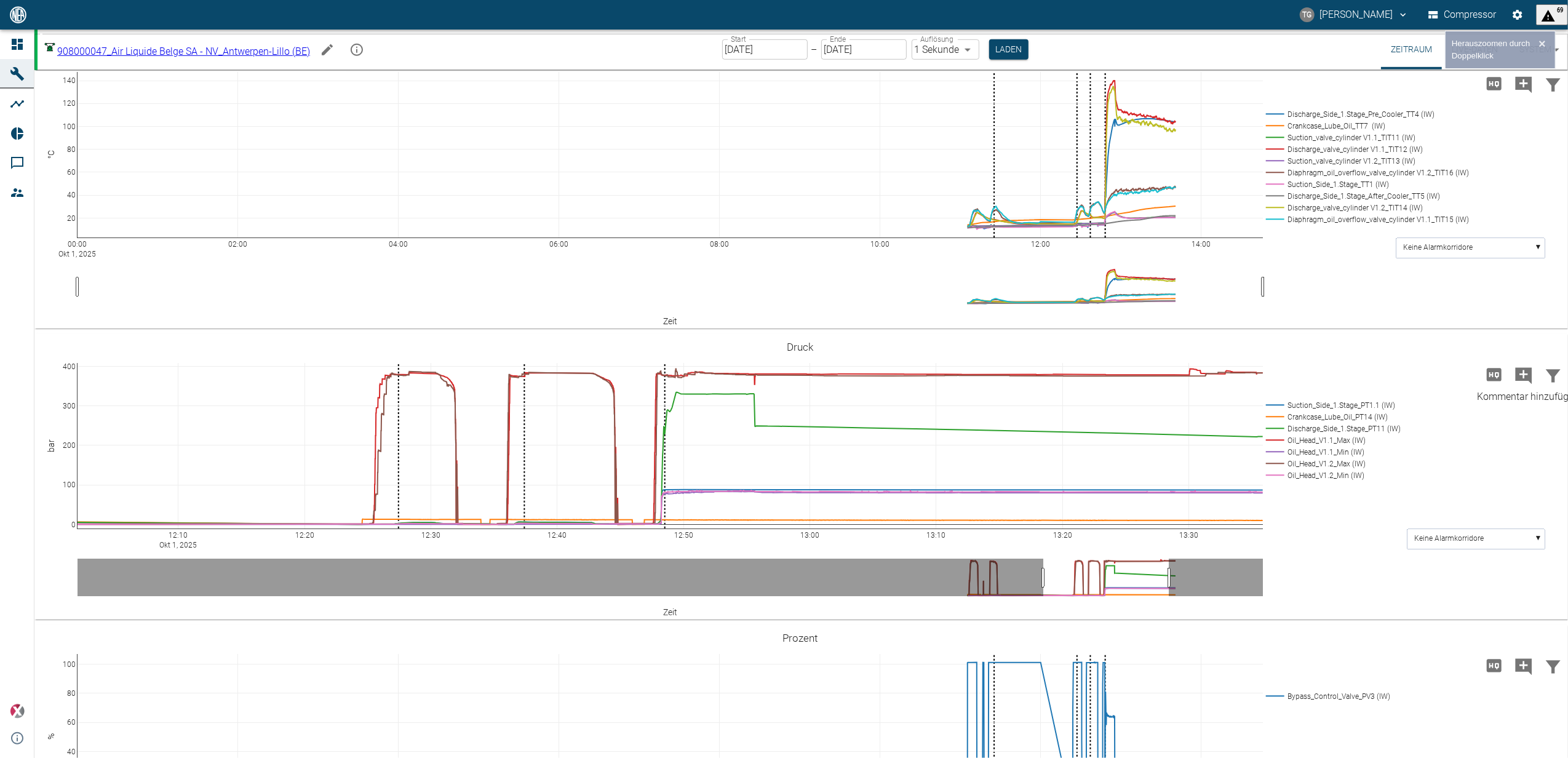
click at [1520, 367] on icon "Kommentar hinzufügen" at bounding box center [1523, 375] width 17 height 17
click at [1442, 371] on button "Weiter" at bounding box center [1461, 374] width 37 height 18
paste textarea "The following work was carried out: All working valves in both diaphragm heads …"
type textarea "The following work was carried out: All working valves in both diaphragm heads …"
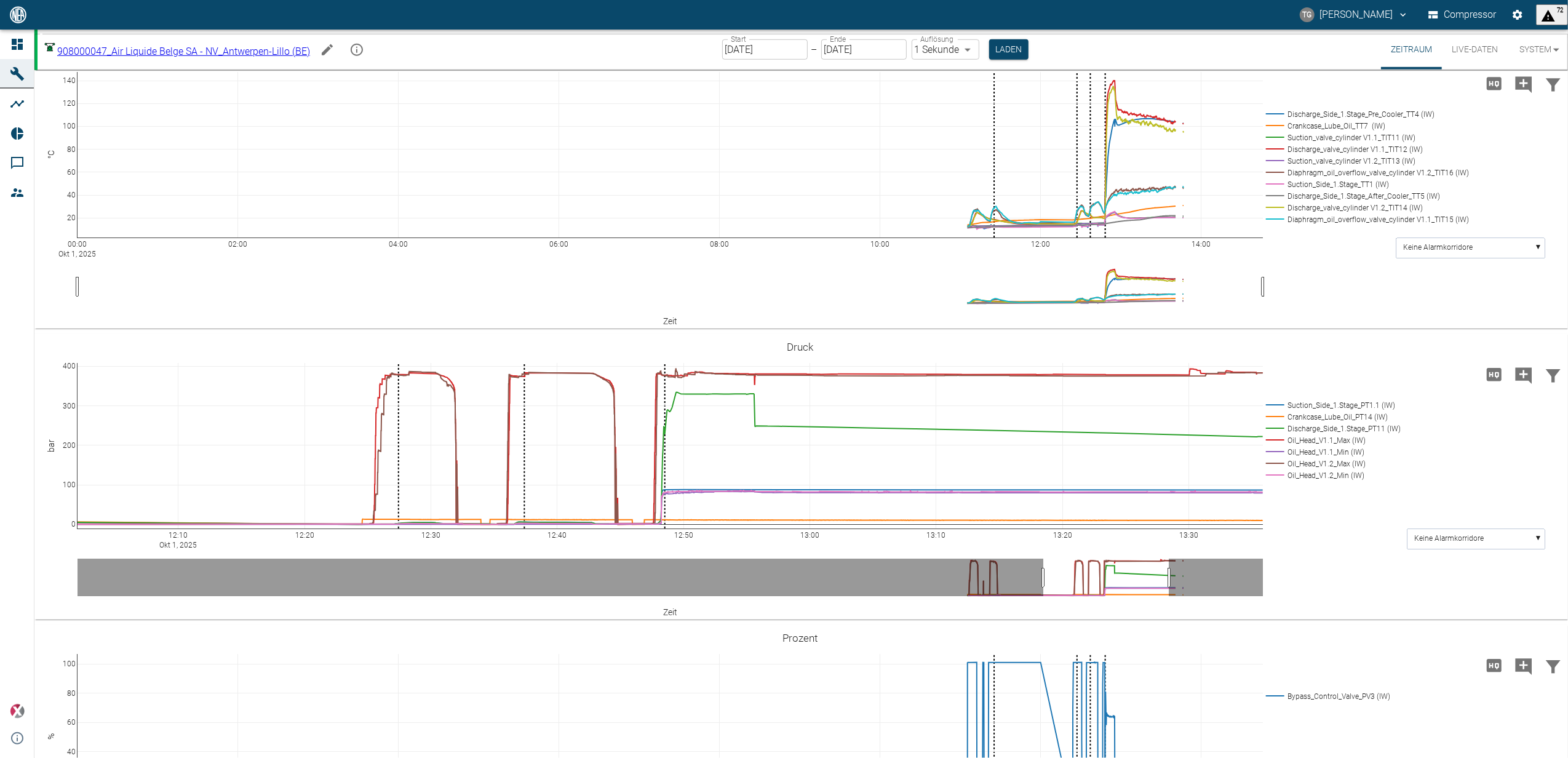
click at [1494, 368] on icon "Hohe Auflösung" at bounding box center [1494, 375] width 15 height 13
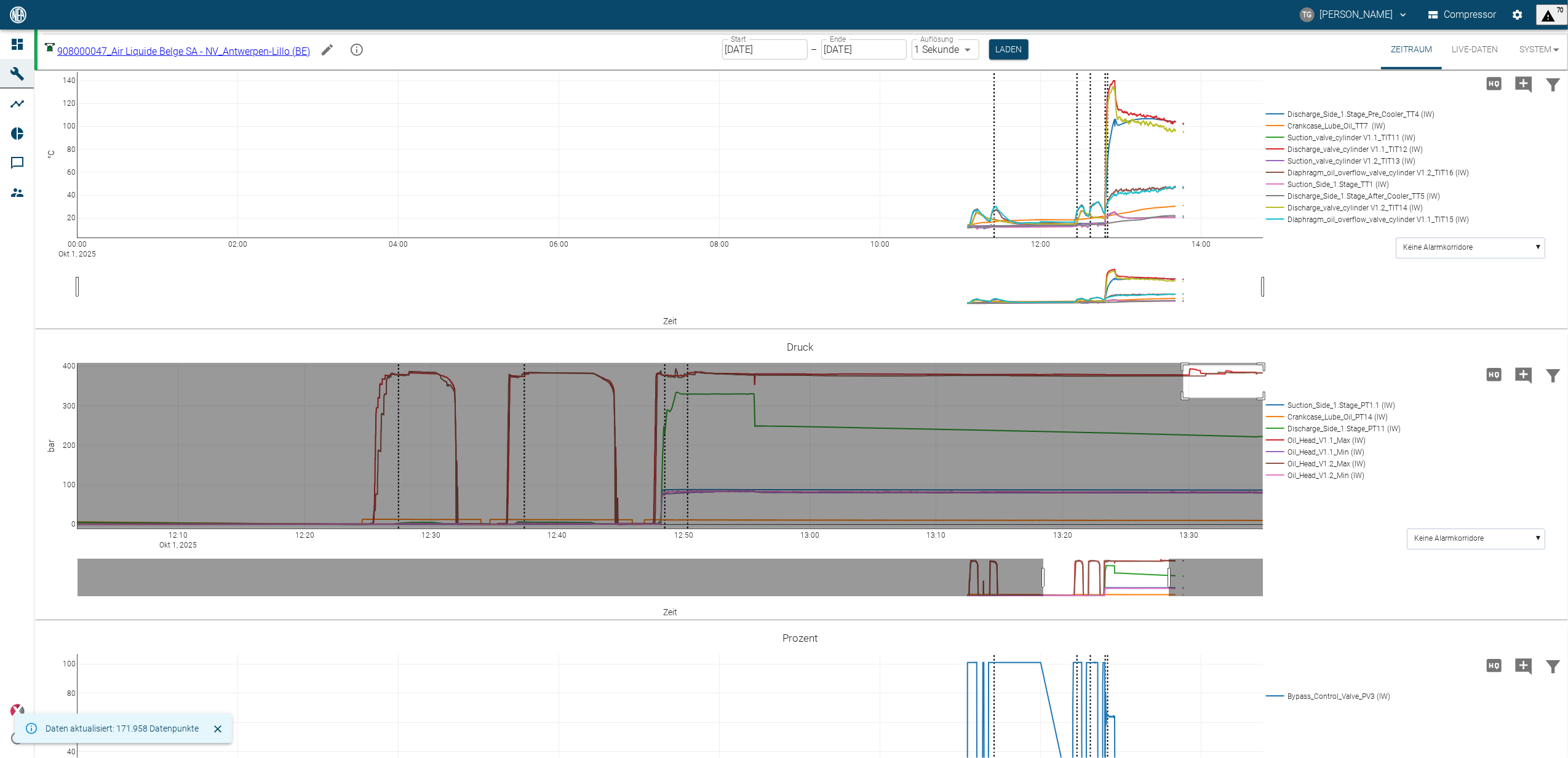
drag, startPoint x: 1183, startPoint y: 364, endPoint x: 1275, endPoint y: 397, distance: 97.7
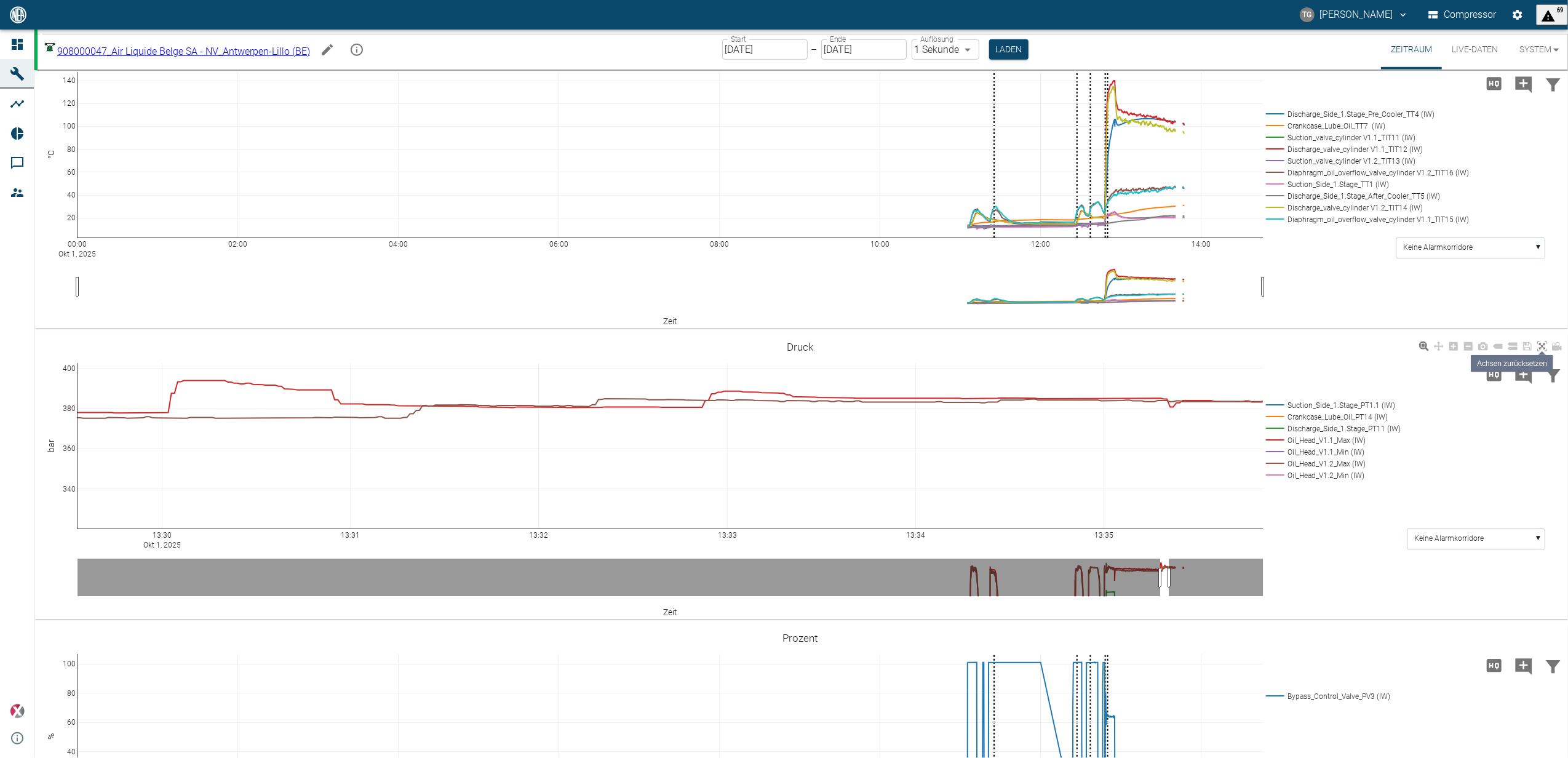
click at [1546, 341] on icon at bounding box center [1542, 346] width 10 height 10
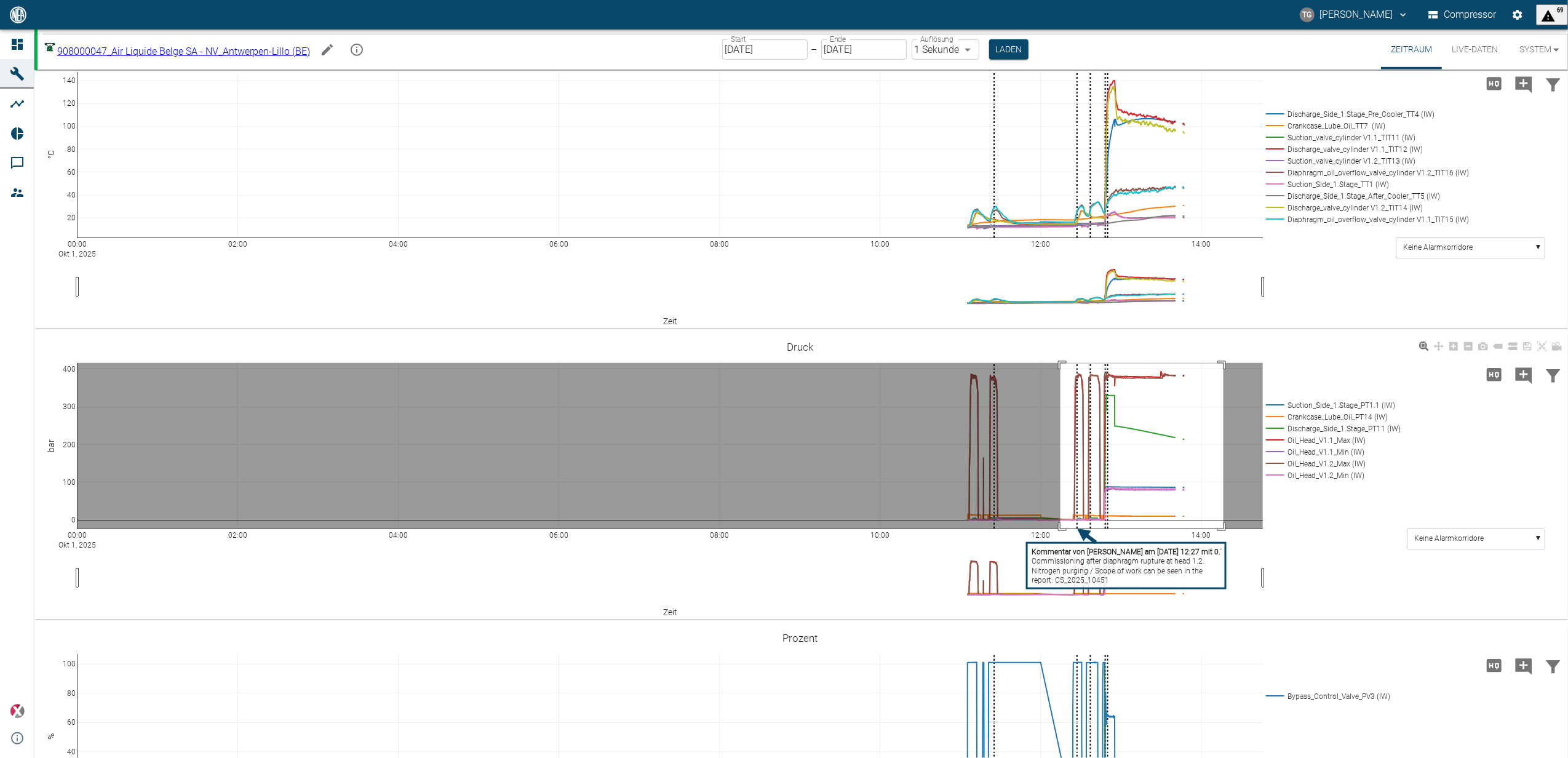
drag, startPoint x: 1061, startPoint y: 363, endPoint x: 1221, endPoint y: 527, distance: 229.1
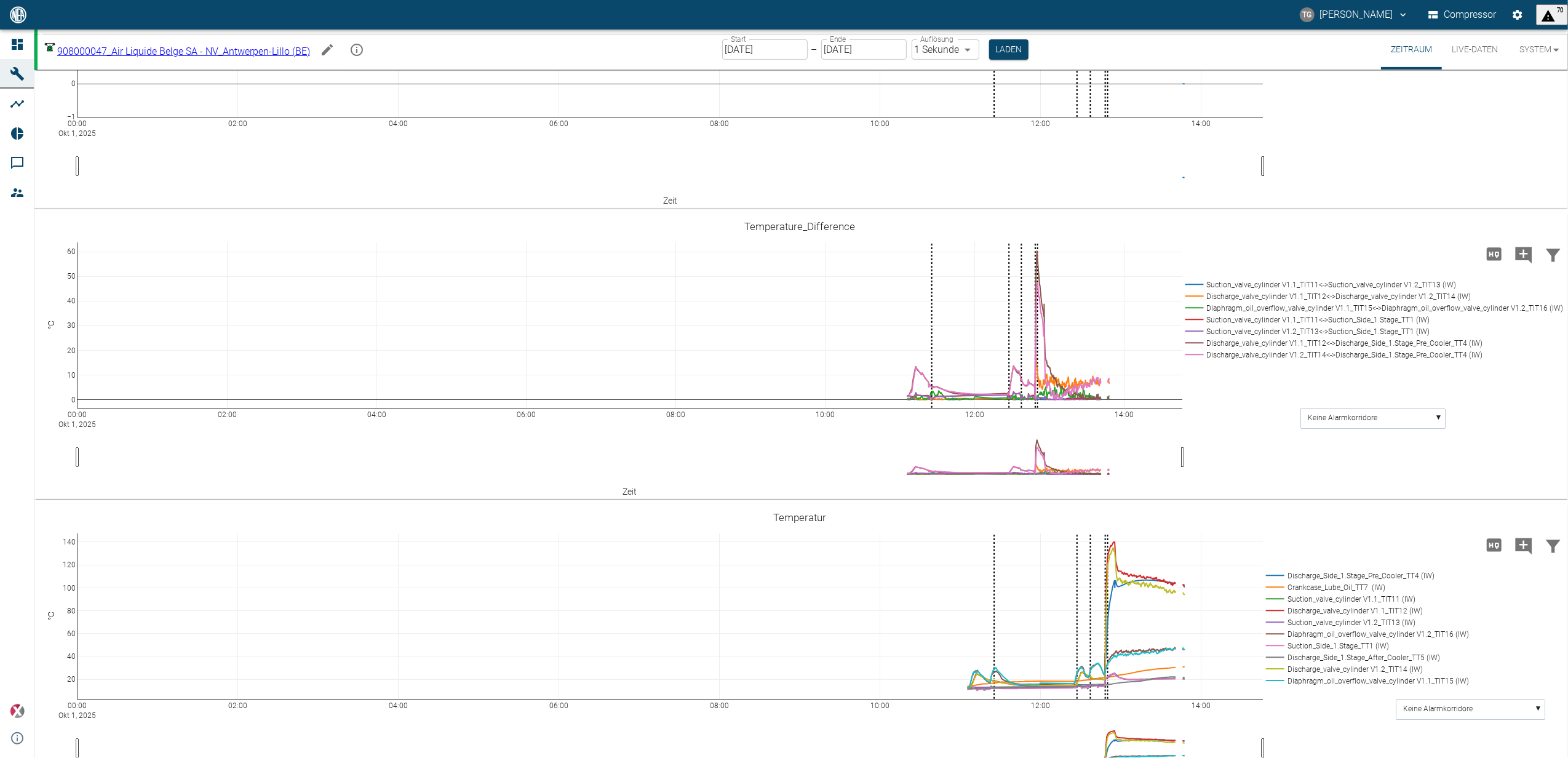
scroll to position [328, 0]
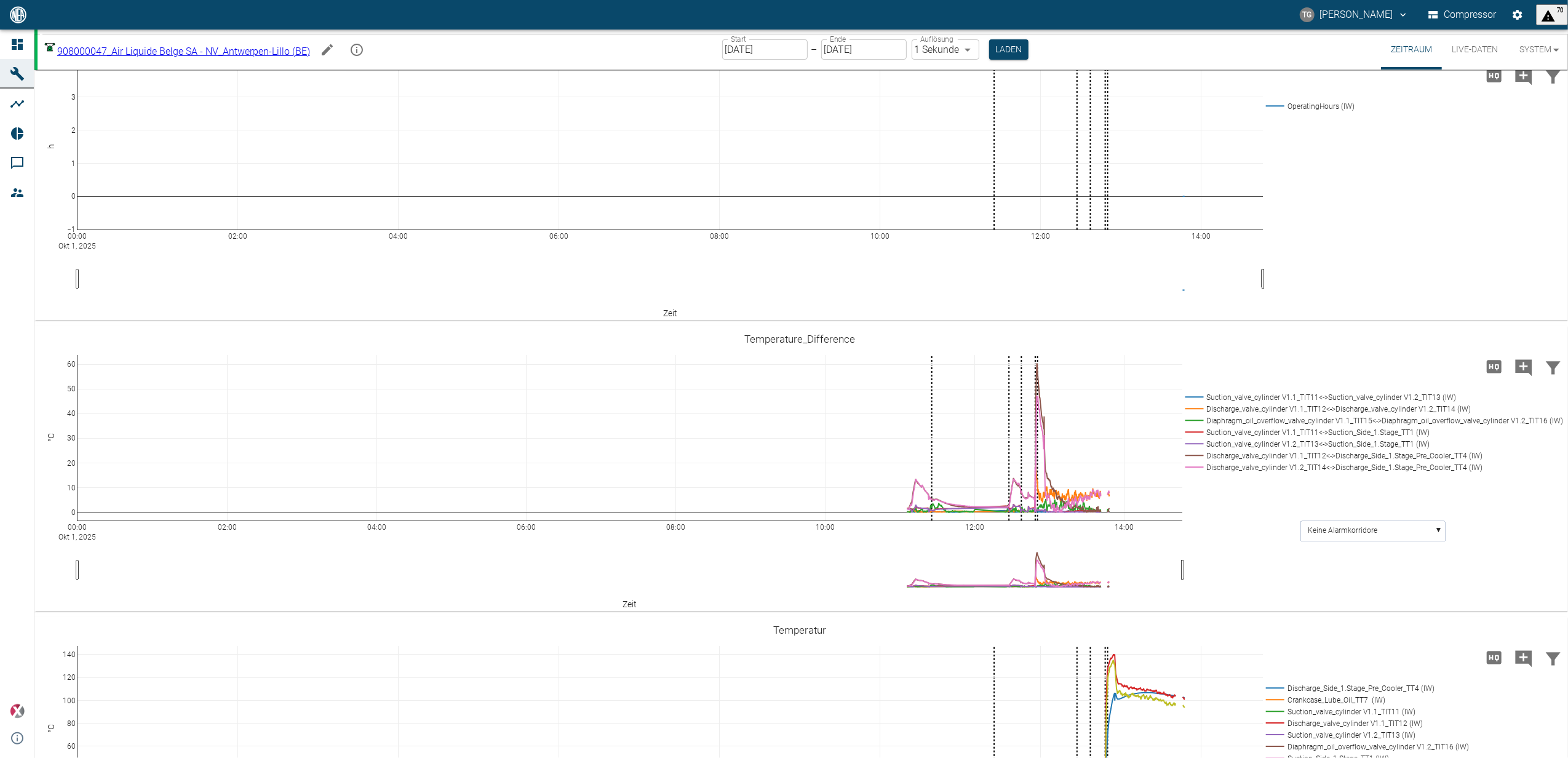
drag, startPoint x: 97, startPoint y: 525, endPoint x: -267, endPoint y: 522, distance: 364.0
click at [0, 522] on html "[PERSON_NAME] Compressor 70 Dashboard Maschinen Analysen Reports Kommentare Mit…" at bounding box center [784, 379] width 1568 height 758
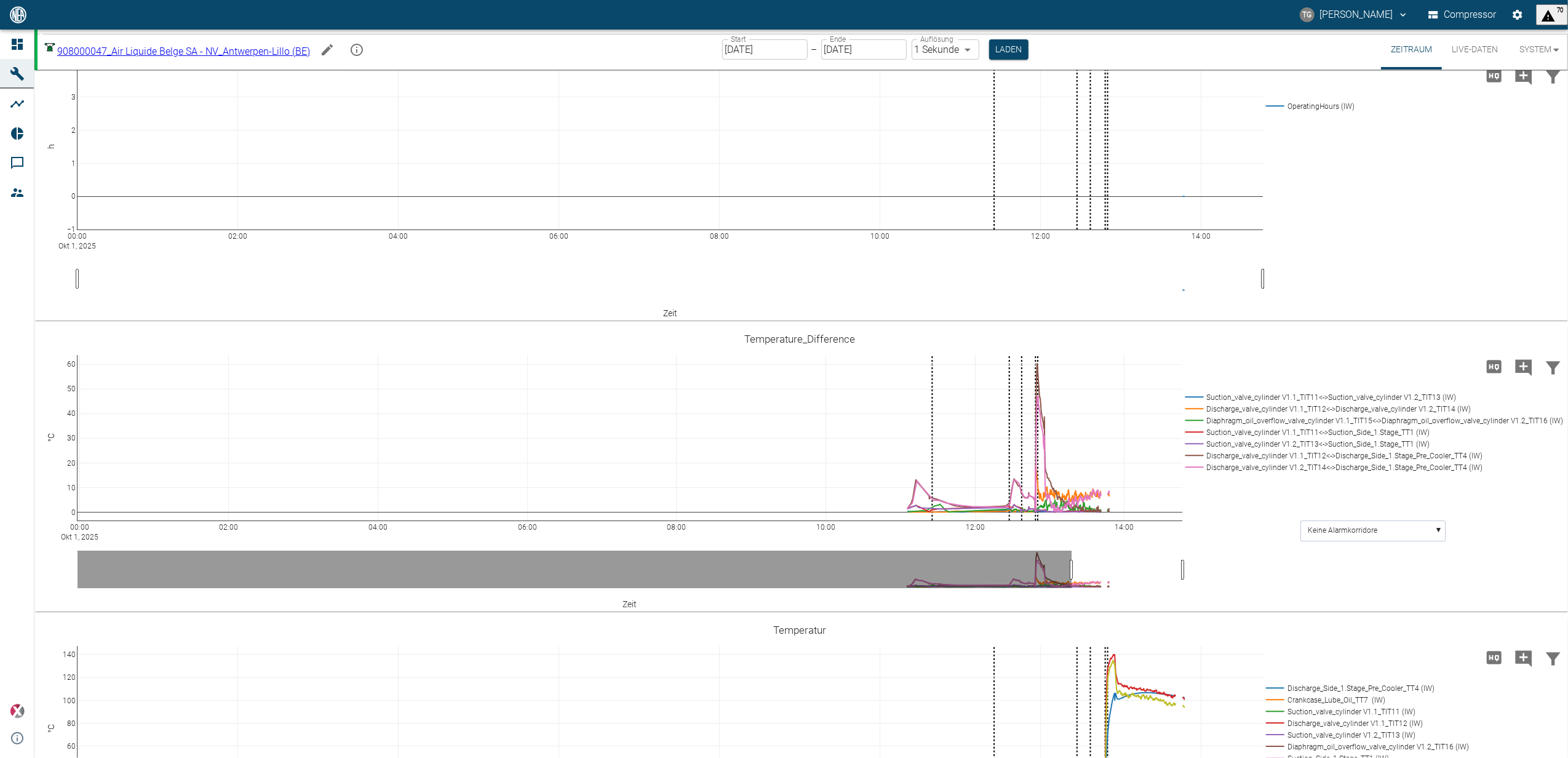
drag, startPoint x: 142, startPoint y: 524, endPoint x: 1162, endPoint y: 520, distance: 1020.0
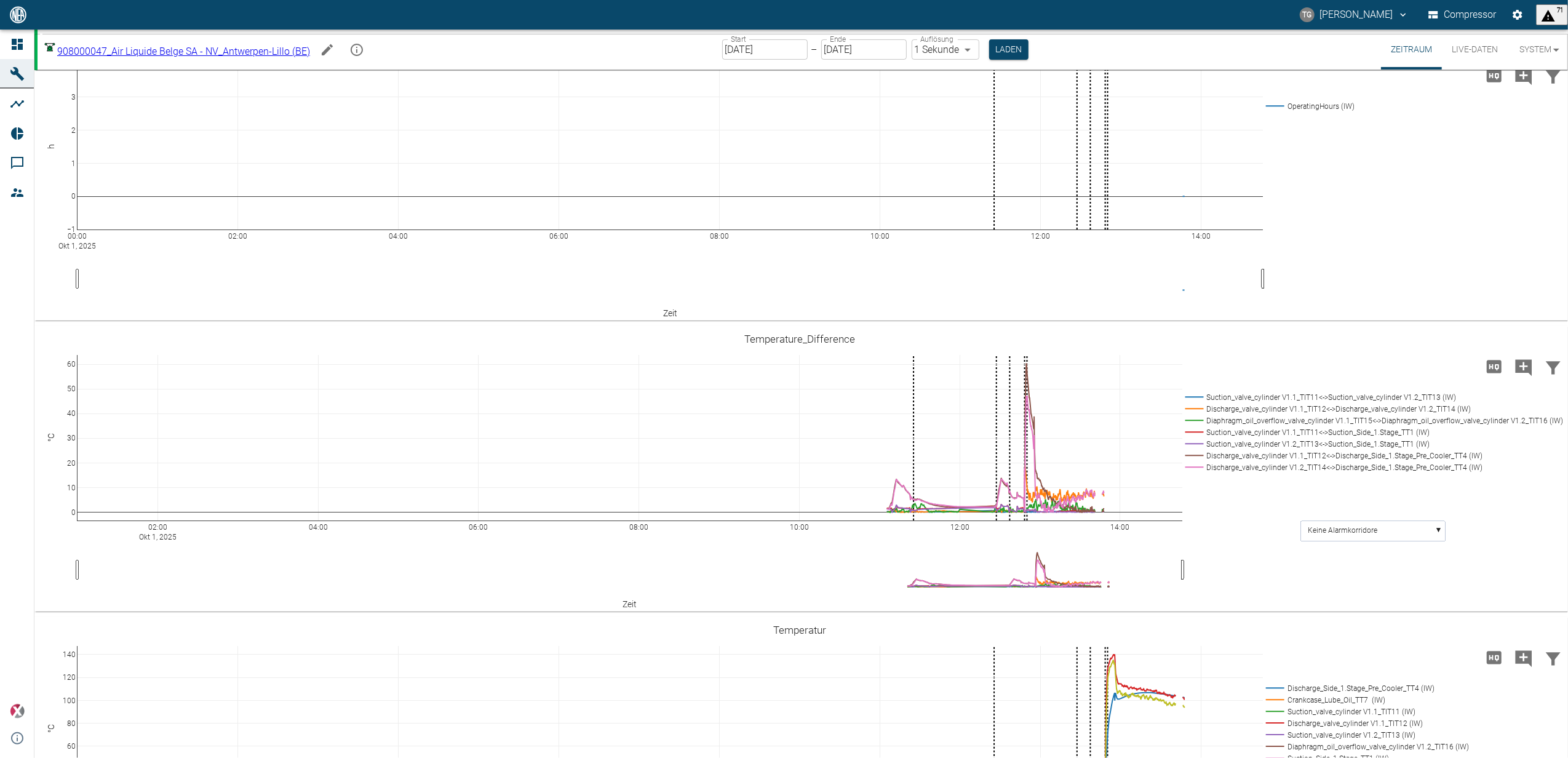
drag, startPoint x: 80, startPoint y: 527, endPoint x: 13, endPoint y: 537, distance: 67.7
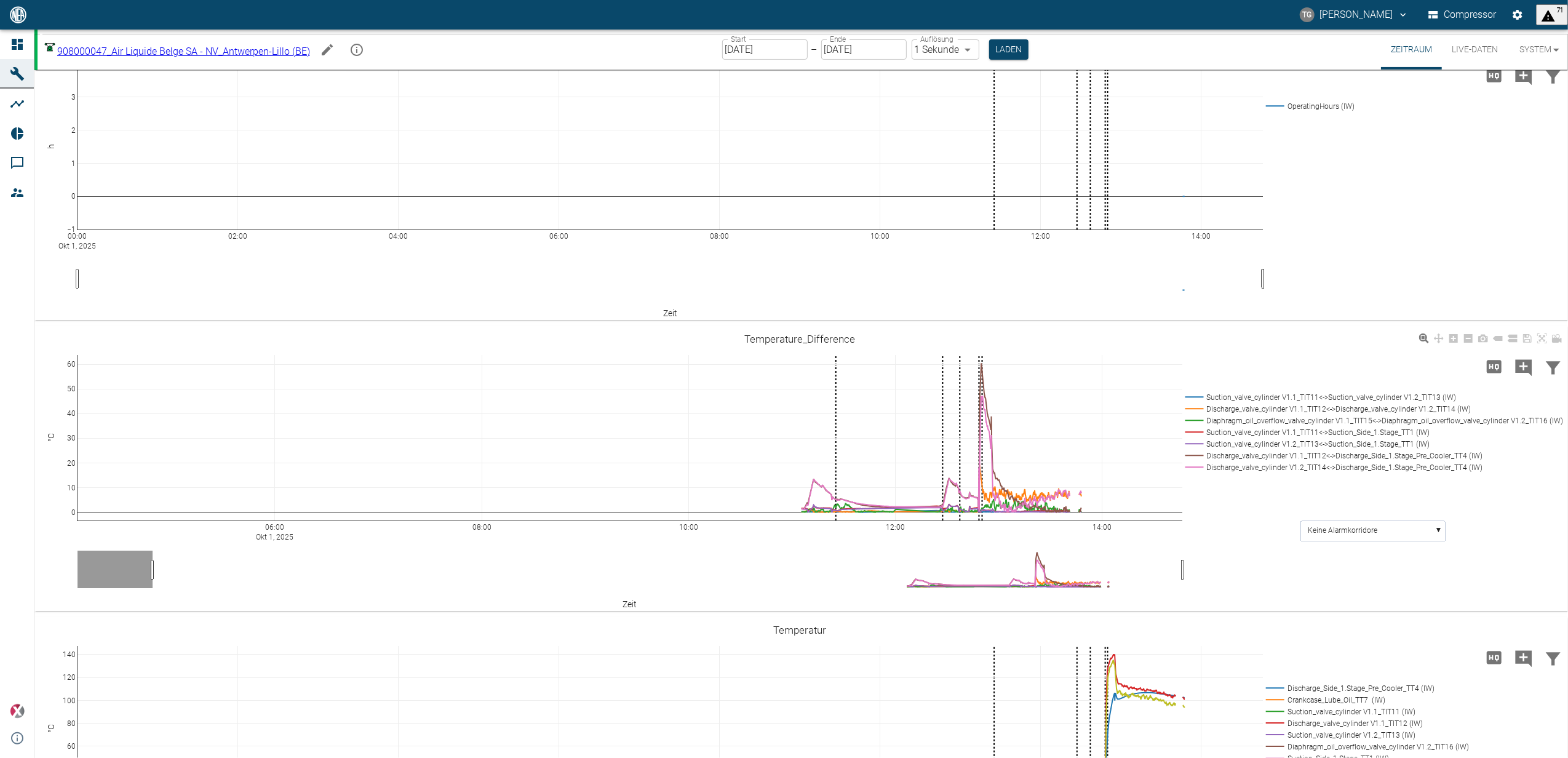
drag, startPoint x: 89, startPoint y: 525, endPoint x: 42, endPoint y: 537, distance: 48.5
click at [0, 537] on html "[PERSON_NAME] Compressor 71 Dashboard Maschinen Analysen Reports Kommentare Mit…" at bounding box center [784, 379] width 1568 height 758
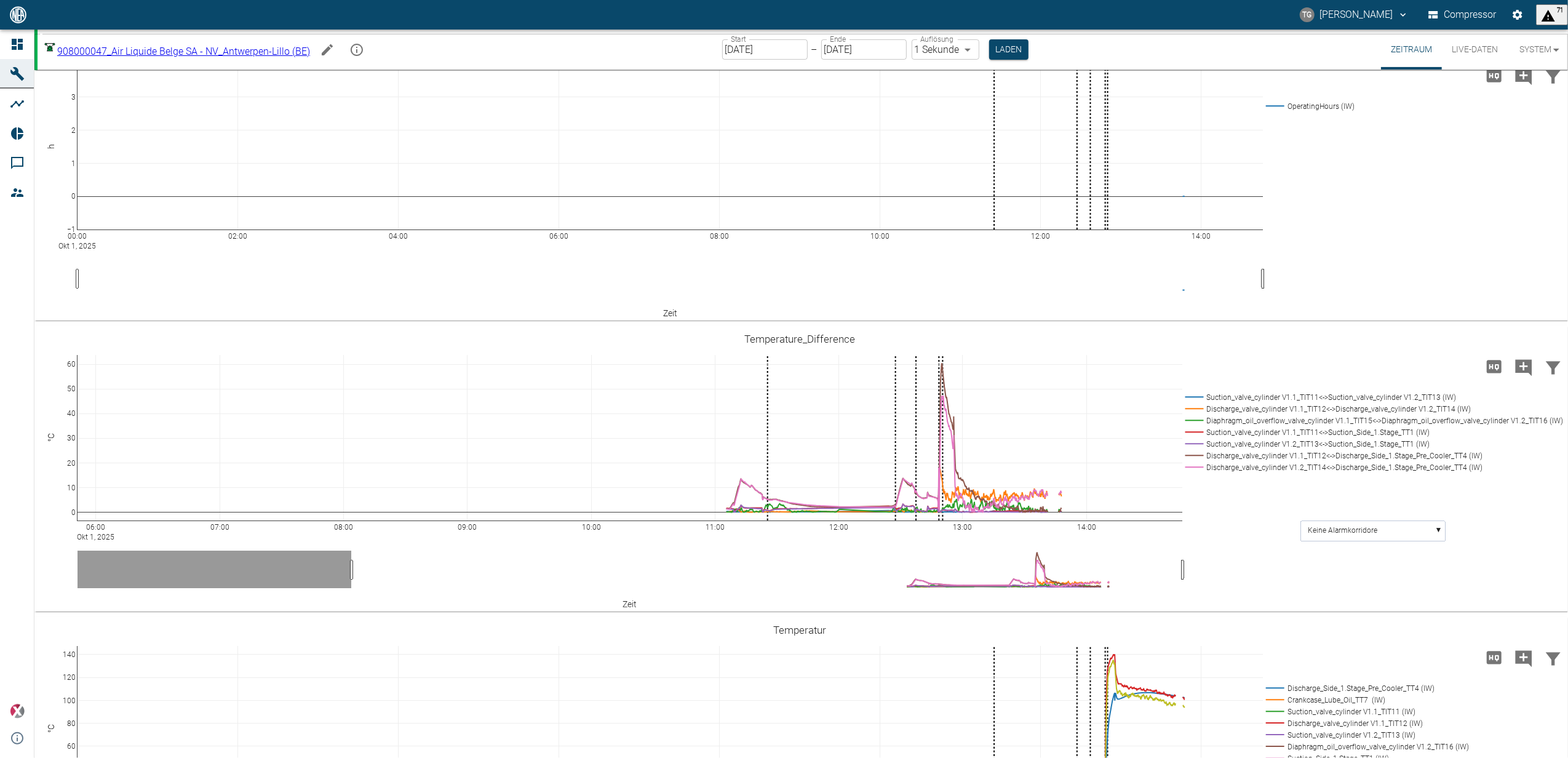
drag, startPoint x: 107, startPoint y: 525, endPoint x: -45, endPoint y: 527, distance: 152.0
click at [0, 527] on html "[PERSON_NAME] Compressor 71 Dashboard Maschinen Analysen Reports Kommentare Mit…" at bounding box center [784, 379] width 1568 height 758
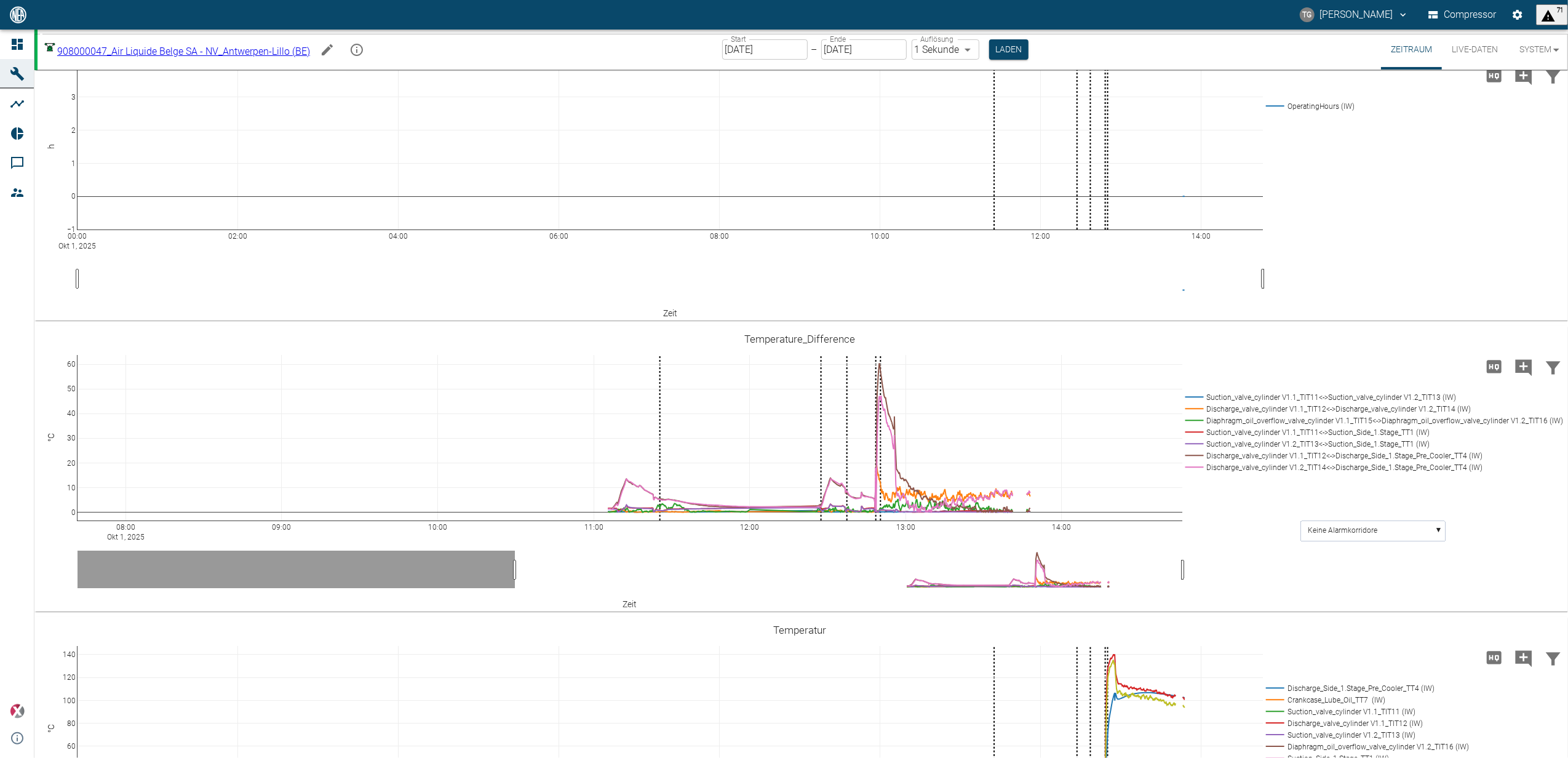
drag, startPoint x: 106, startPoint y: 527, endPoint x: -53, endPoint y: 535, distance: 159.2
click at [0, 535] on html "[PERSON_NAME] Compressor 71 Dashboard Maschinen Analysen Reports Kommentare Mit…" at bounding box center [784, 379] width 1568 height 758
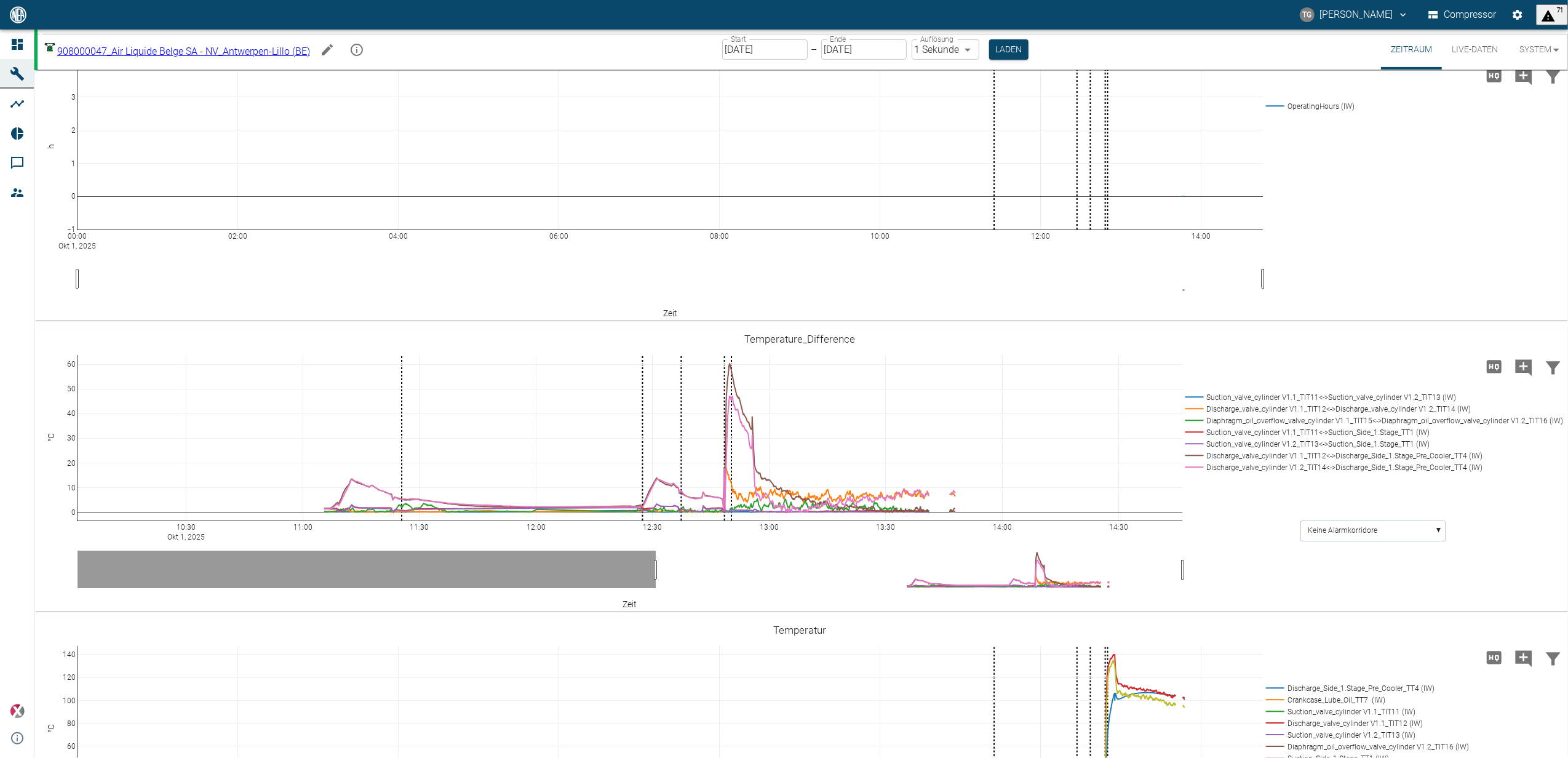
drag, startPoint x: 121, startPoint y: 524, endPoint x: -88, endPoint y: 530, distance: 209.1
click at [0, 530] on html "[PERSON_NAME] Compressor 71 Dashboard Maschinen Analysen Reports Kommentare Mit…" at bounding box center [784, 379] width 1568 height 758
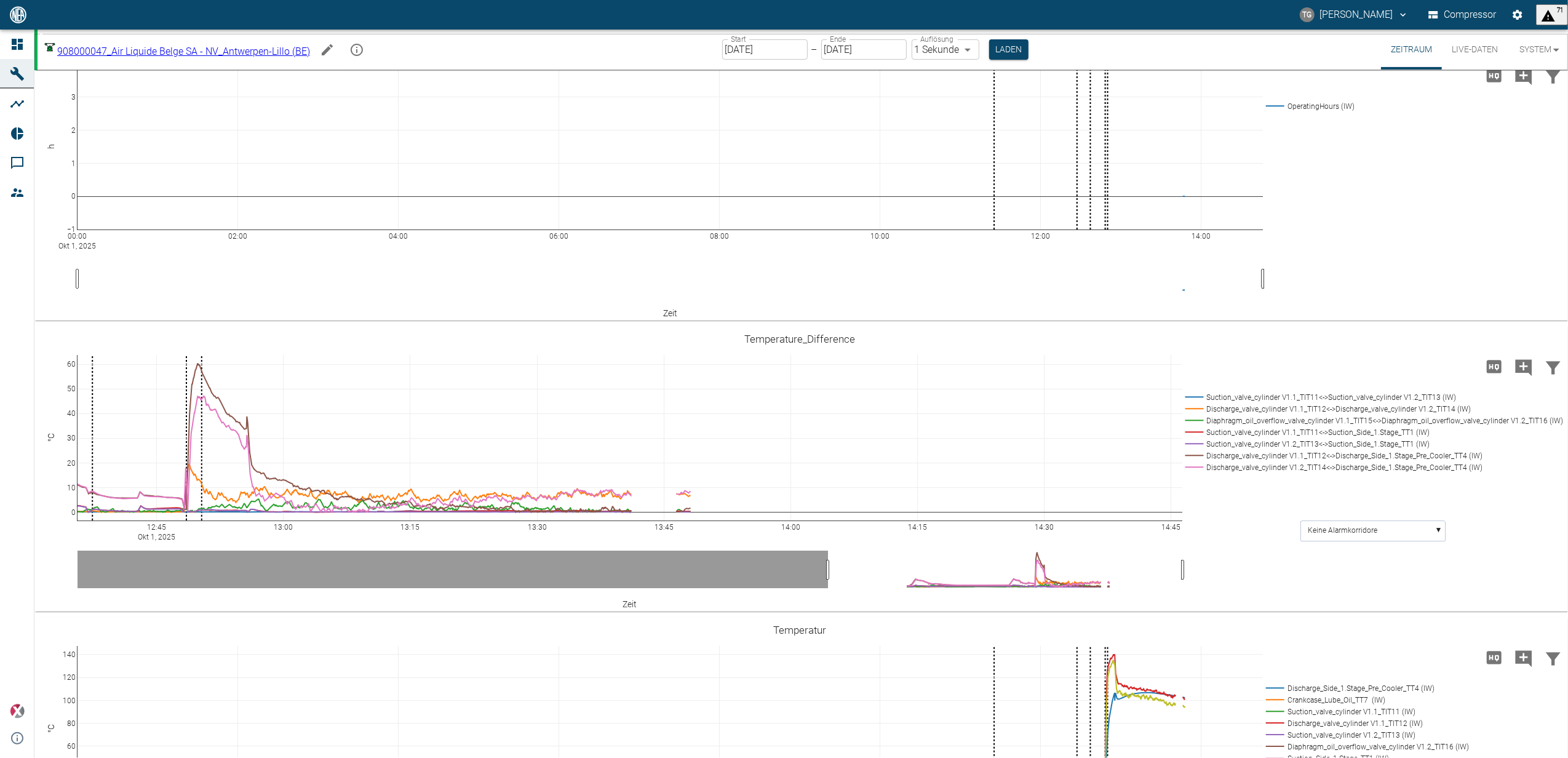
drag, startPoint x: 137, startPoint y: 529, endPoint x: -134, endPoint y: 533, distance: 271.0
click at [0, 533] on html "[PERSON_NAME] Compressor 71 Dashboard Maschinen Analysen Reports Kommentare Mit…" at bounding box center [784, 379] width 1568 height 758
click at [1199, 396] on rect at bounding box center [1372, 397] width 379 height 12
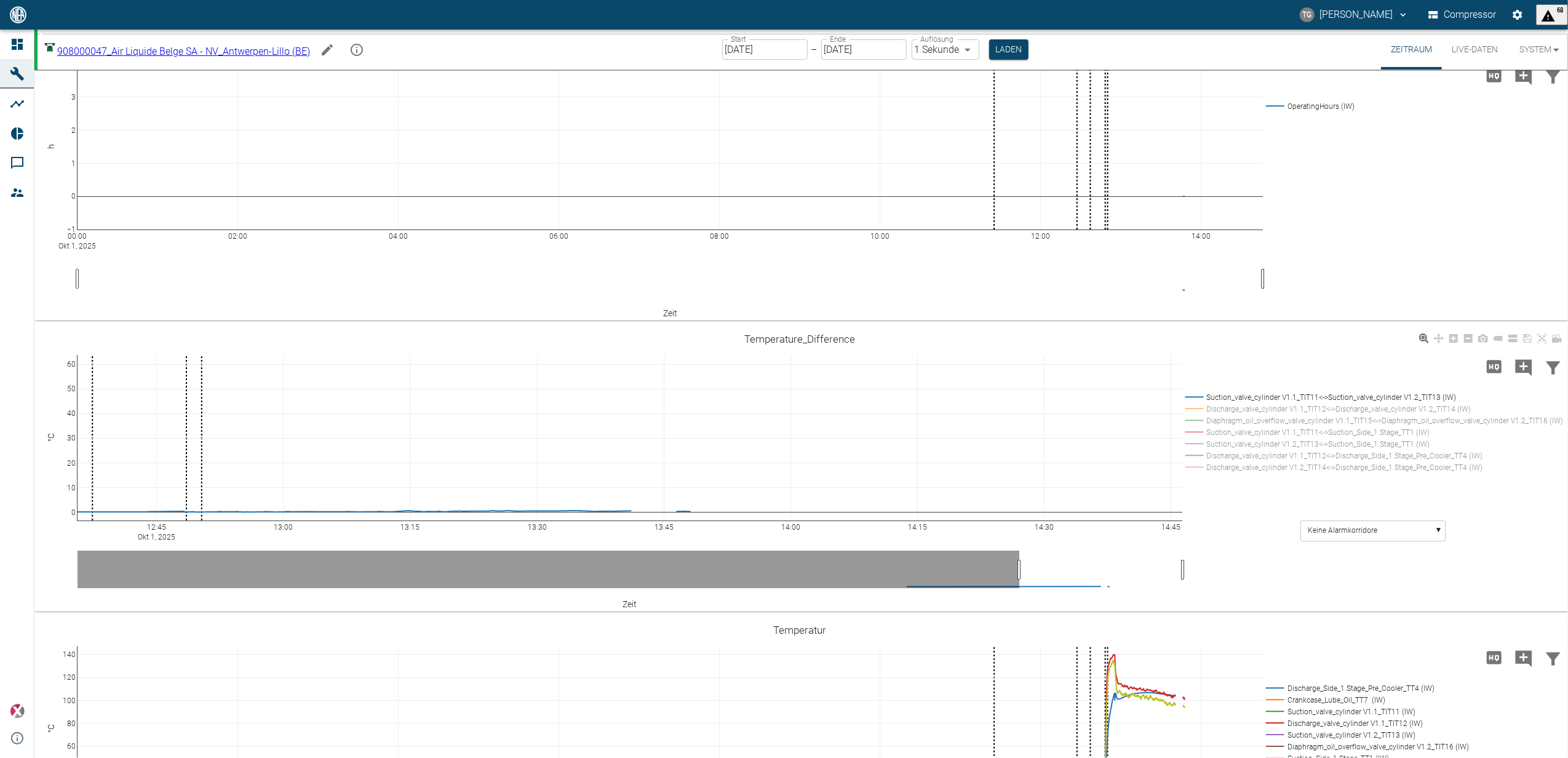
click at [1199, 407] on rect at bounding box center [1372, 409] width 379 height 12
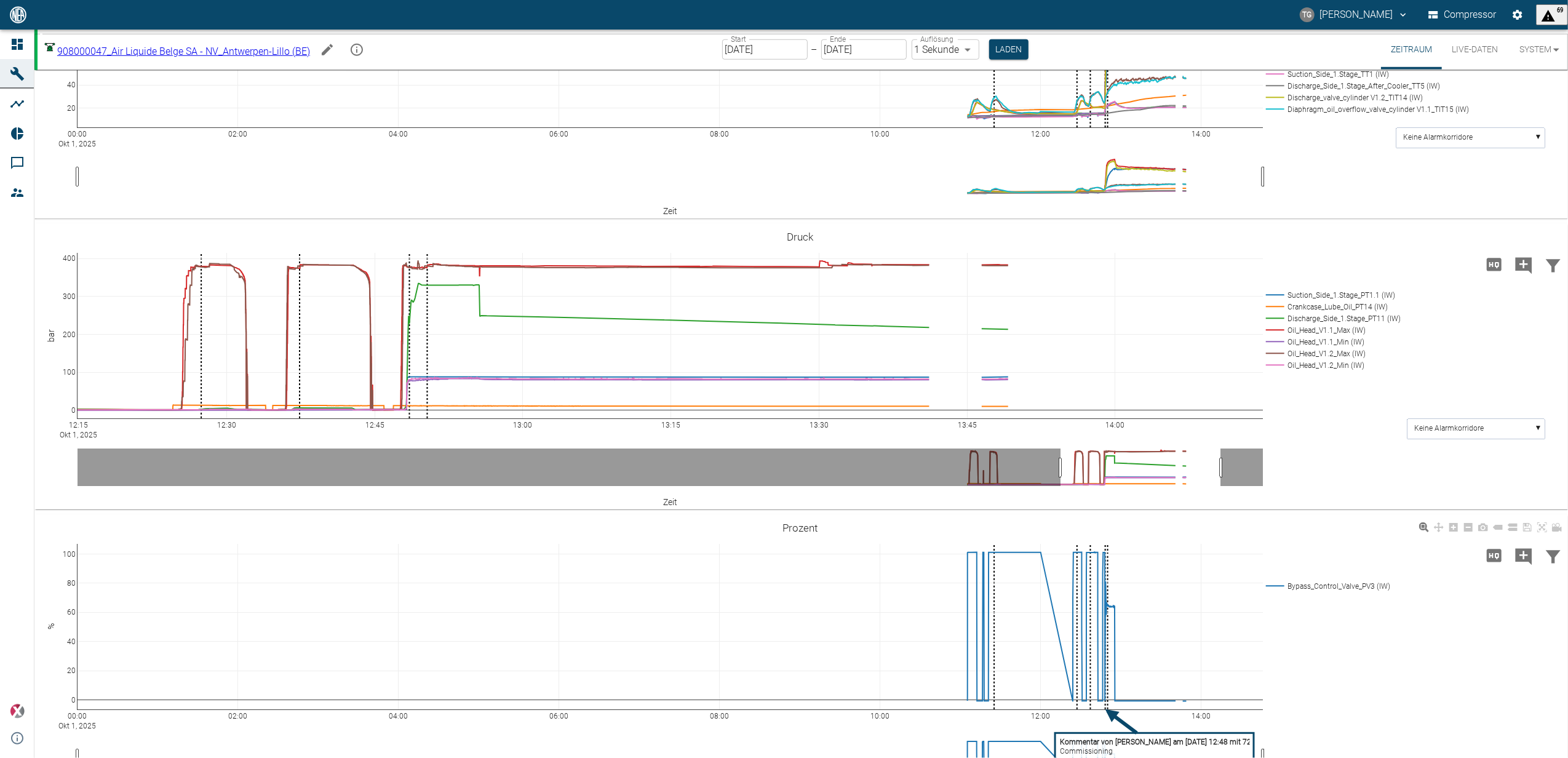
scroll to position [1021, 0]
